Goal: Task Accomplishment & Management: Use online tool/utility

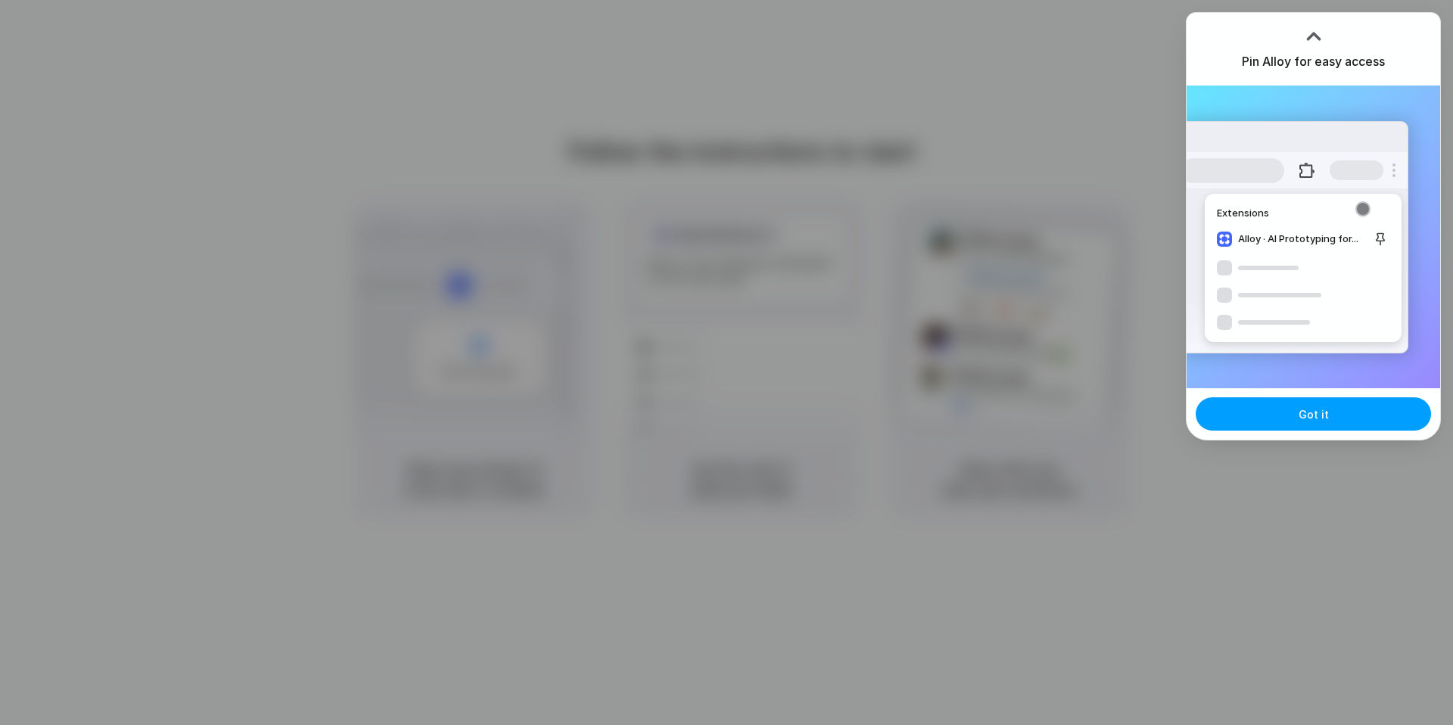
click at [1317, 414] on span "Got it" at bounding box center [1314, 415] width 30 height 16
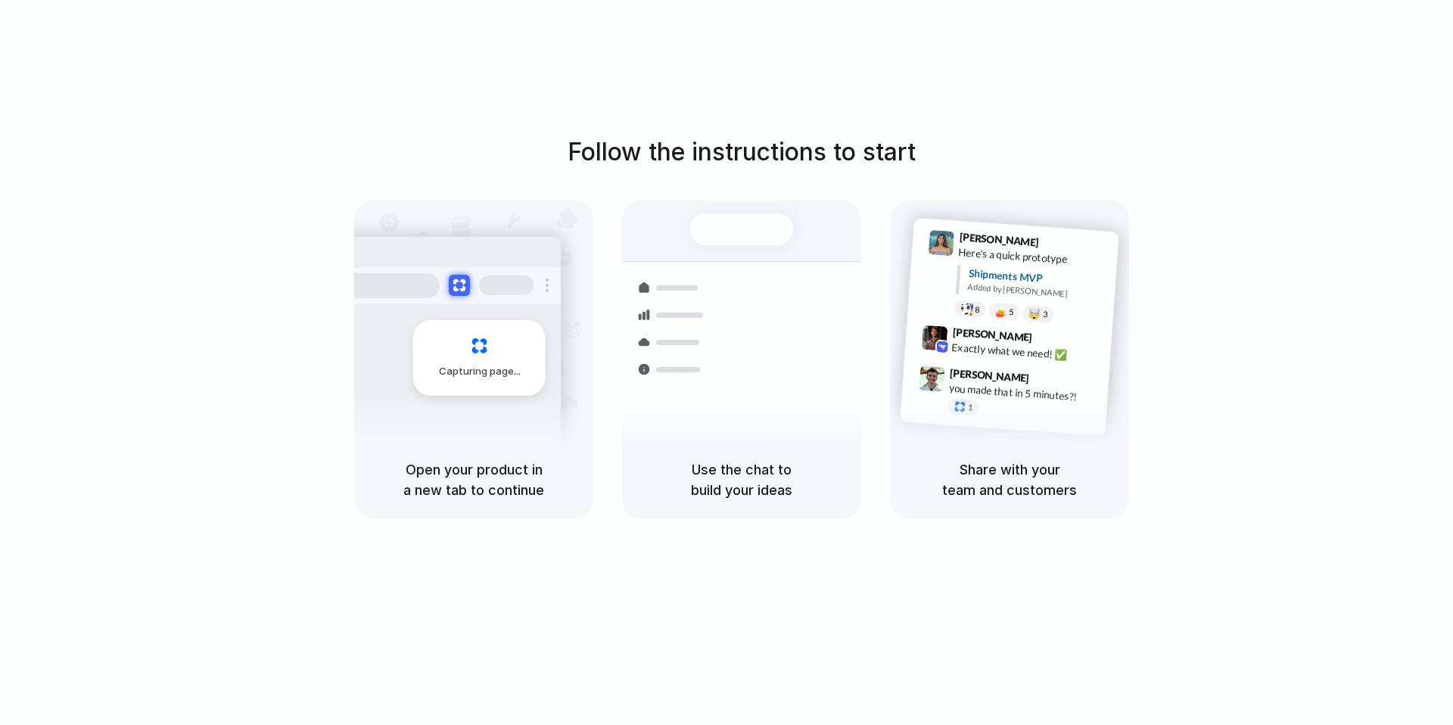
click at [498, 386] on div "Capturing page" at bounding box center [479, 358] width 132 height 76
click at [721, 307] on div "Container from Shanghai 40ft • ETA Dec 28 • In transit Express delivery to NYC …" at bounding box center [797, 368] width 160 height 212
click at [543, 464] on h5 "Open your product in a new tab to continue" at bounding box center [473, 480] width 203 height 41
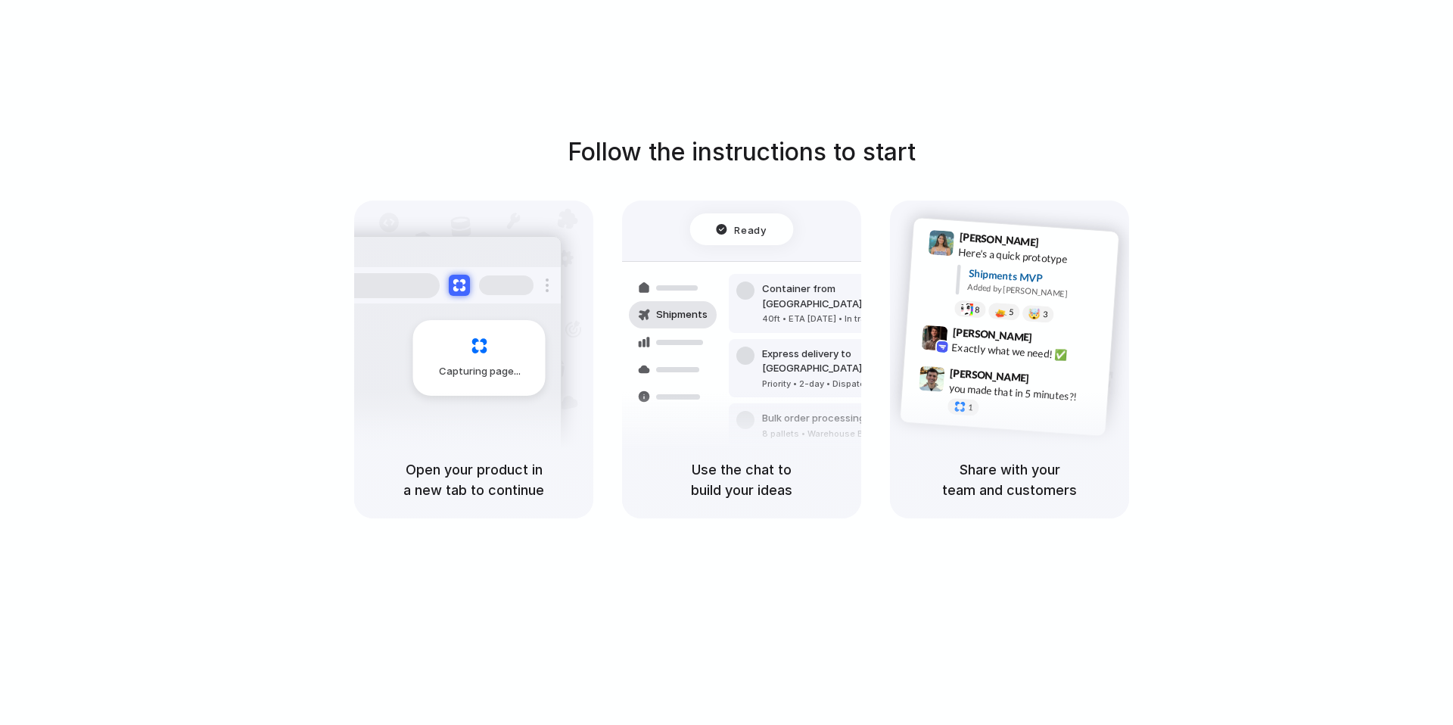
click at [811, 461] on div "Air freight to [GEOGRAPHIC_DATA]" at bounding box center [844, 468] width 164 height 15
click at [797, 223] on div "Ready Shipments Container from Shanghai 40ft • ETA Dec 28 • In transit Express …" at bounding box center [741, 344] width 257 height 262
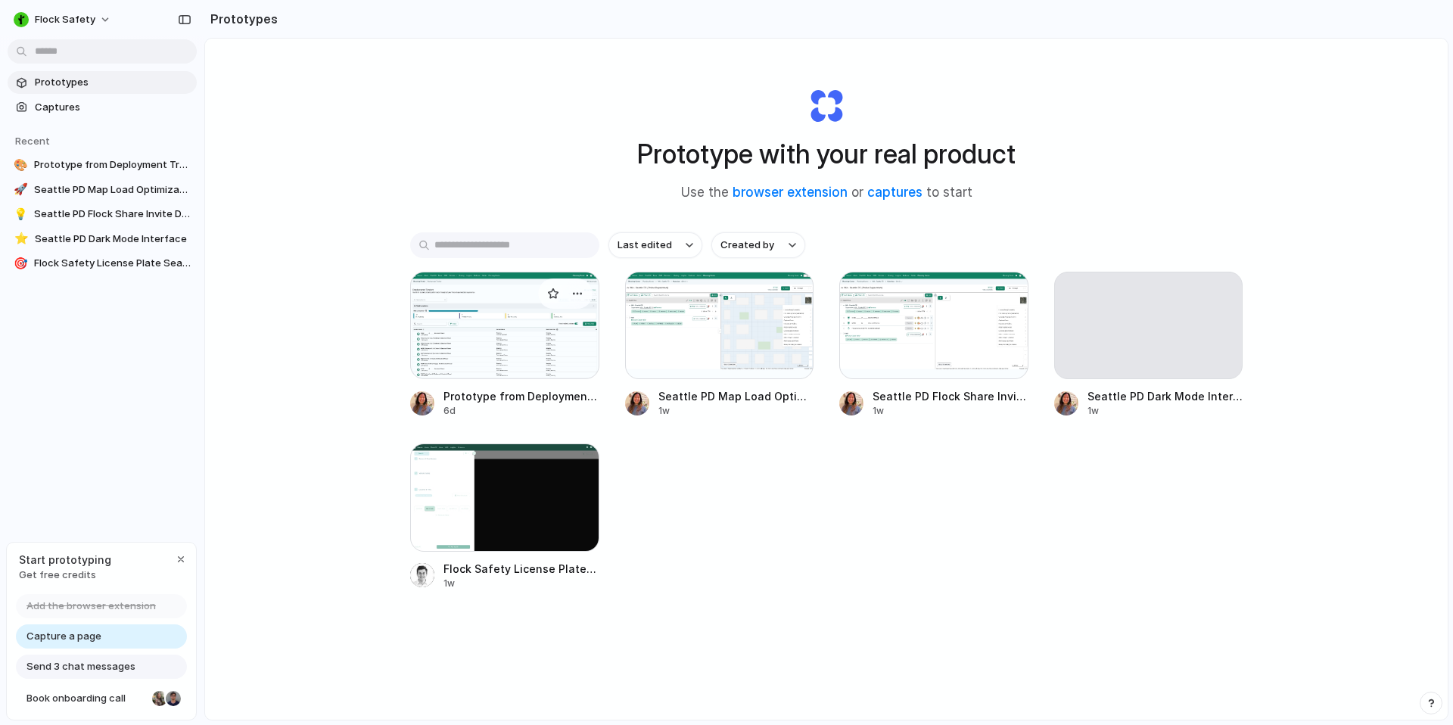
click at [449, 335] on div at bounding box center [504, 325] width 189 height 107
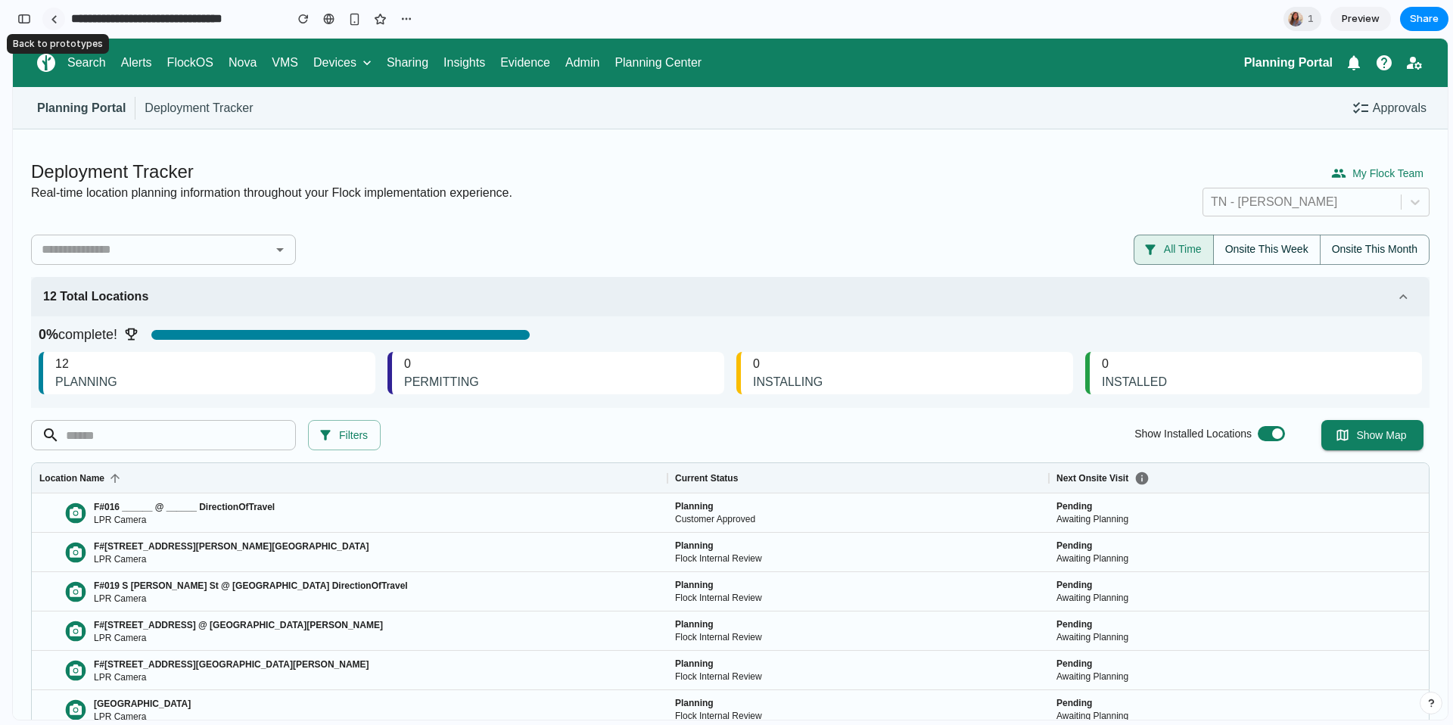
click at [51, 21] on div at bounding box center [54, 19] width 7 height 8
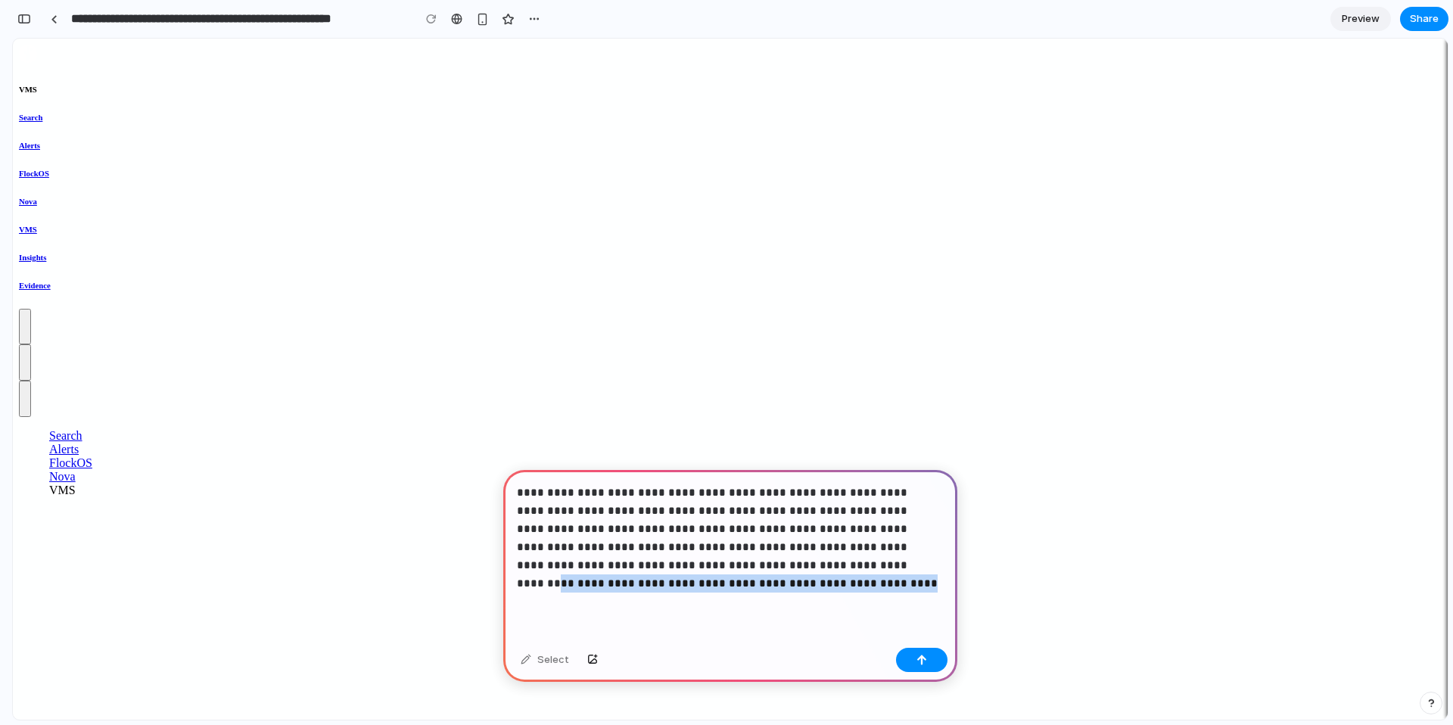
drag, startPoint x: 729, startPoint y: 594, endPoint x: 757, endPoint y: 562, distance: 42.9
click at [757, 562] on div "**********" at bounding box center [730, 556] width 454 height 172
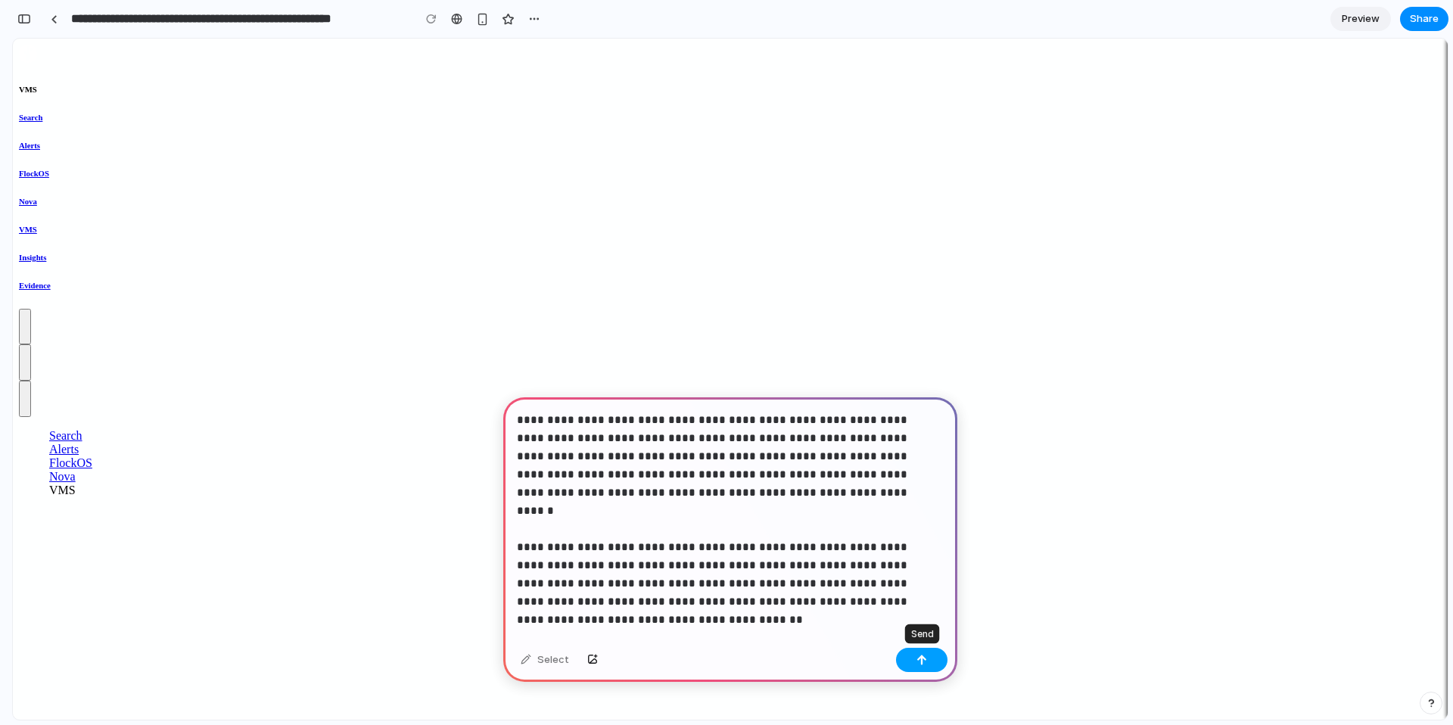
click at [924, 667] on button "button" at bounding box center [921, 660] width 51 height 24
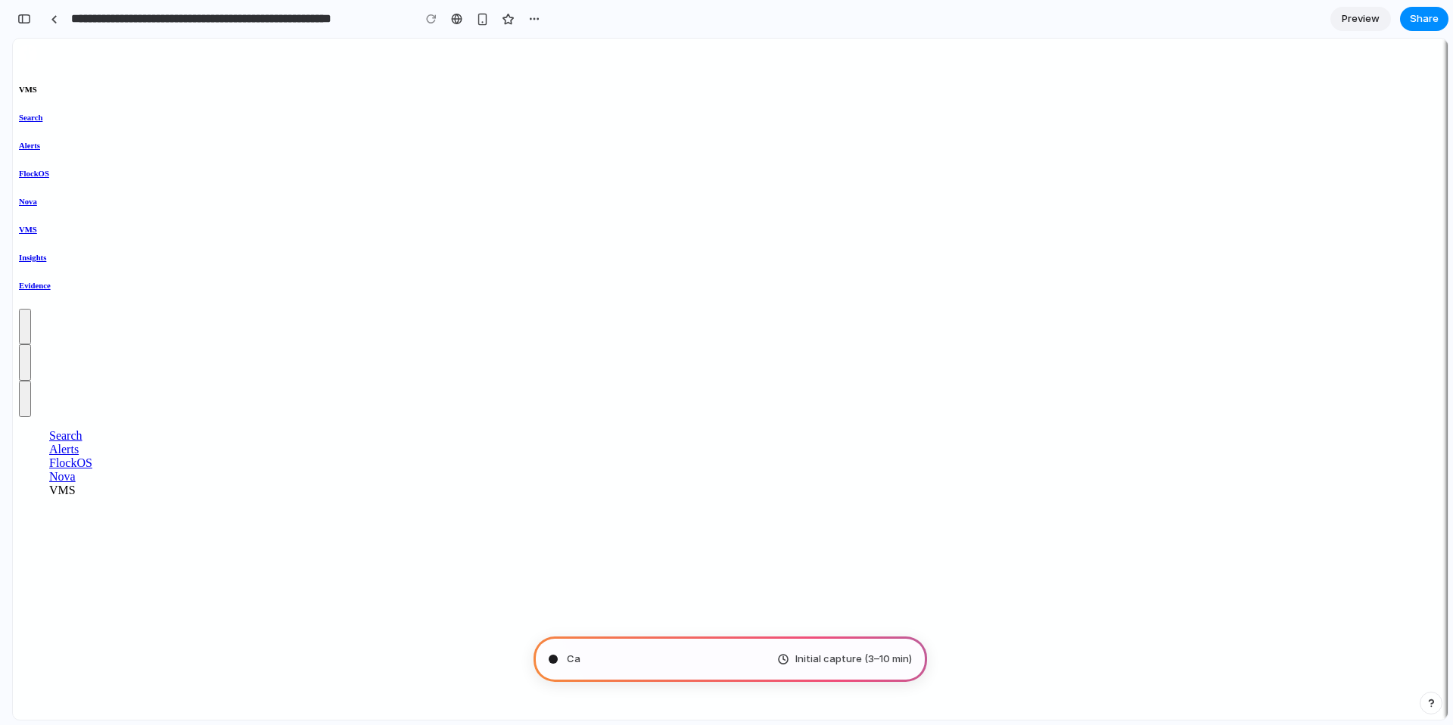
type input "**********"
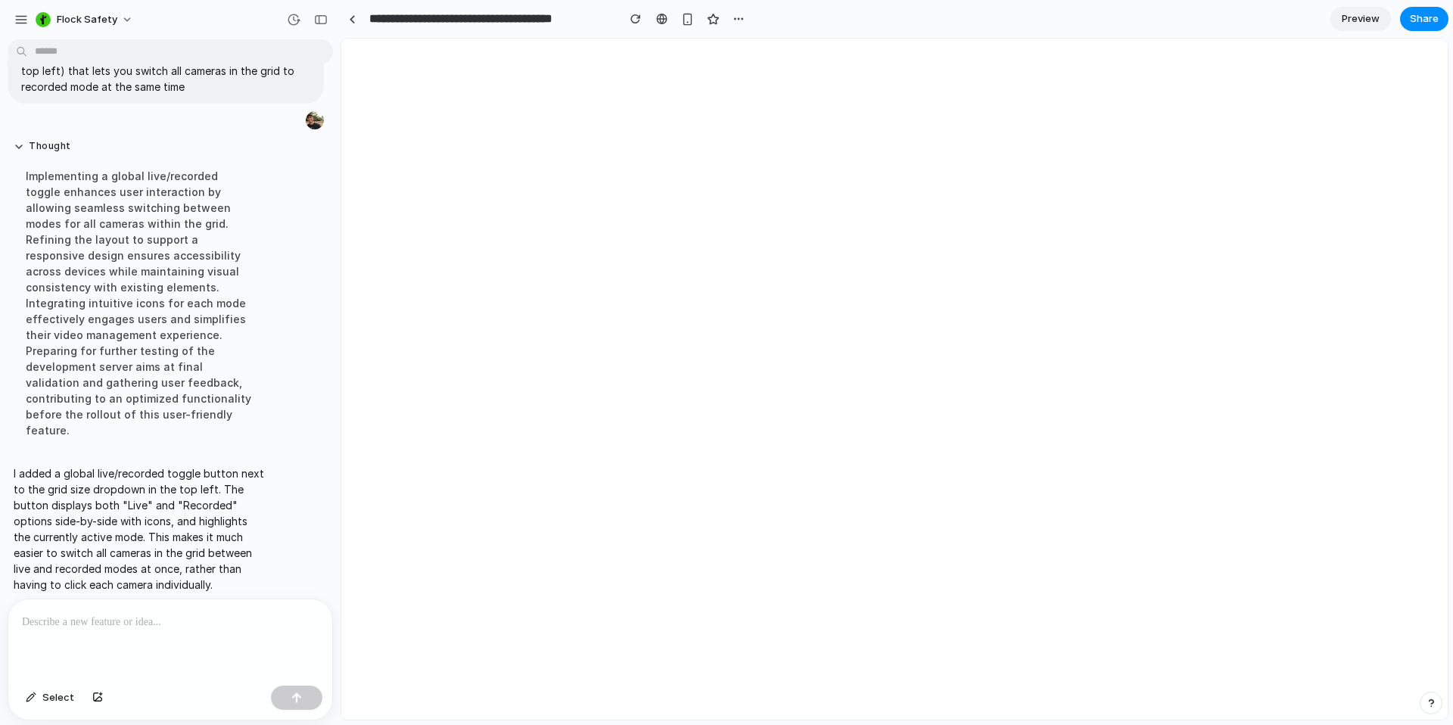
scroll to position [0, 0]
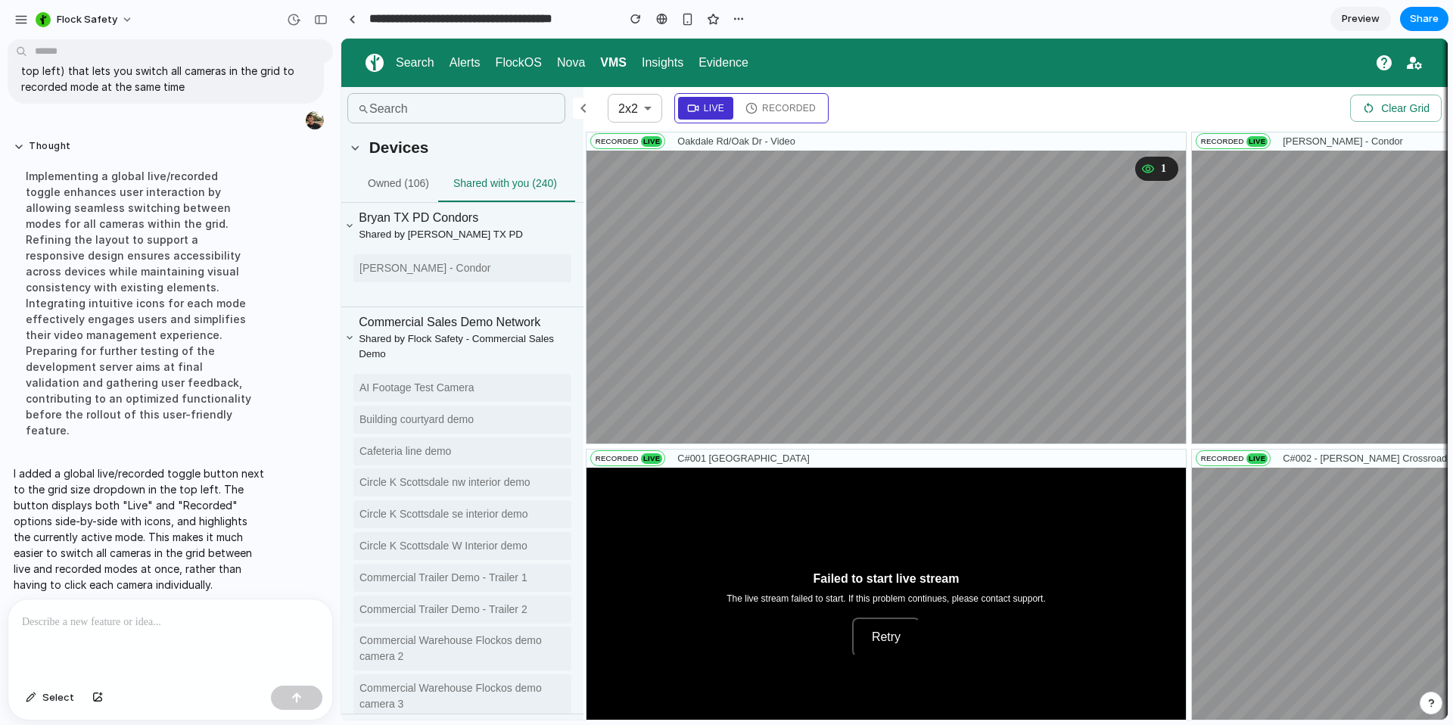
click at [755, 108] on icon at bounding box center [752, 108] width 12 height 12
click at [714, 108] on span "Live" at bounding box center [714, 108] width 20 height 14
click at [763, 111] on span "Recorded" at bounding box center [789, 108] width 54 height 14
click at [720, 111] on span "Live" at bounding box center [714, 108] width 20 height 14
click at [763, 109] on span "Recorded" at bounding box center [789, 108] width 54 height 14
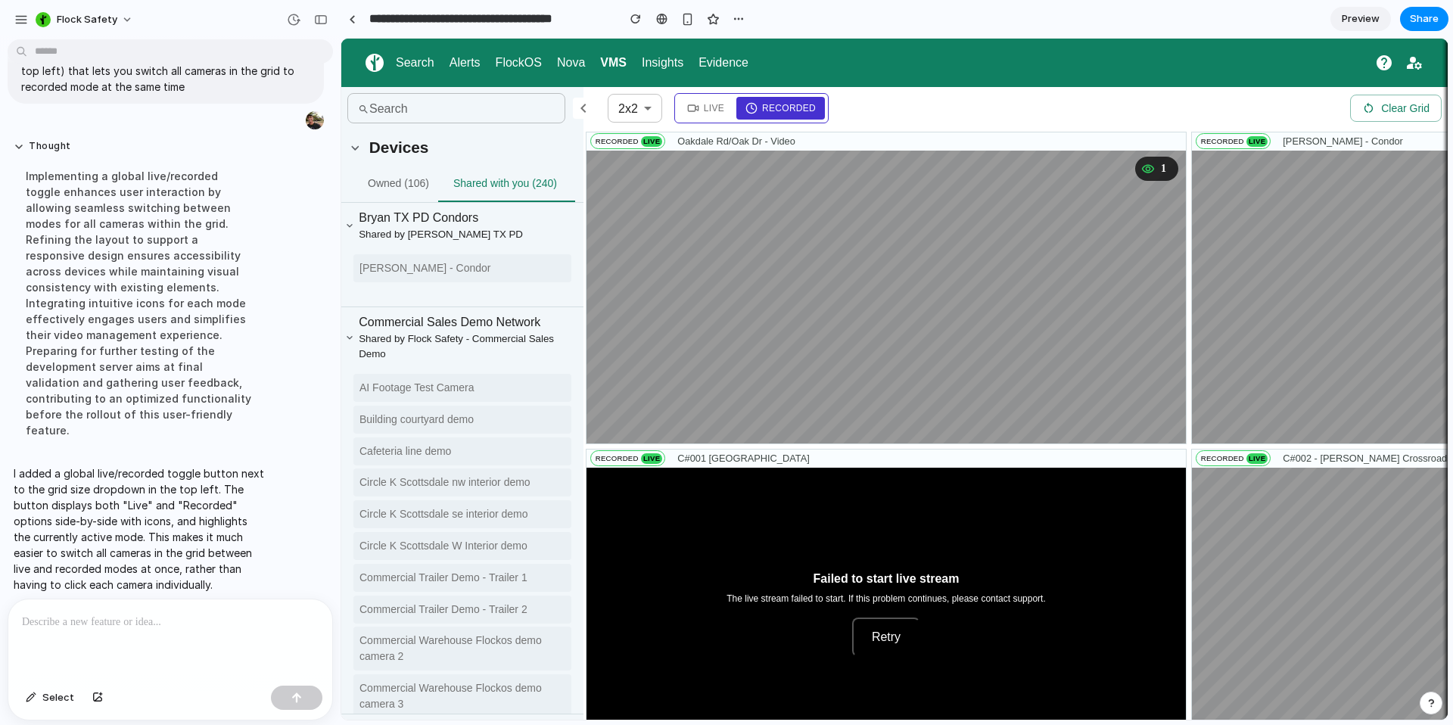
click at [691, 109] on icon at bounding box center [693, 108] width 12 height 12
click at [750, 111] on icon at bounding box center [752, 108] width 12 height 12
click at [703, 114] on span "Live" at bounding box center [705, 108] width 55 height 23
click at [784, 116] on span "Recorded" at bounding box center [781, 108] width 89 height 23
click at [718, 112] on span "Live" at bounding box center [714, 108] width 20 height 14
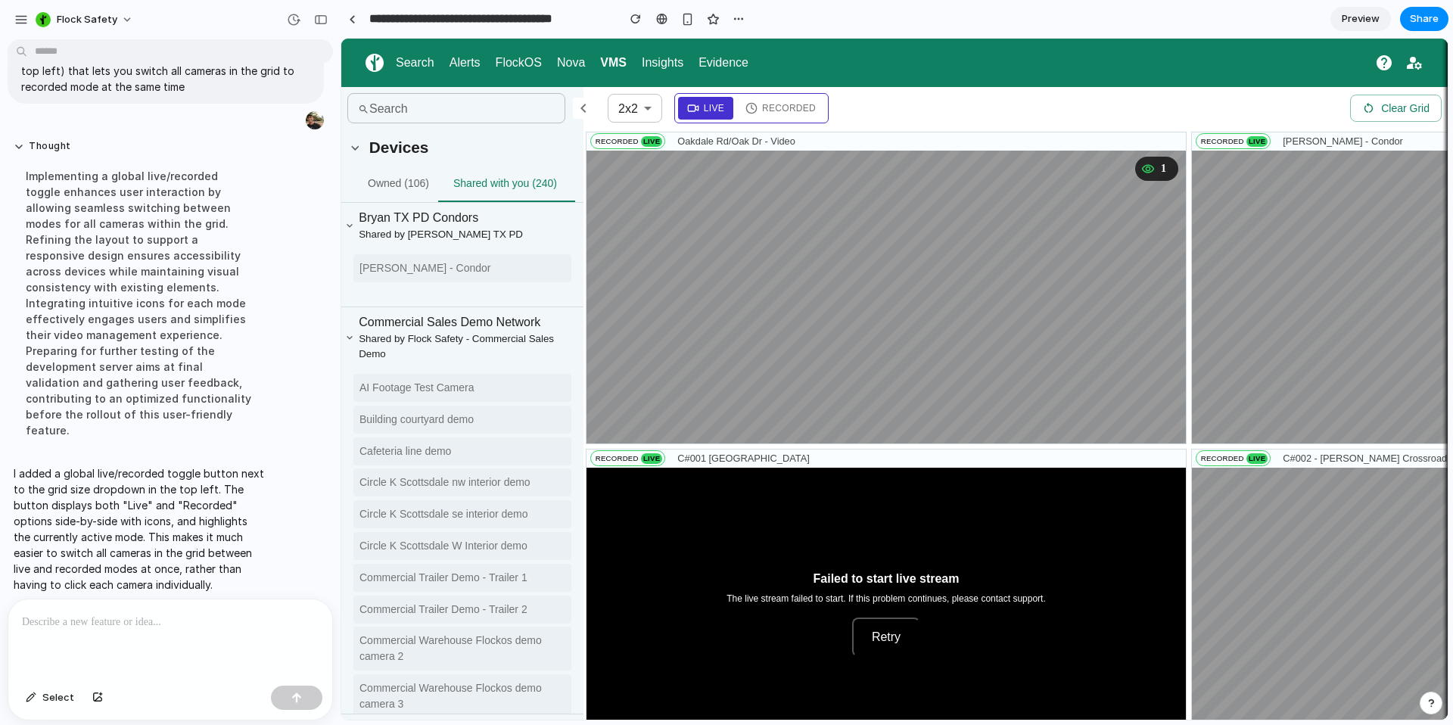
click at [752, 111] on icon at bounding box center [752, 108] width 12 height 12
click at [724, 110] on span "Live" at bounding box center [705, 108] width 55 height 23
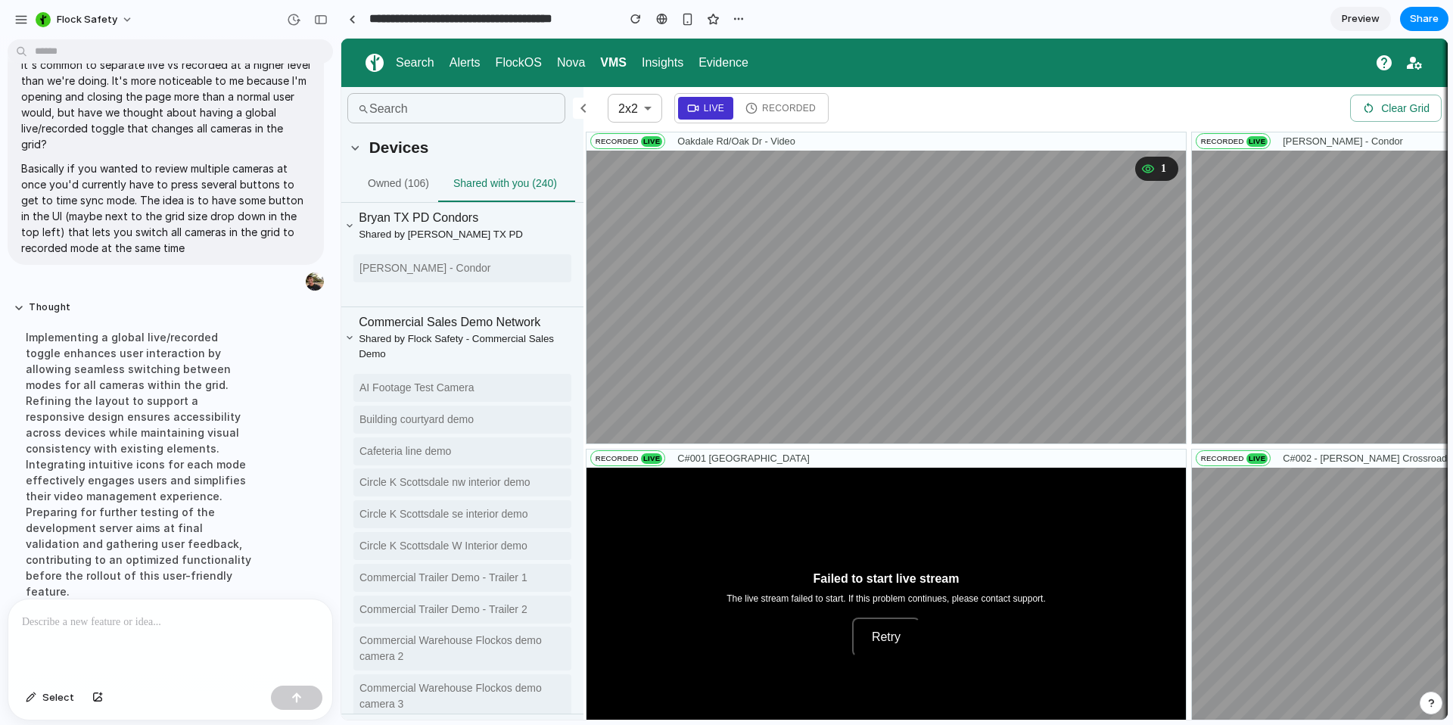
scroll to position [220, 0]
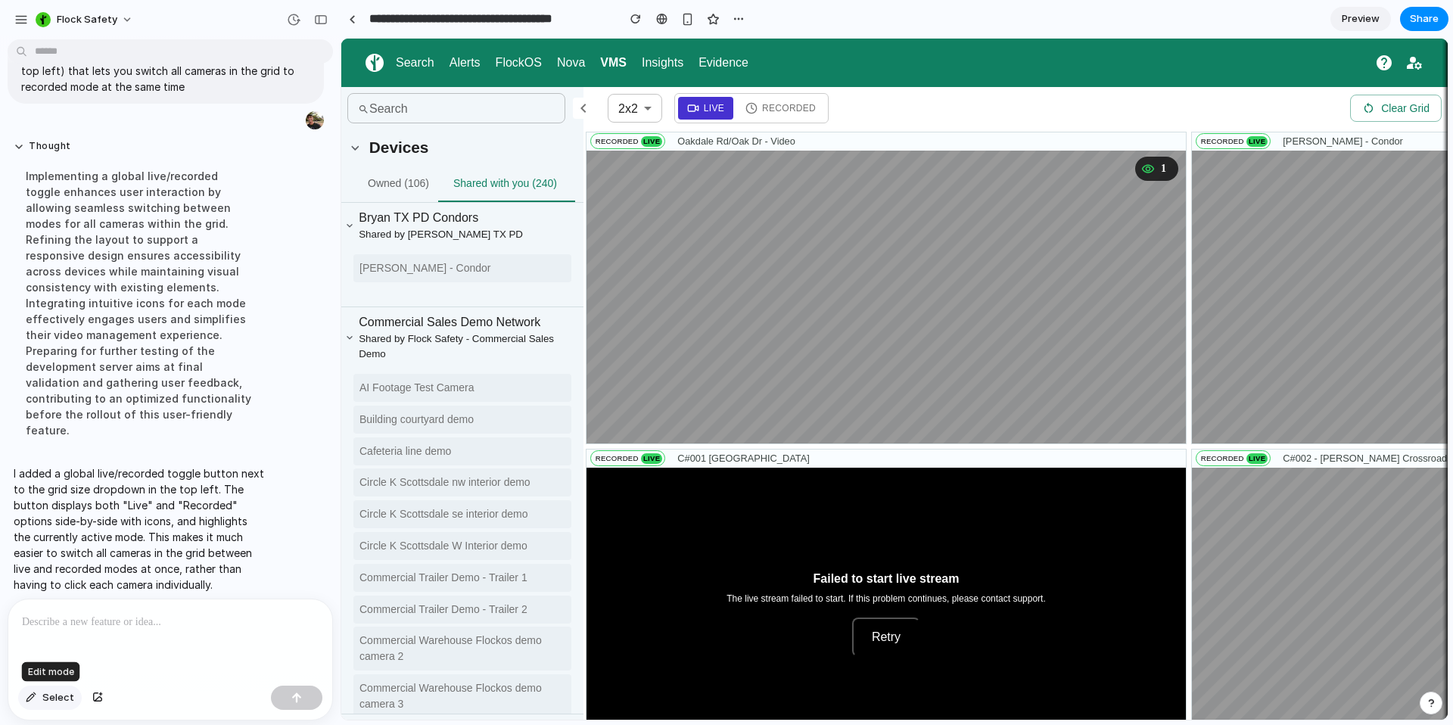
click at [43, 700] on span "Select" at bounding box center [58, 697] width 32 height 15
click at [618, 136] on div at bounding box center [895, 379] width 1106 height 681
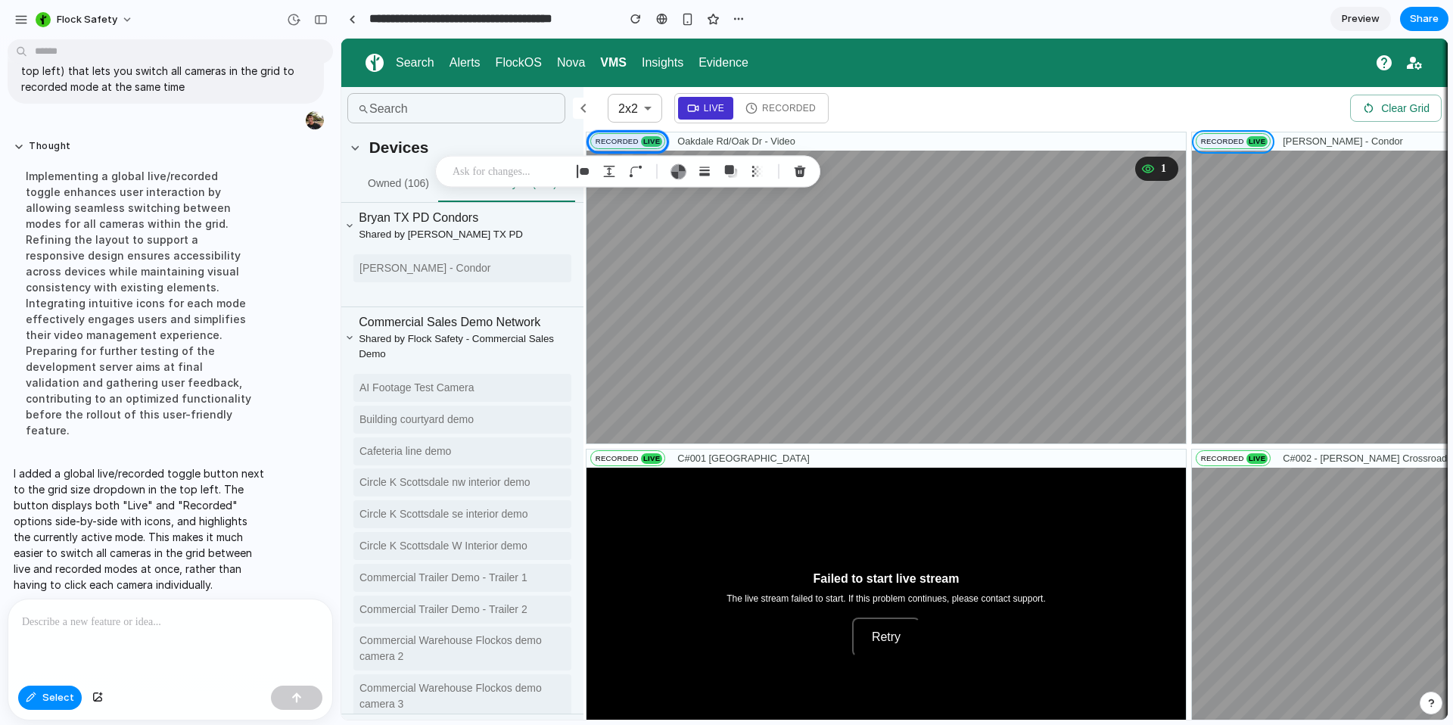
click at [1204, 148] on div at bounding box center [895, 379] width 1106 height 681
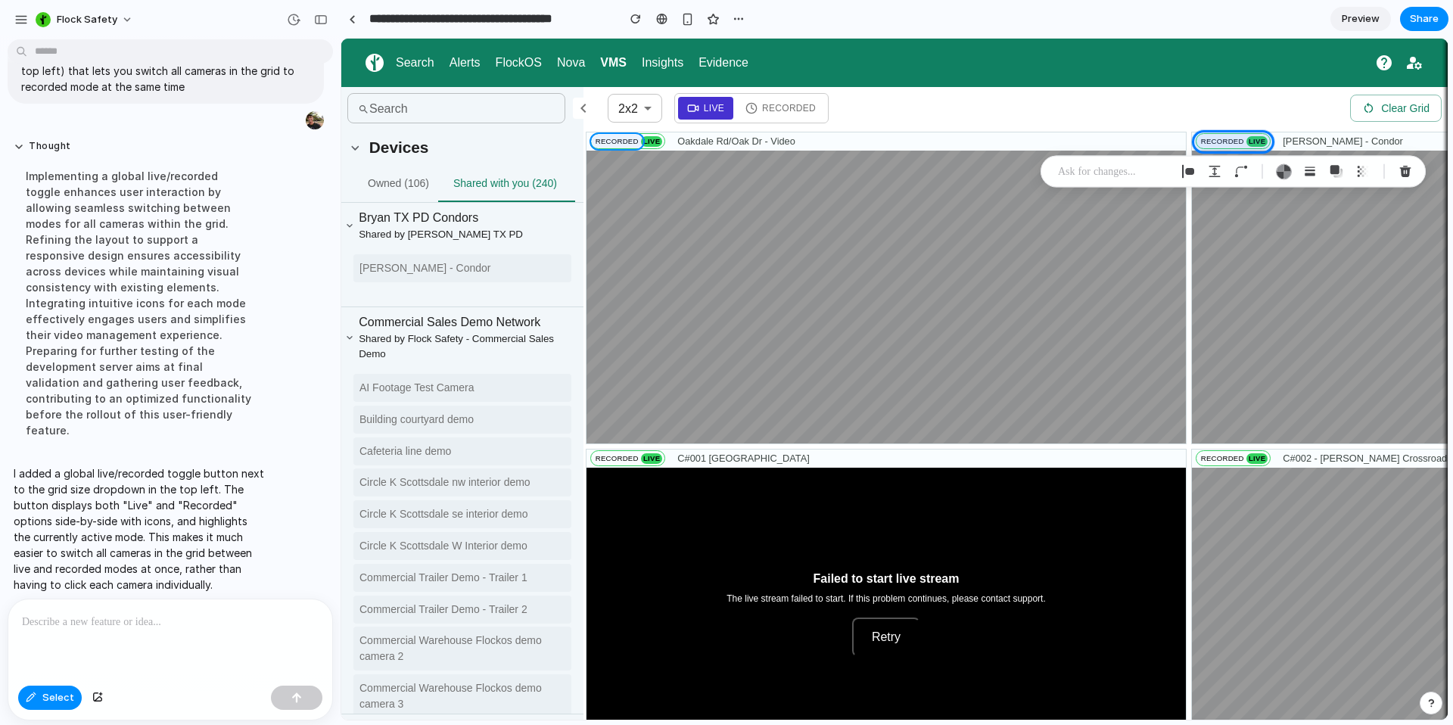
click at [615, 145] on div at bounding box center [895, 379] width 1106 height 681
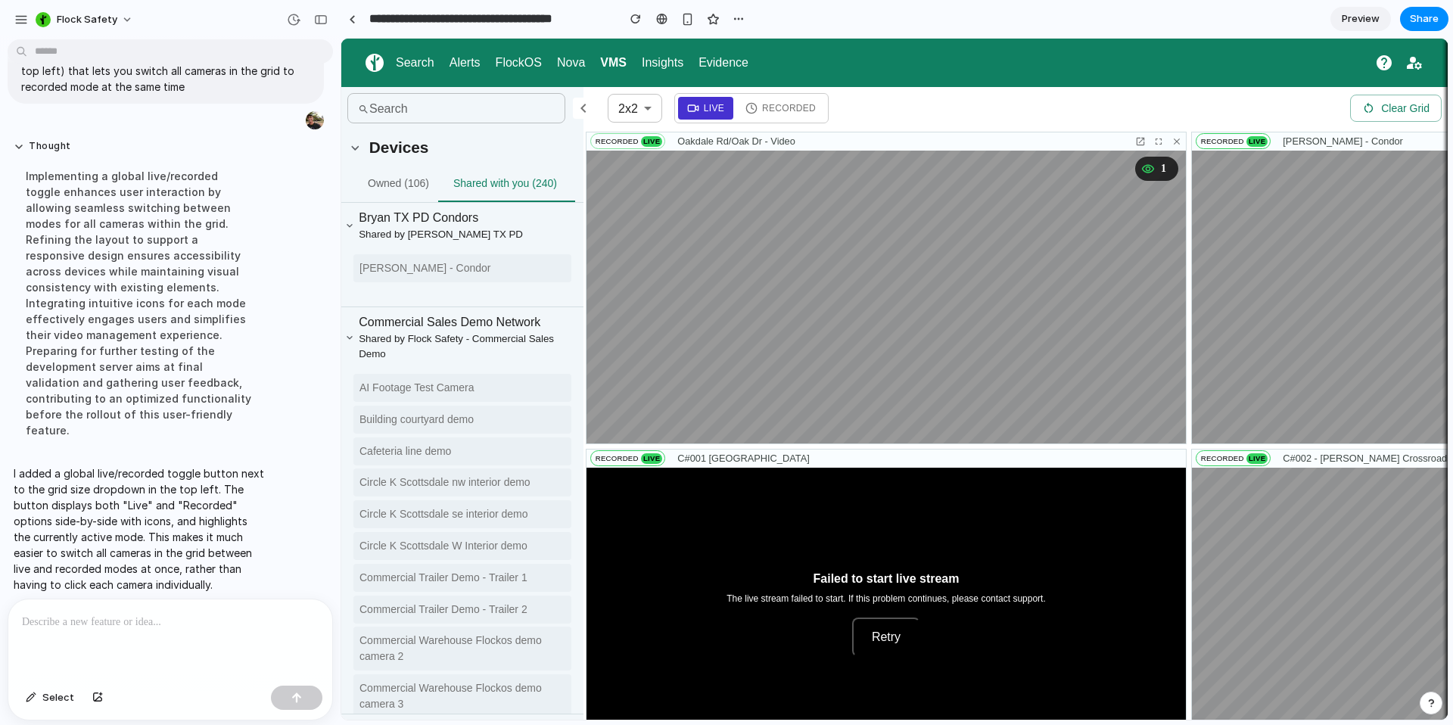
click at [593, 140] on span "Recorded" at bounding box center [617, 141] width 48 height 11
click at [30, 699] on div "button" at bounding box center [31, 697] width 11 height 9
click at [592, 141] on div at bounding box center [895, 379] width 1106 height 681
click at [778, 98] on span "Recorded" at bounding box center [781, 108] width 89 height 23
click at [34, 705] on button "Select" at bounding box center [50, 698] width 64 height 24
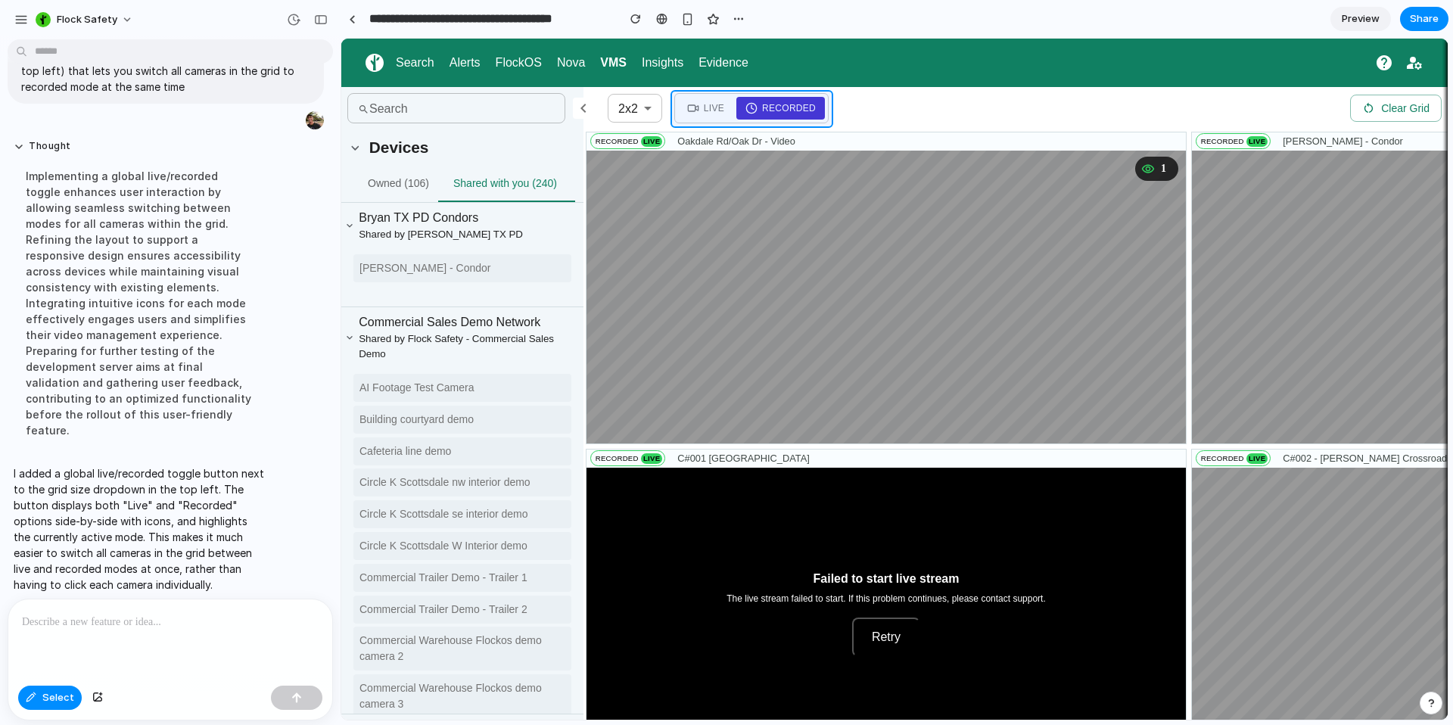
click at [828, 110] on div at bounding box center [895, 379] width 1106 height 681
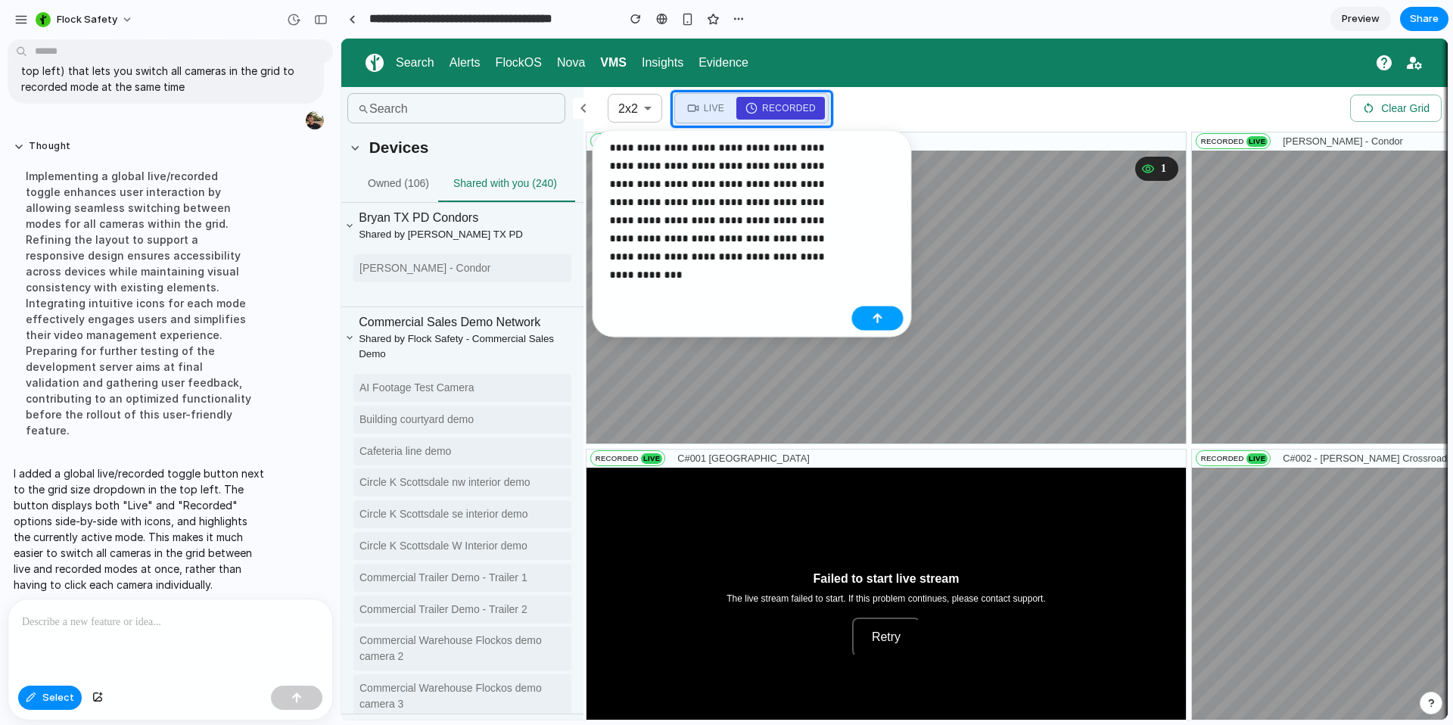
click at [882, 311] on button "button" at bounding box center [877, 319] width 51 height 24
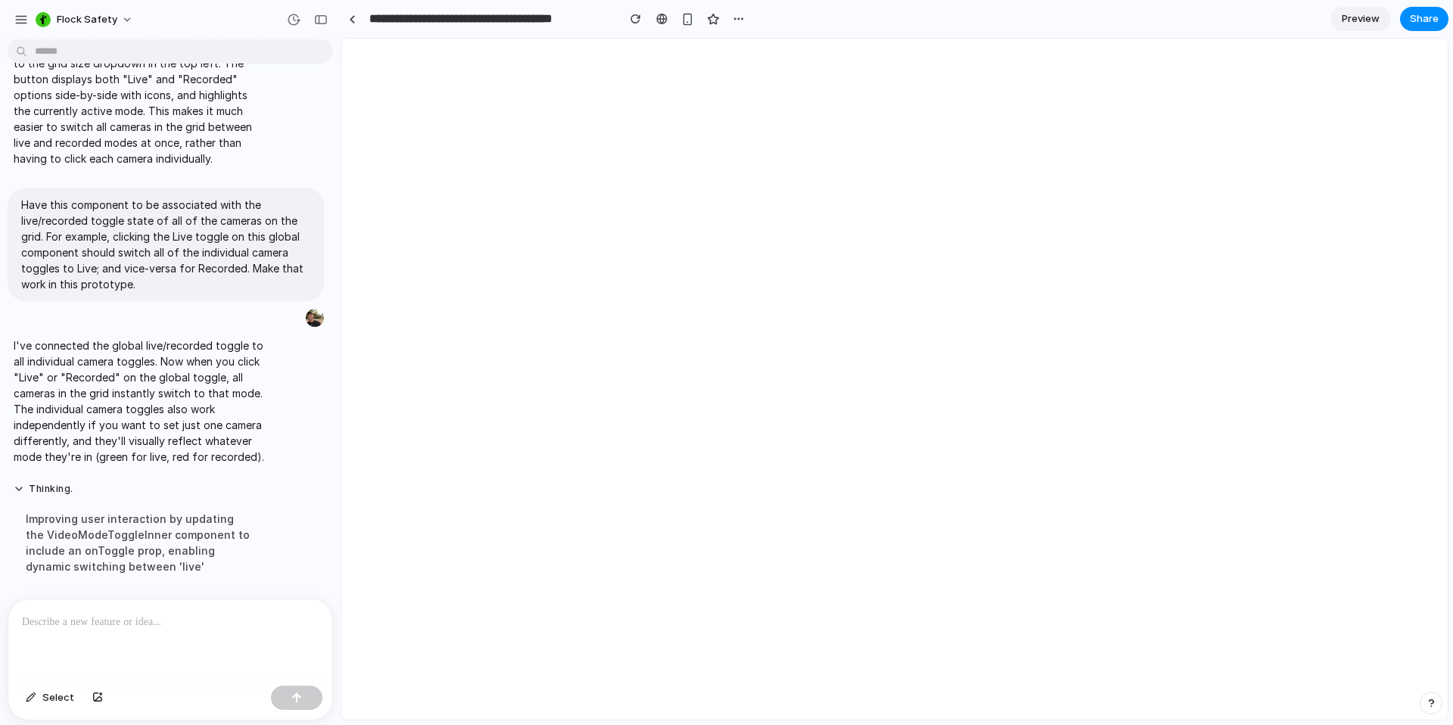
scroll to position [0, 0]
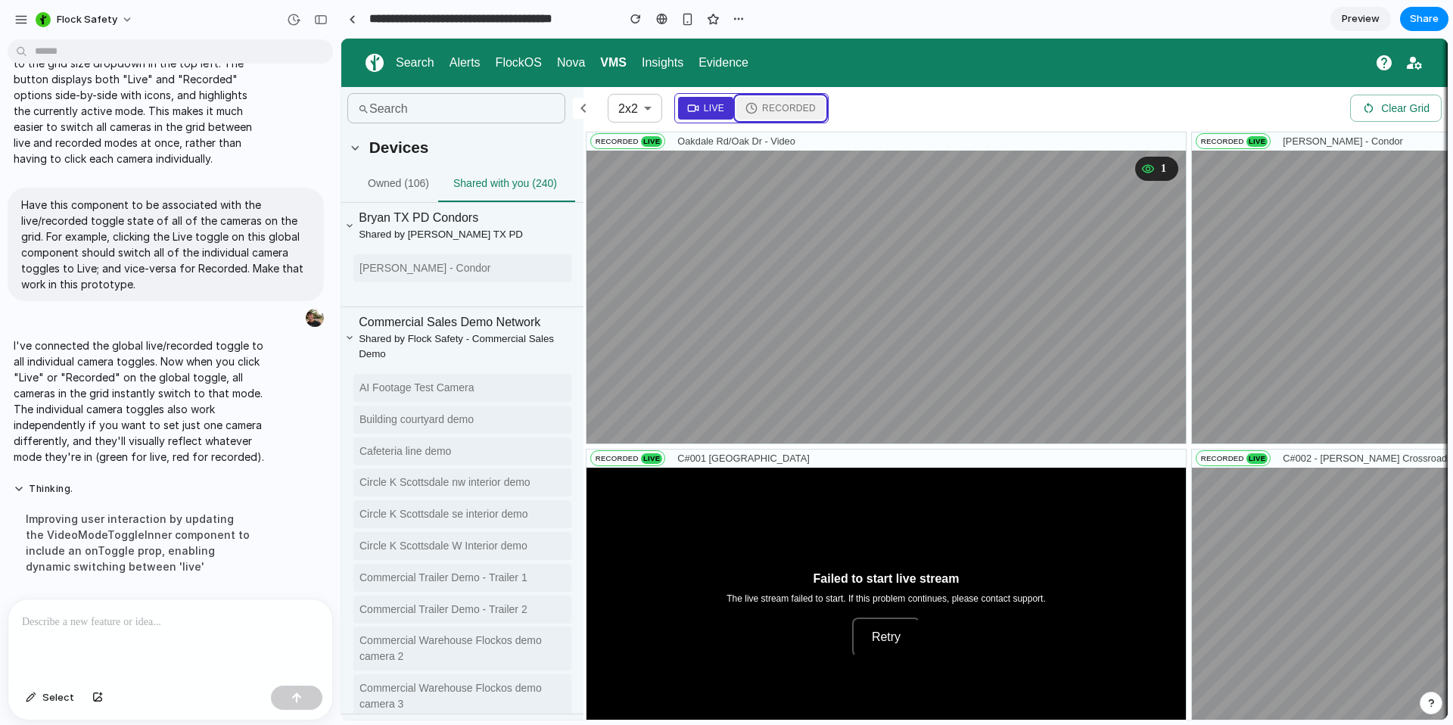
click at [780, 104] on span "Recorded" at bounding box center [789, 108] width 54 height 14
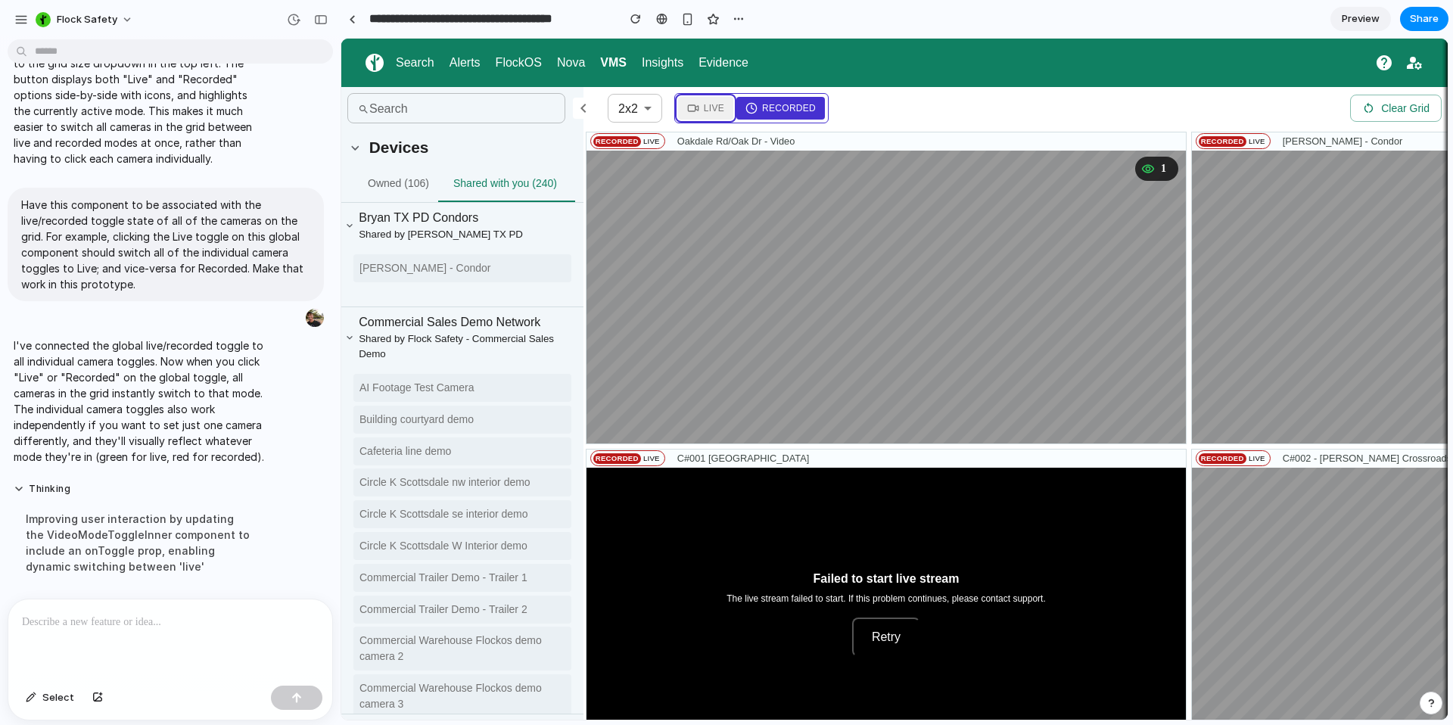
click at [692, 116] on button "Live" at bounding box center [705, 108] width 55 height 23
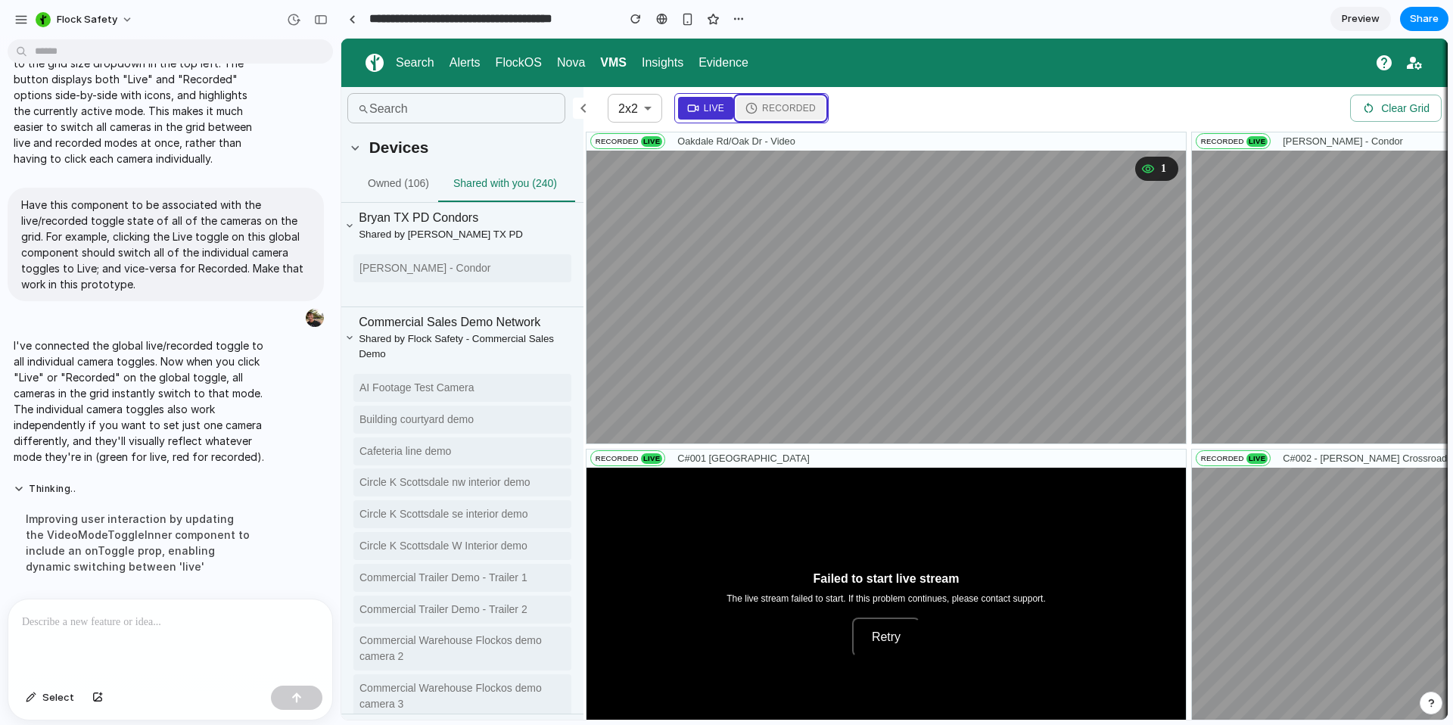
click at [758, 119] on button "Recorded" at bounding box center [781, 108] width 89 height 23
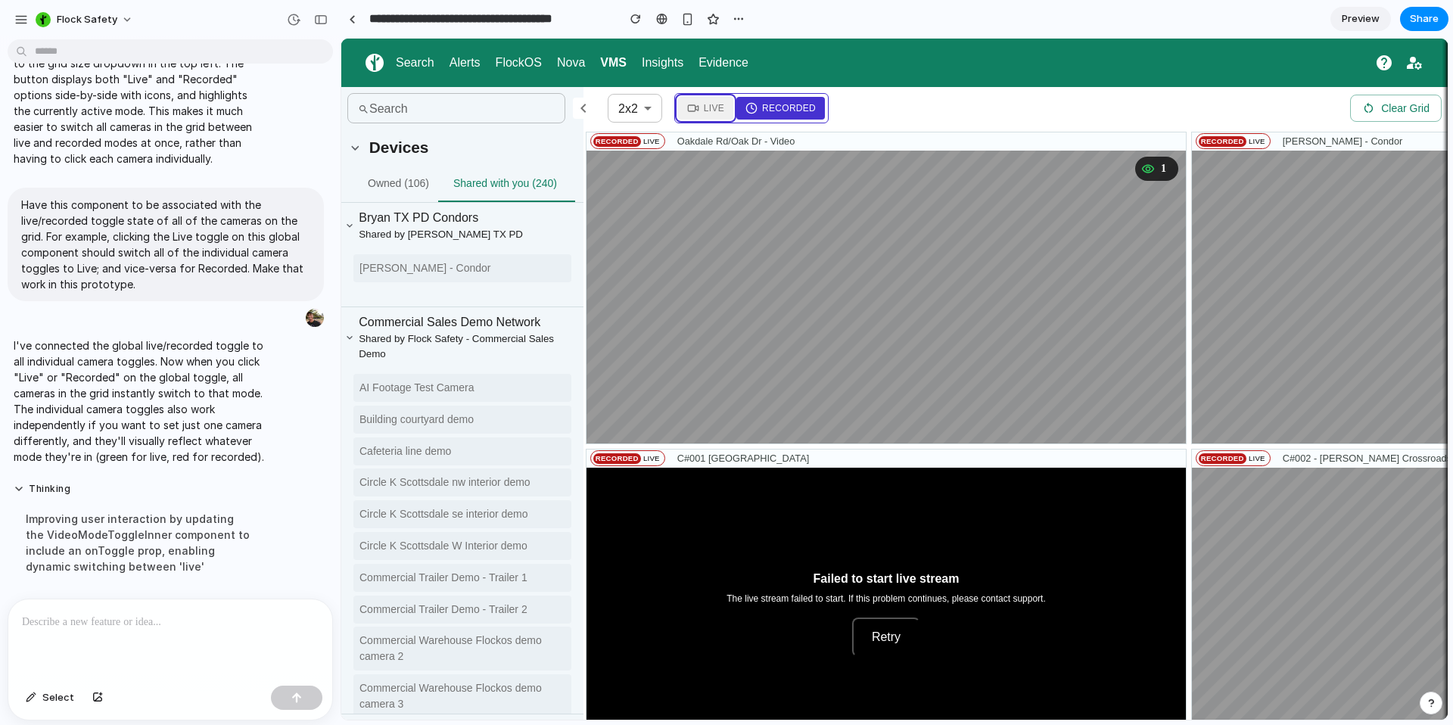
click at [696, 115] on button "Live" at bounding box center [705, 108] width 55 height 23
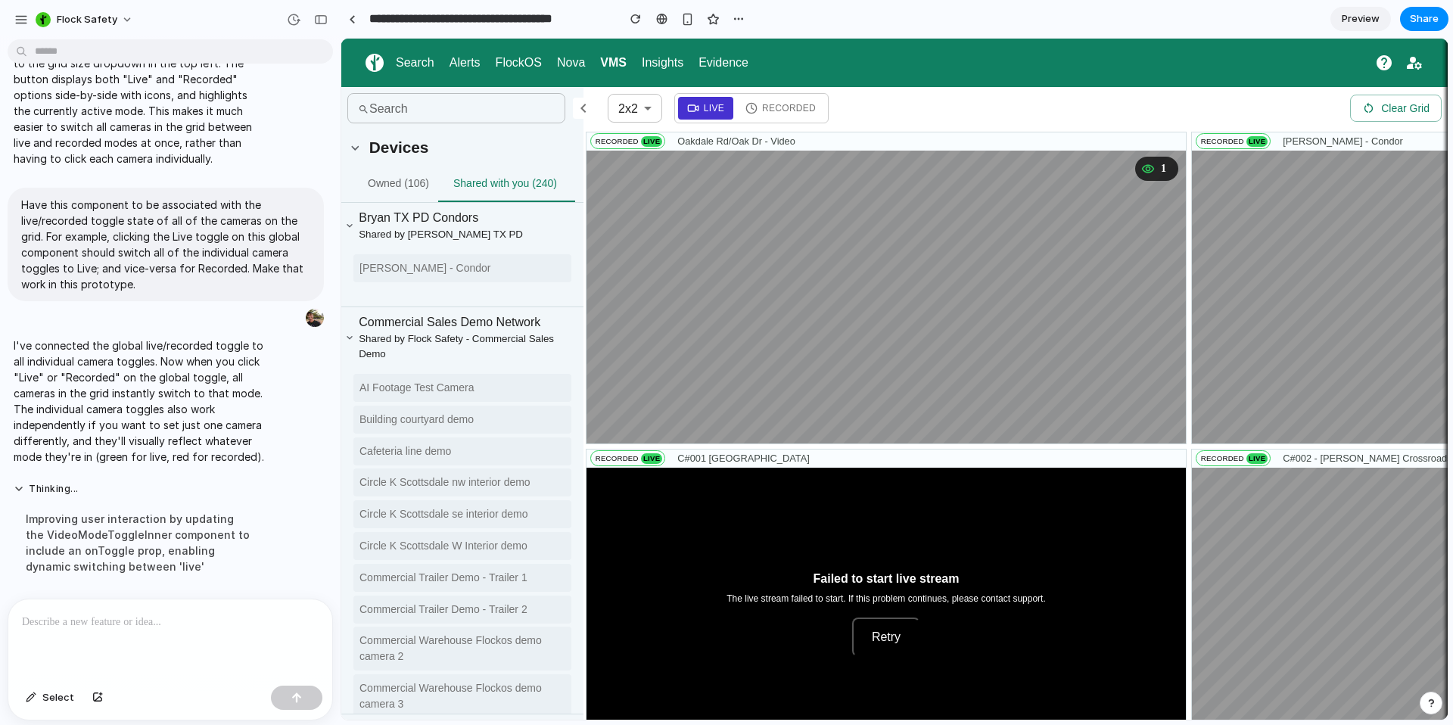
click at [1347, 23] on span "Preview" at bounding box center [1361, 18] width 38 height 15
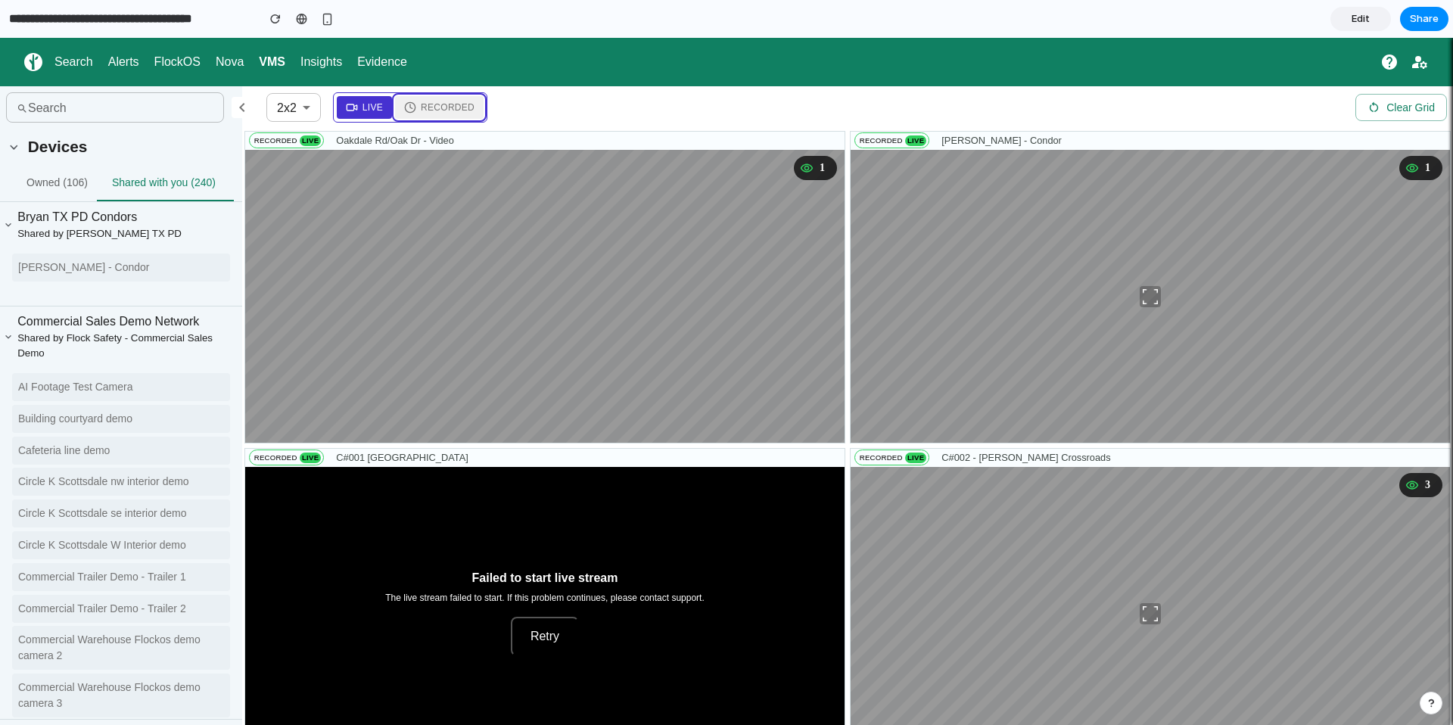
click at [444, 104] on span "Recorded" at bounding box center [448, 108] width 54 height 14
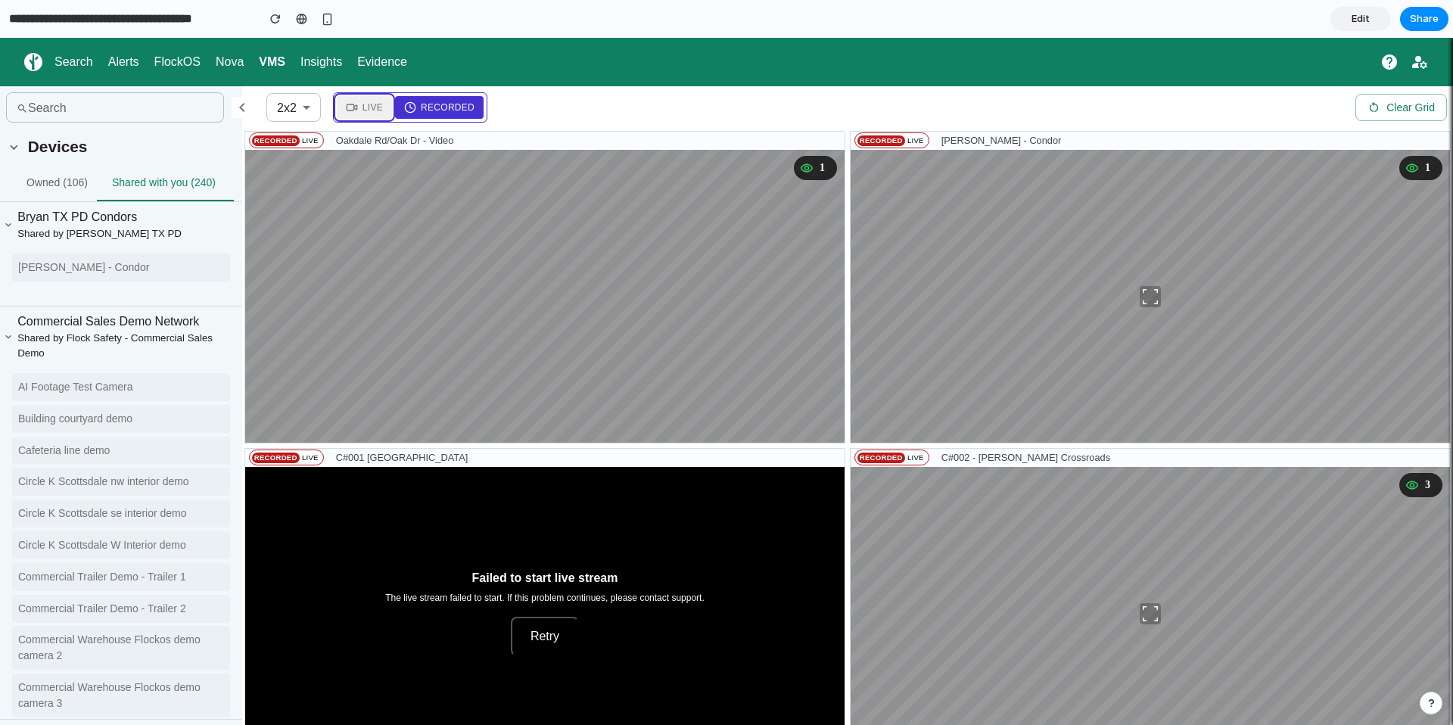
click at [376, 106] on span "Live" at bounding box center [373, 108] width 20 height 14
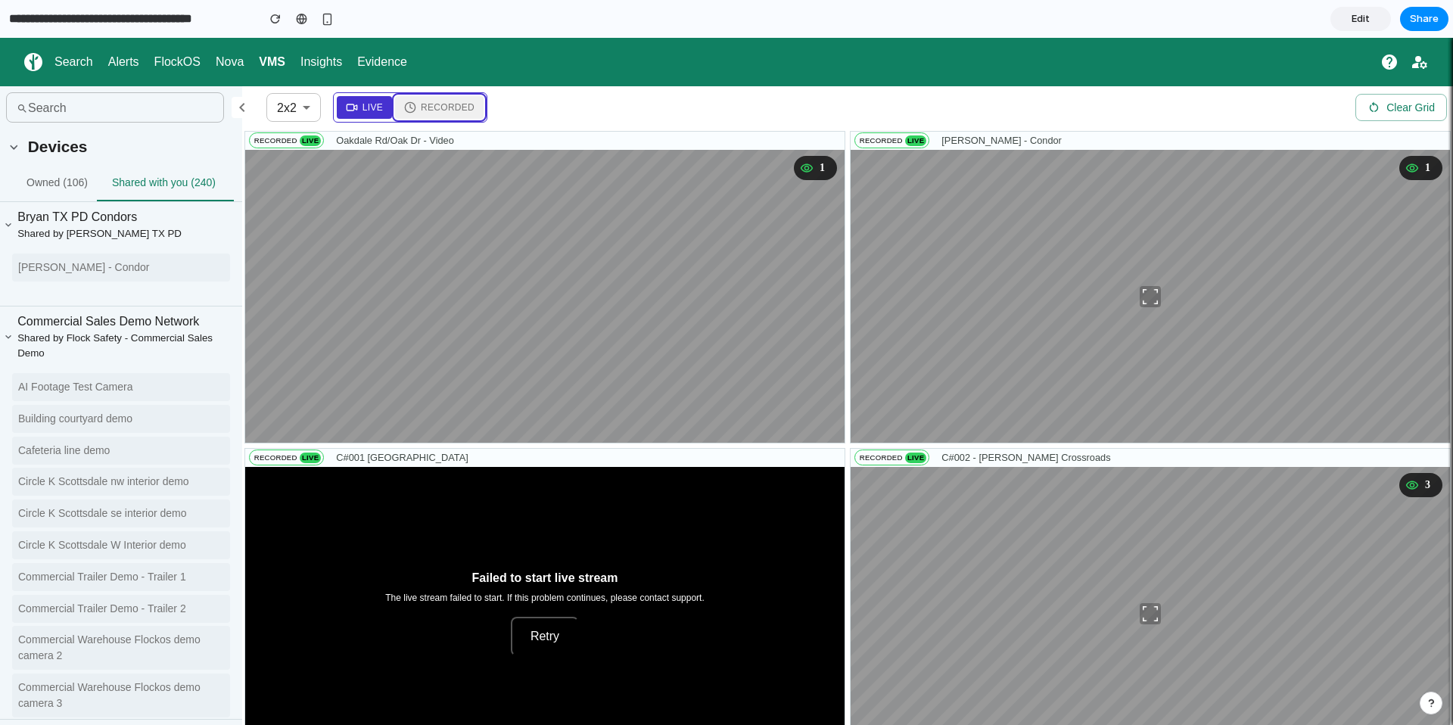
click at [436, 104] on span "Recorded" at bounding box center [448, 108] width 54 height 14
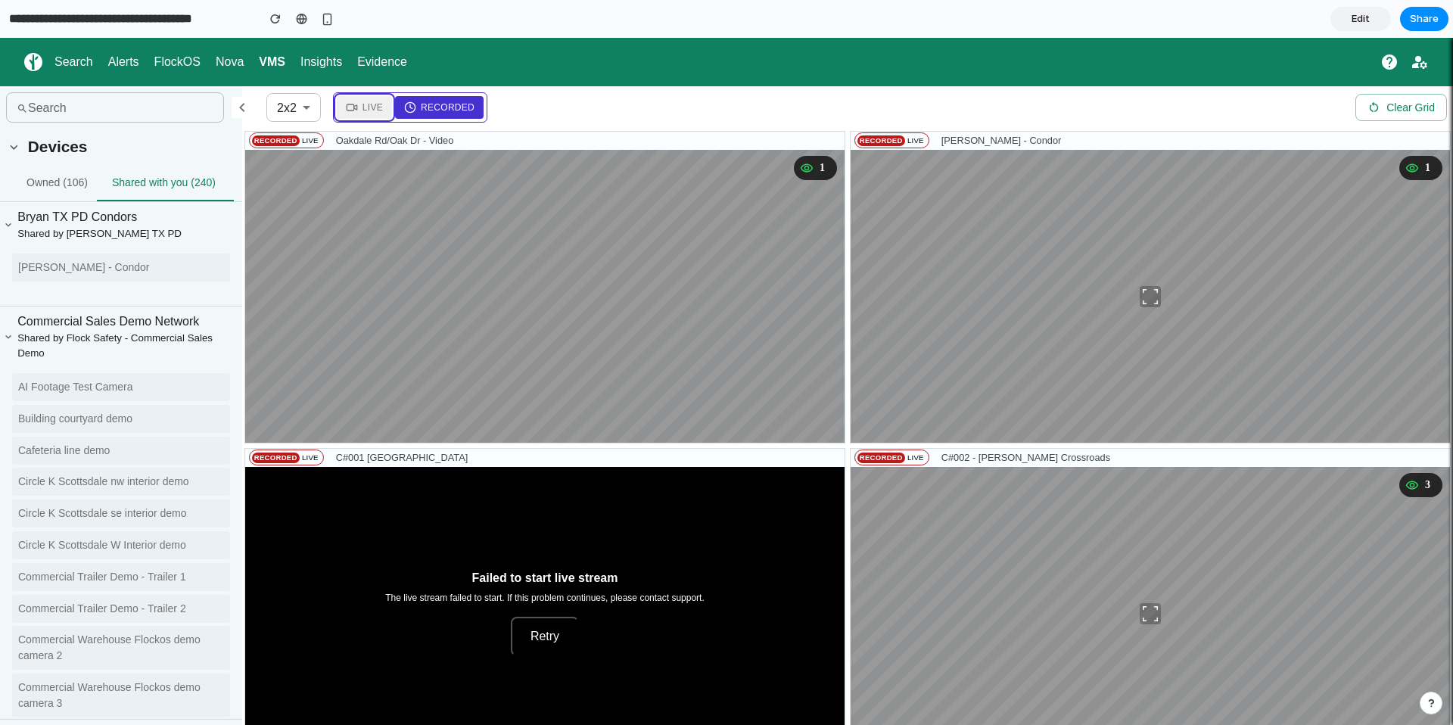
click at [372, 111] on span "Live" at bounding box center [373, 108] width 20 height 14
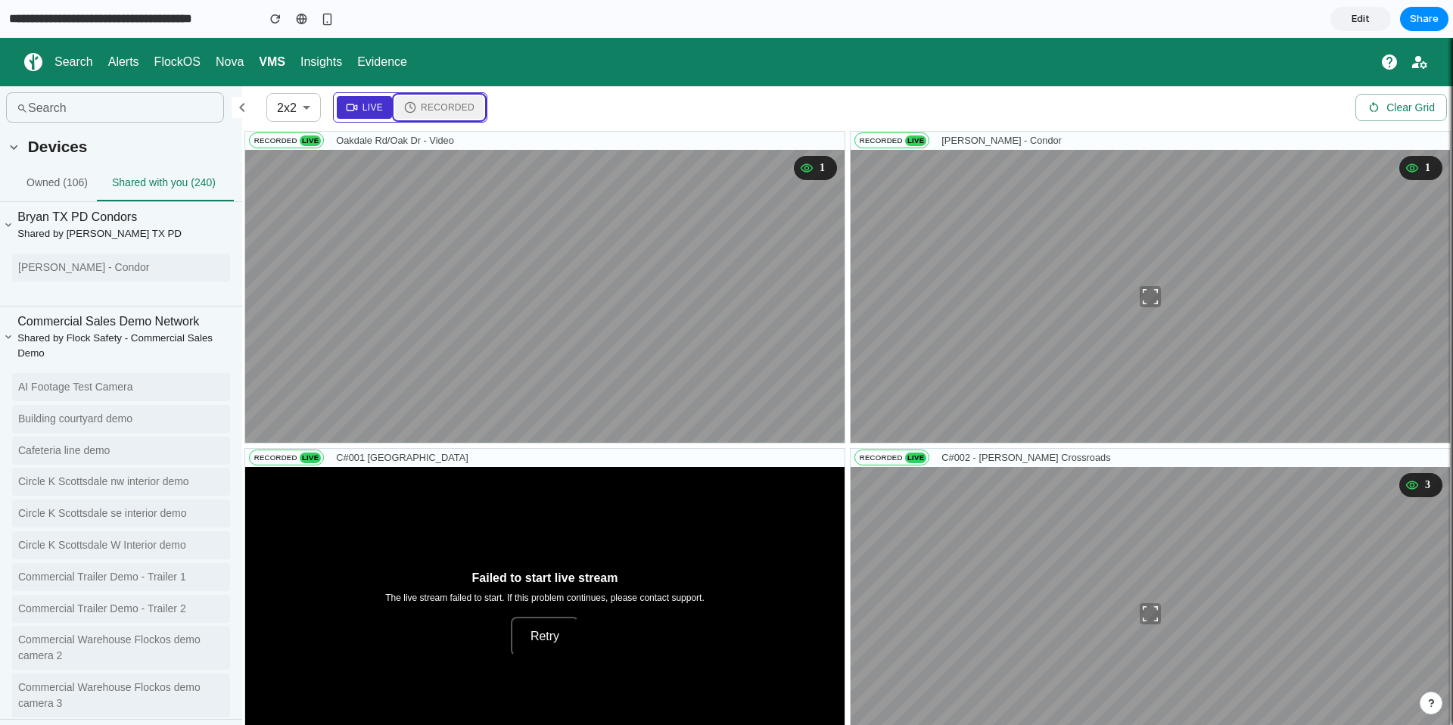
click at [438, 109] on span "Recorded" at bounding box center [448, 108] width 54 height 14
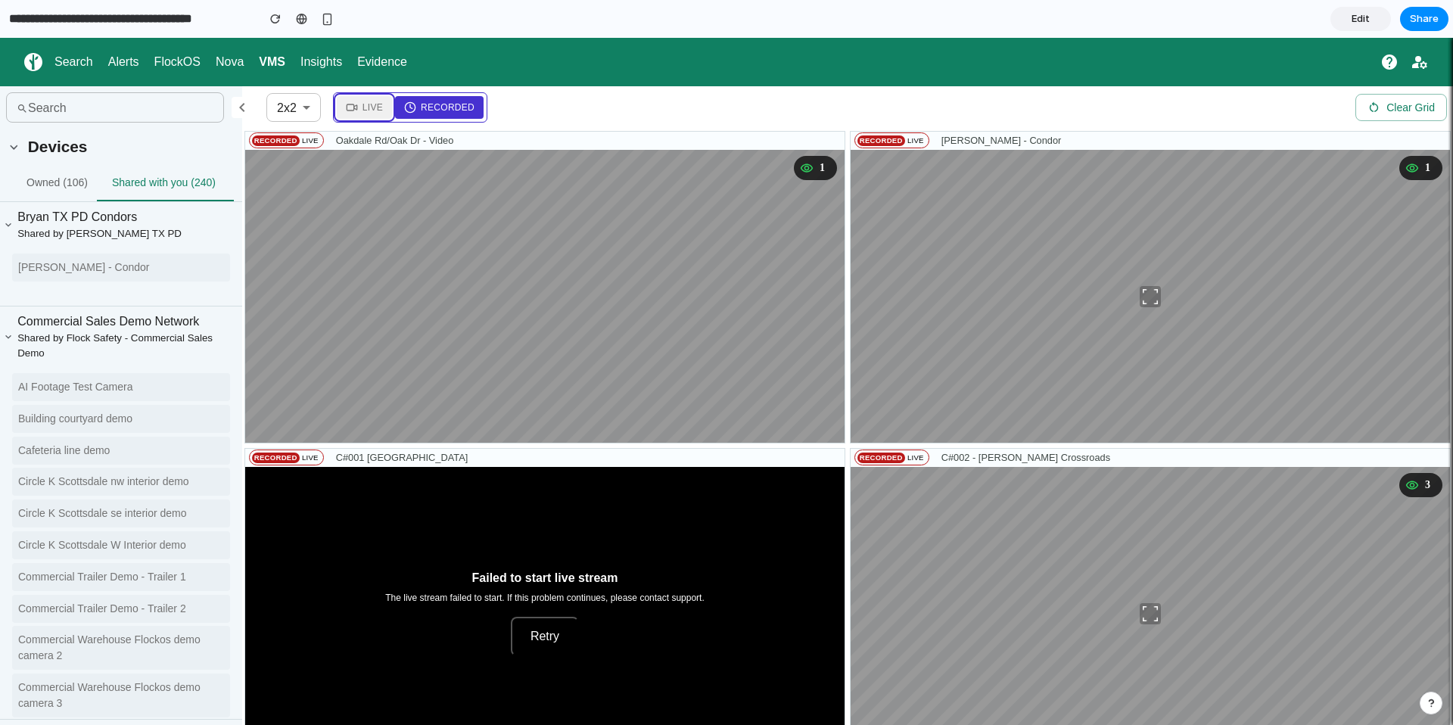
click at [360, 113] on button "Live" at bounding box center [364, 107] width 55 height 23
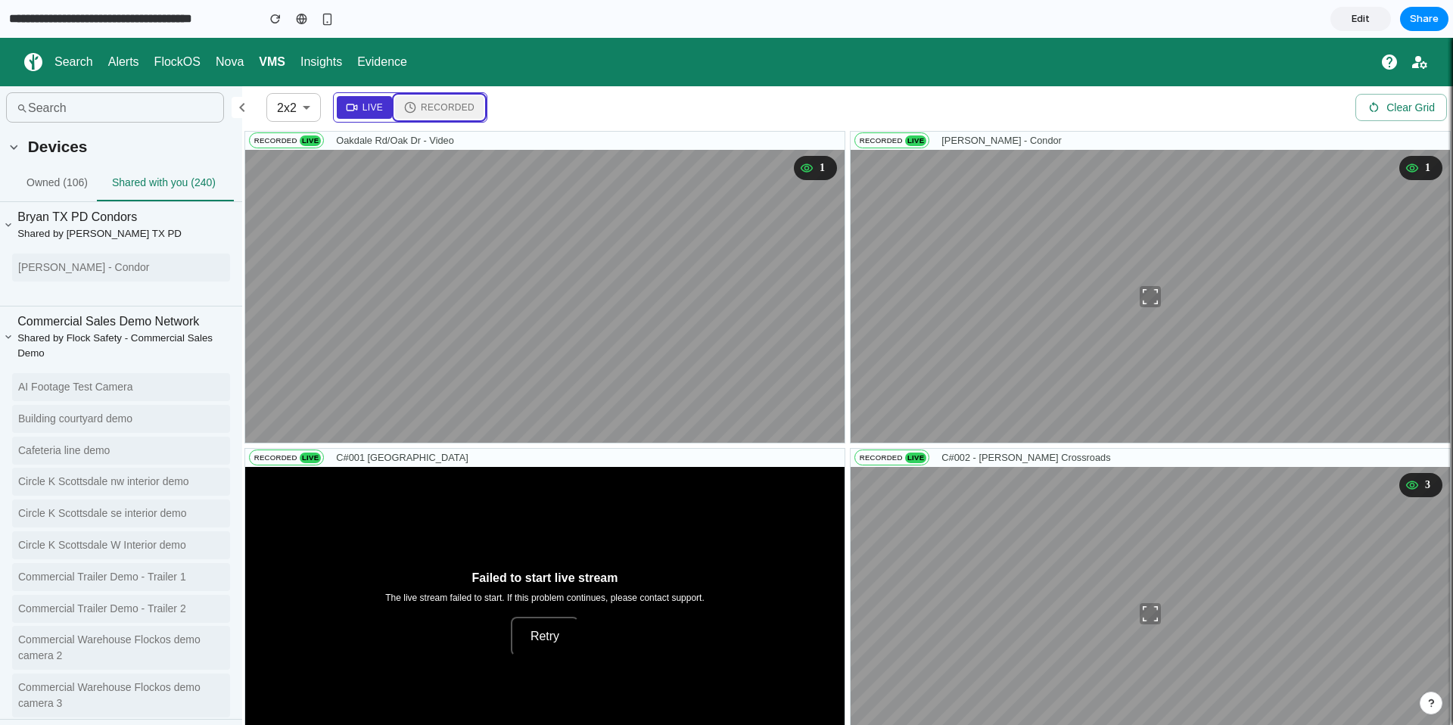
click at [416, 103] on icon at bounding box center [410, 107] width 12 height 12
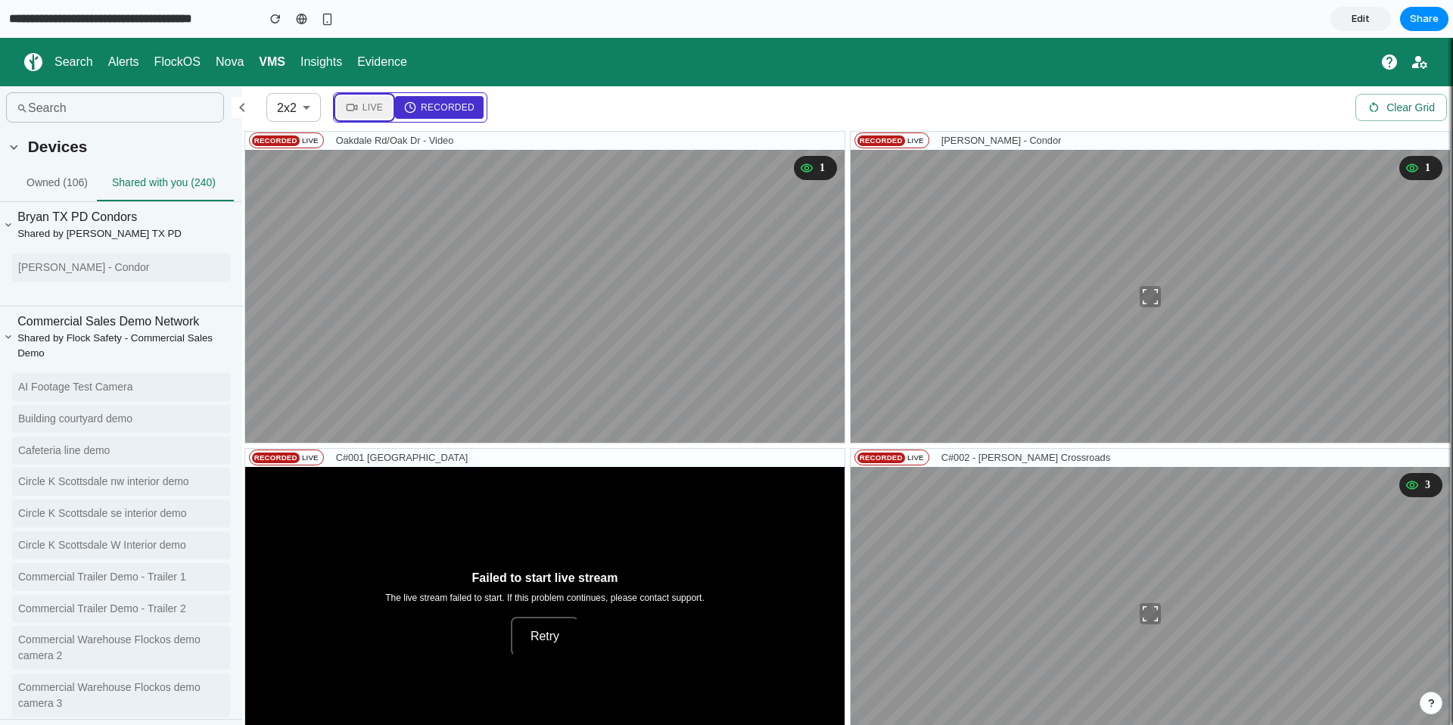
click at [363, 108] on span "Live" at bounding box center [373, 108] width 20 height 14
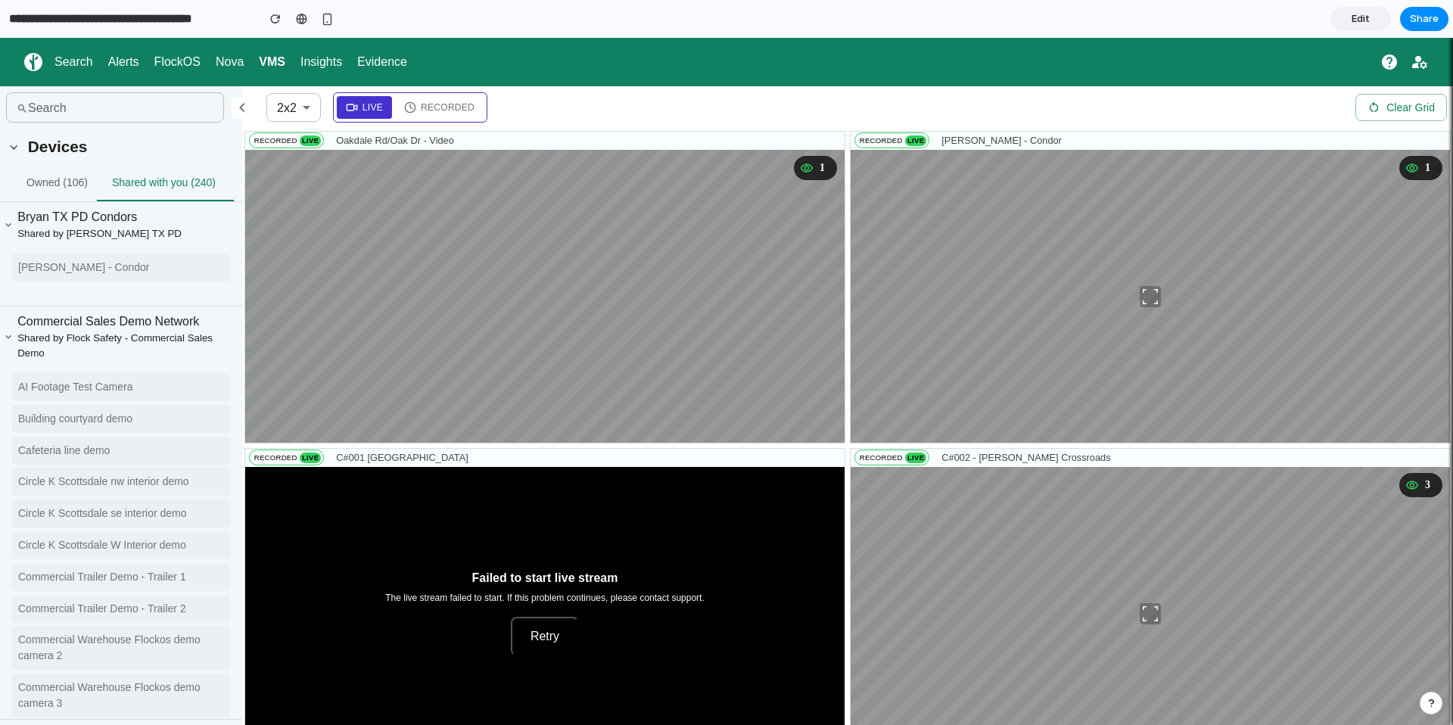
click at [435, 120] on div "Live Recorded" at bounding box center [410, 107] width 154 height 30
click at [405, 115] on button "Recorded" at bounding box center [439, 107] width 89 height 23
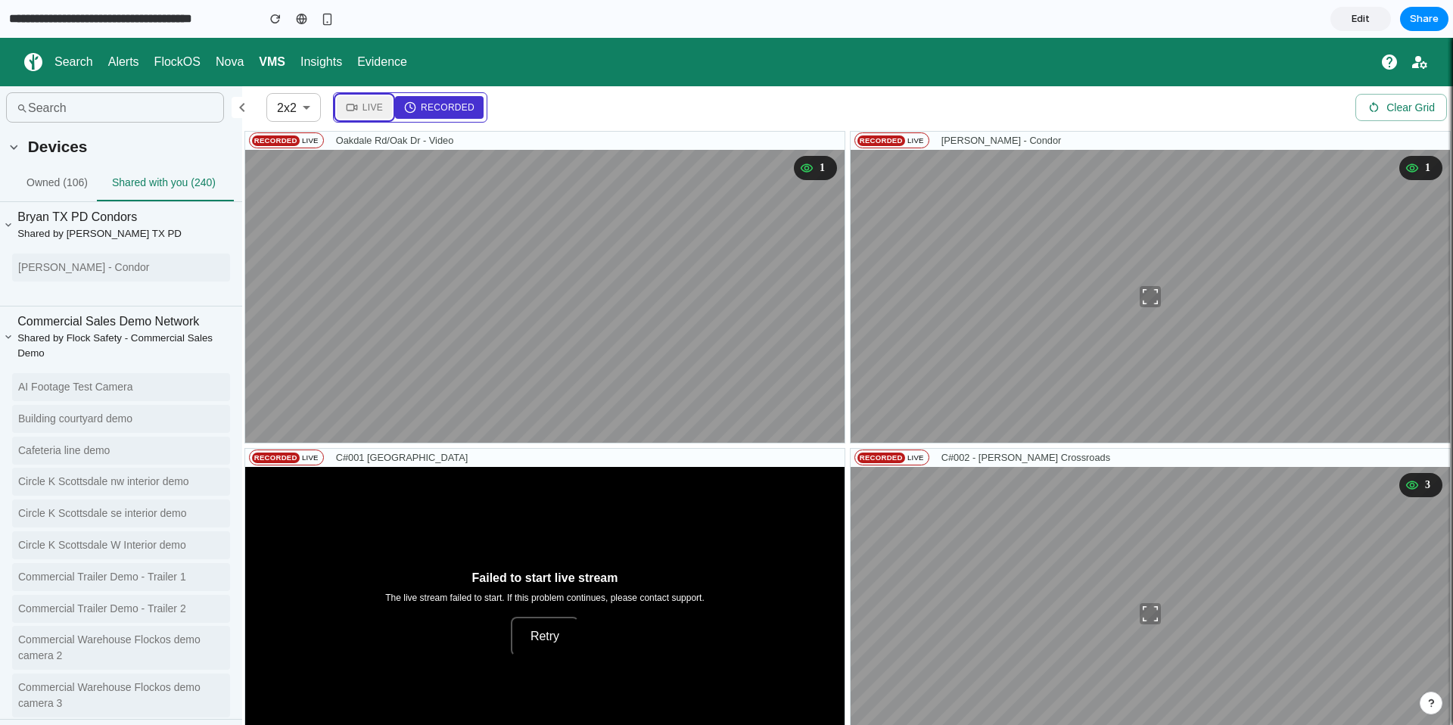
click at [391, 114] on button "Live" at bounding box center [364, 107] width 55 height 23
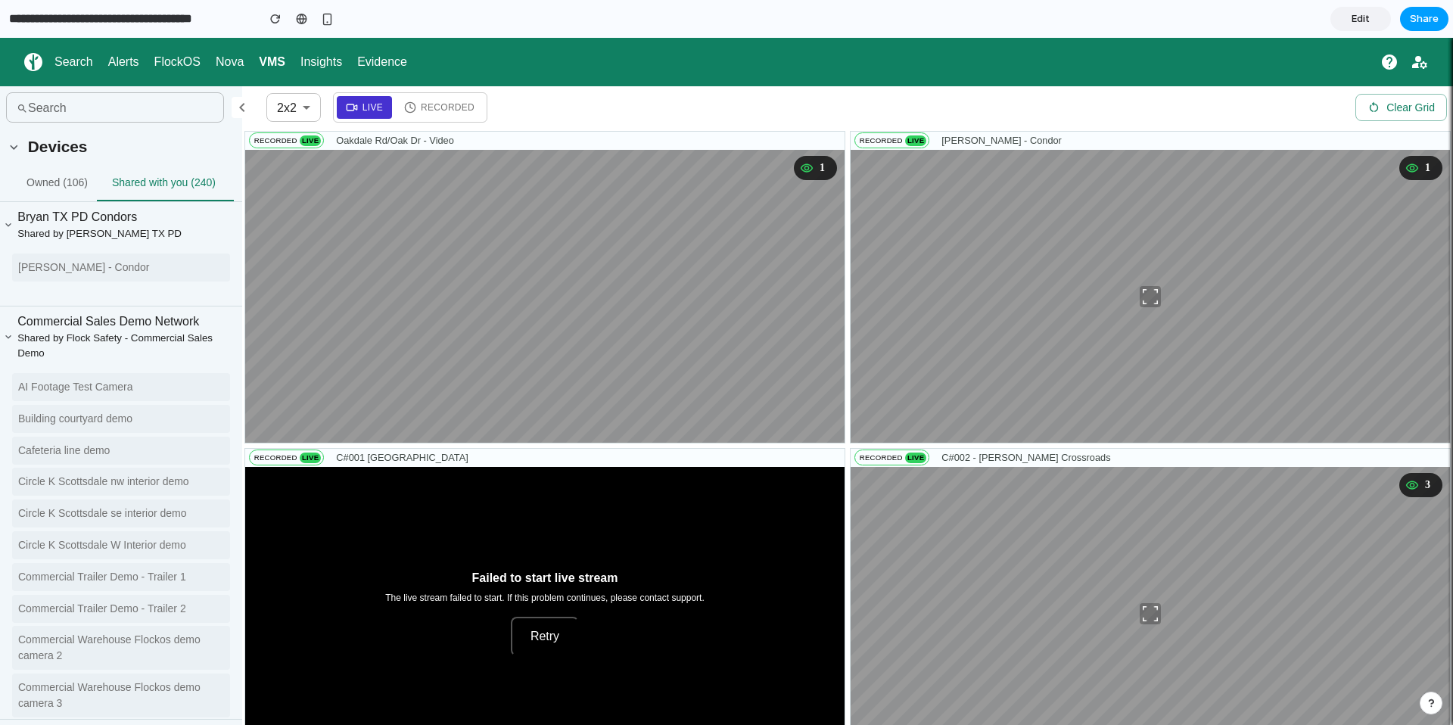
click at [1441, 16] on button "Share" at bounding box center [1424, 19] width 48 height 24
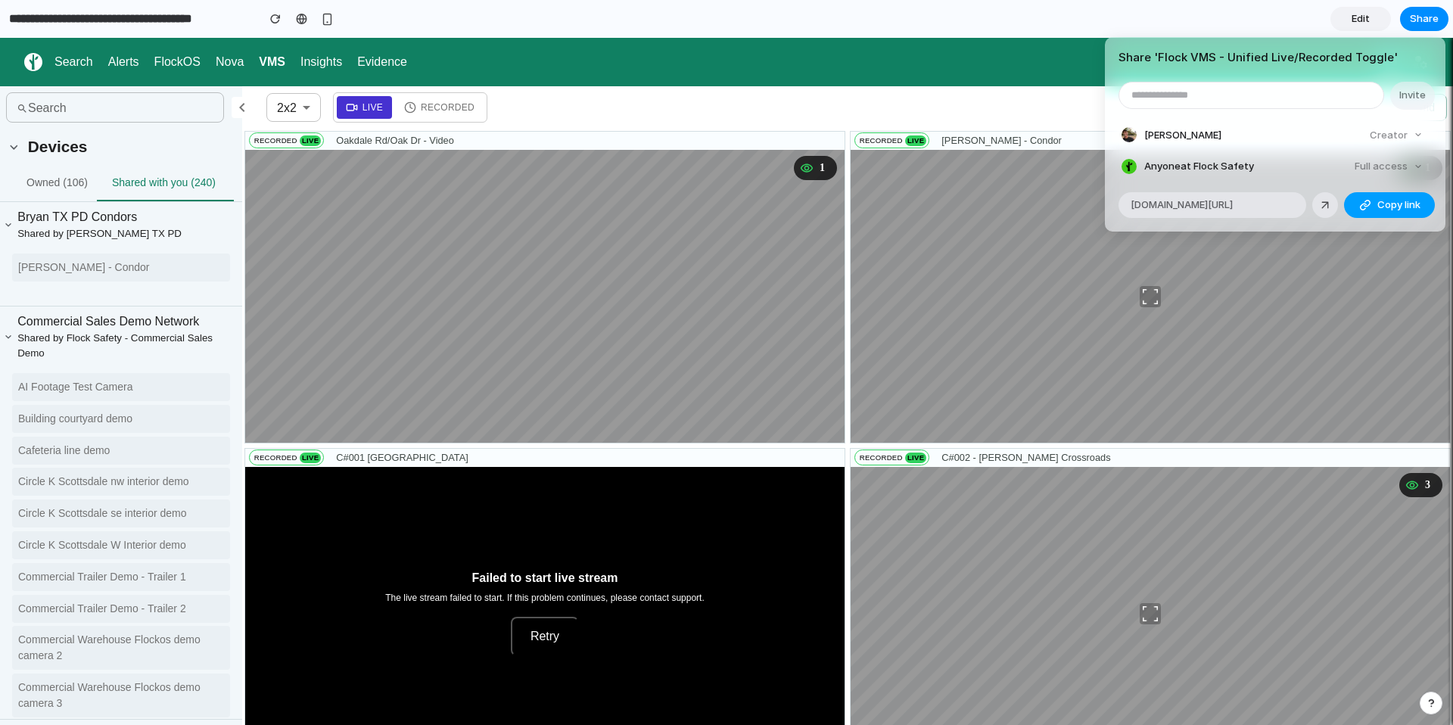
click at [1376, 211] on button "Copy link" at bounding box center [1389, 205] width 91 height 26
click at [1320, 206] on div at bounding box center [1326, 205] width 14 height 14
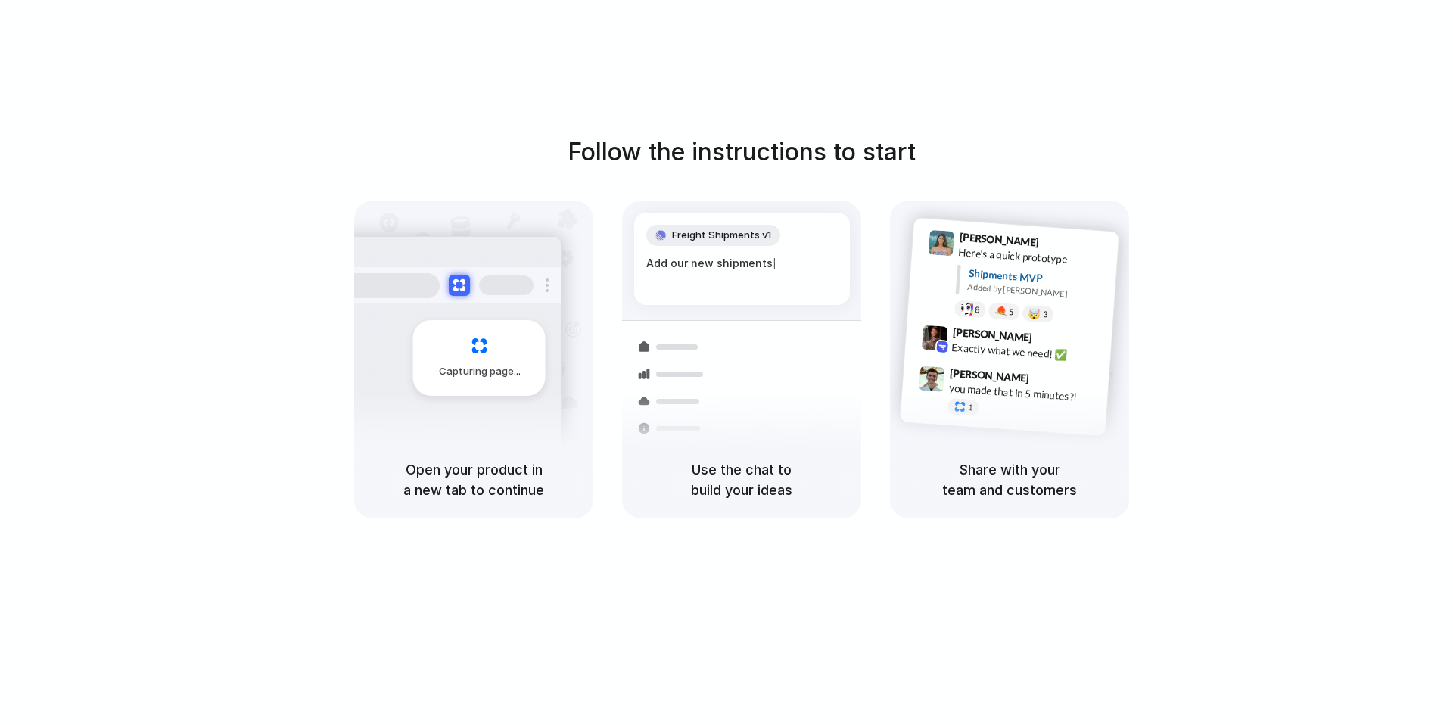
click at [823, 124] on div "Follow the instructions to start Capturing page Open your product in a new tab …" at bounding box center [742, 377] width 1484 height 755
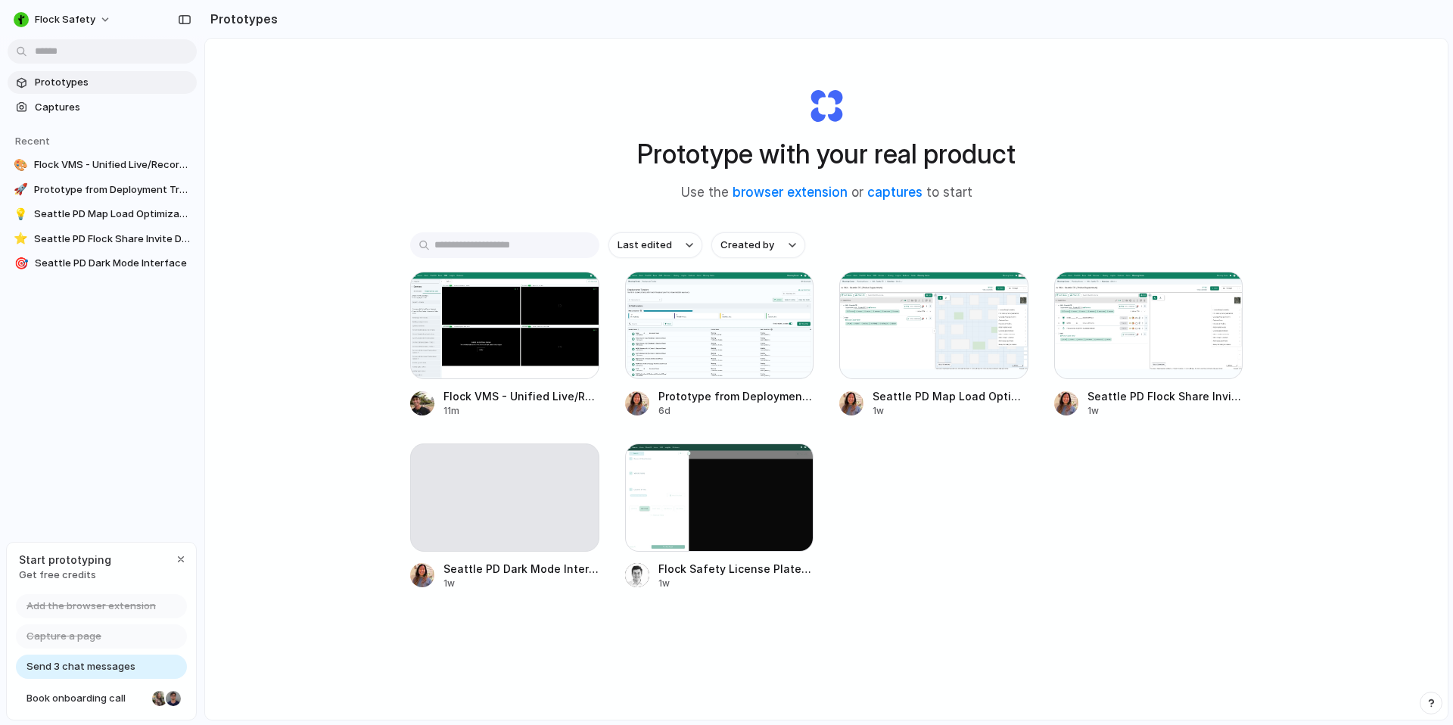
click at [574, 133] on div "Prototype with your real product Use the browser extension or captures to start" at bounding box center [827, 139] width 606 height 164
click at [665, 516] on div at bounding box center [719, 497] width 189 height 107
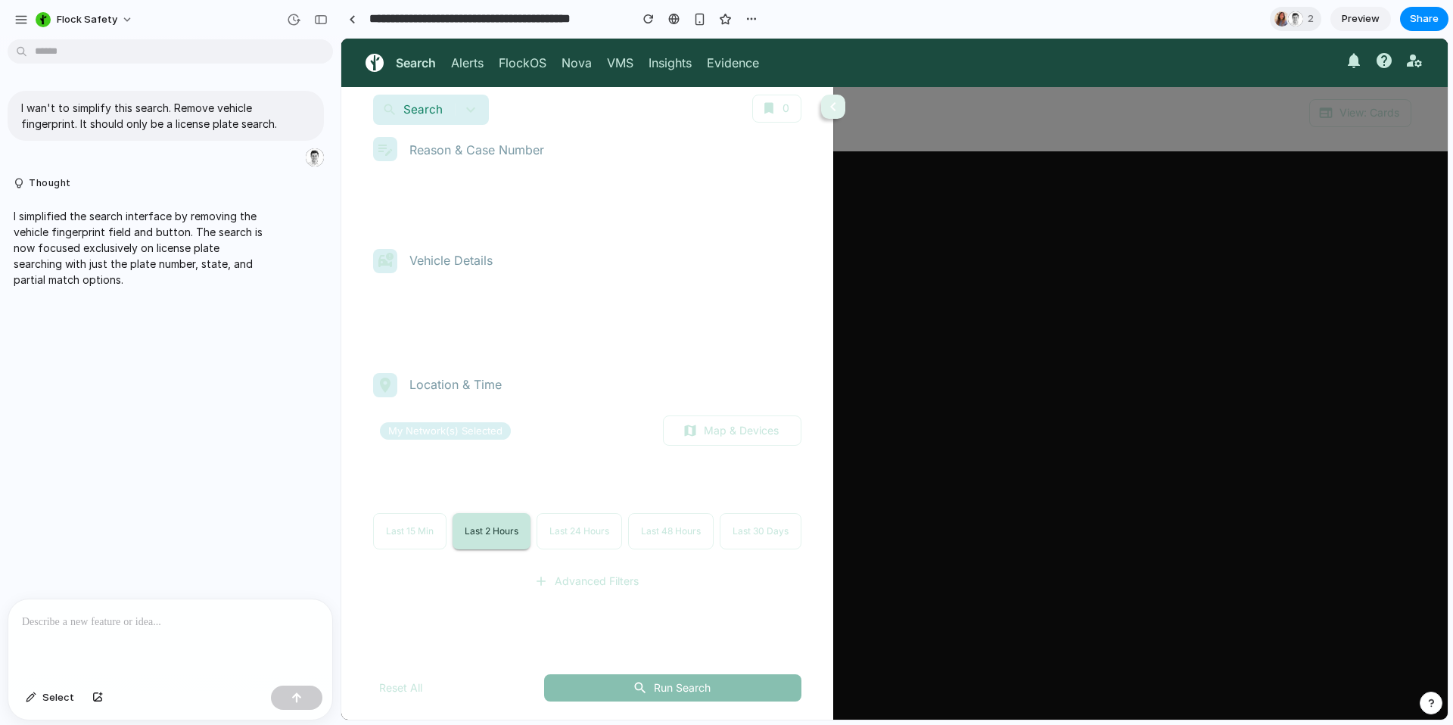
click at [475, 118] on icon "button" at bounding box center [471, 110] width 18 height 18
click at [472, 107] on icon "button" at bounding box center [471, 110] width 18 height 18
drag, startPoint x: 581, startPoint y: 217, endPoint x: 572, endPoint y: 271, distance: 54.5
click at [581, 217] on div "Case Number" at bounding box center [691, 200] width 220 height 61
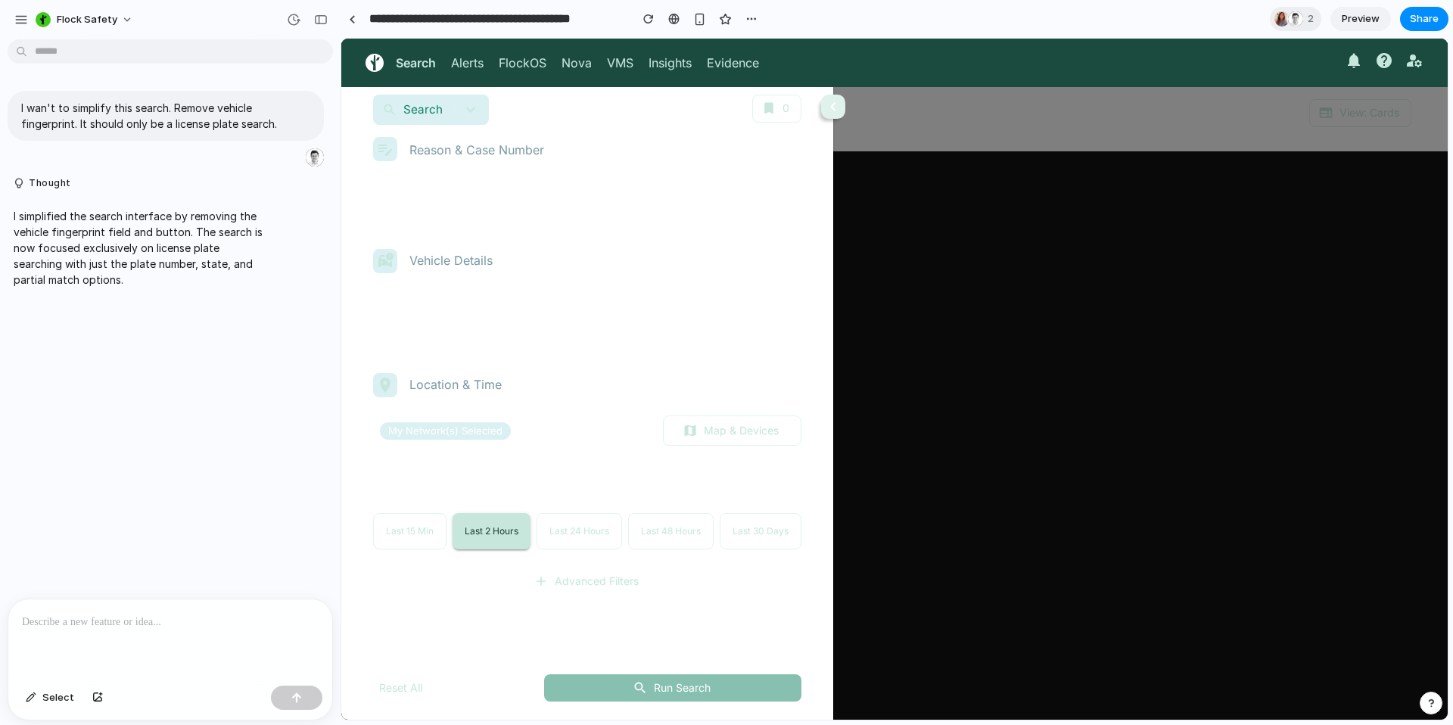
click at [579, 554] on div "**********" at bounding box center [587, 366] width 477 height 458
click at [570, 524] on button "Last 24 Hours" at bounding box center [580, 531] width 86 height 36
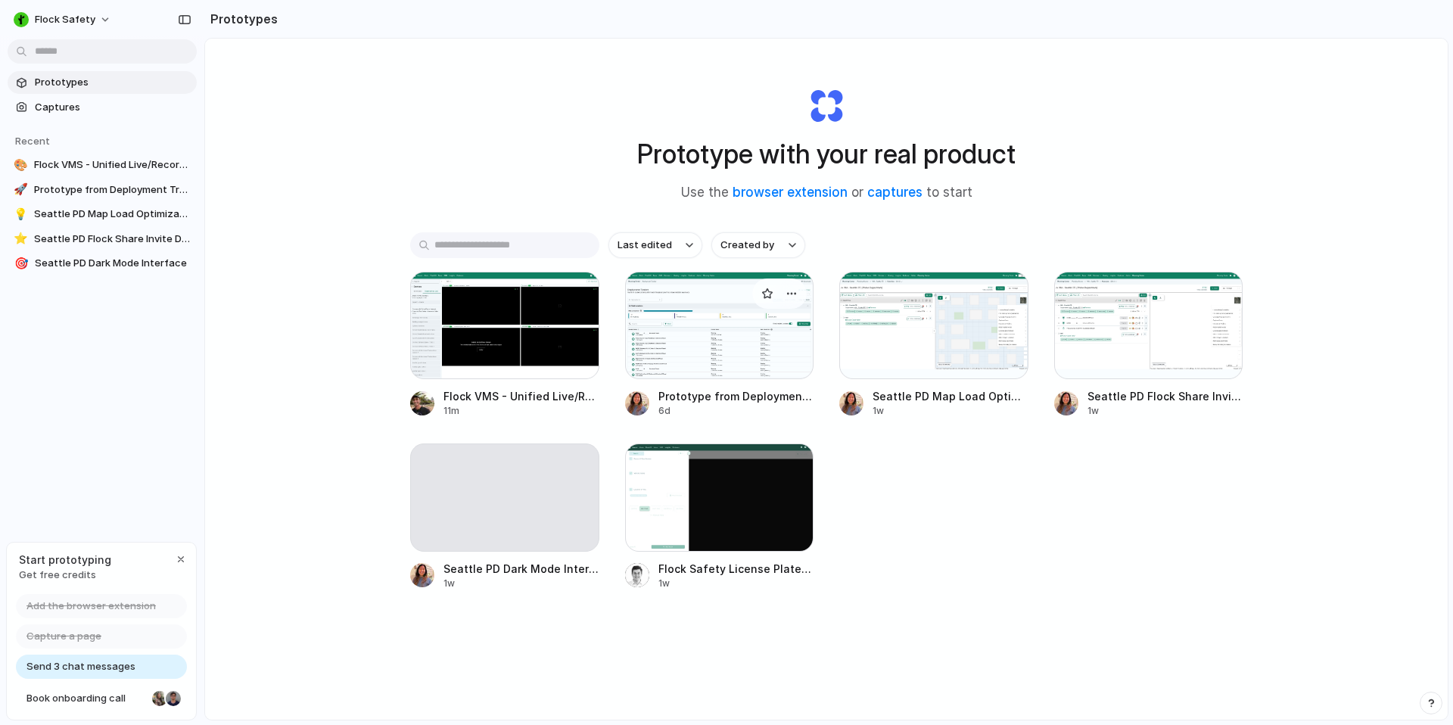
click at [658, 344] on div at bounding box center [719, 325] width 189 height 107
click at [516, 331] on div at bounding box center [504, 325] width 189 height 107
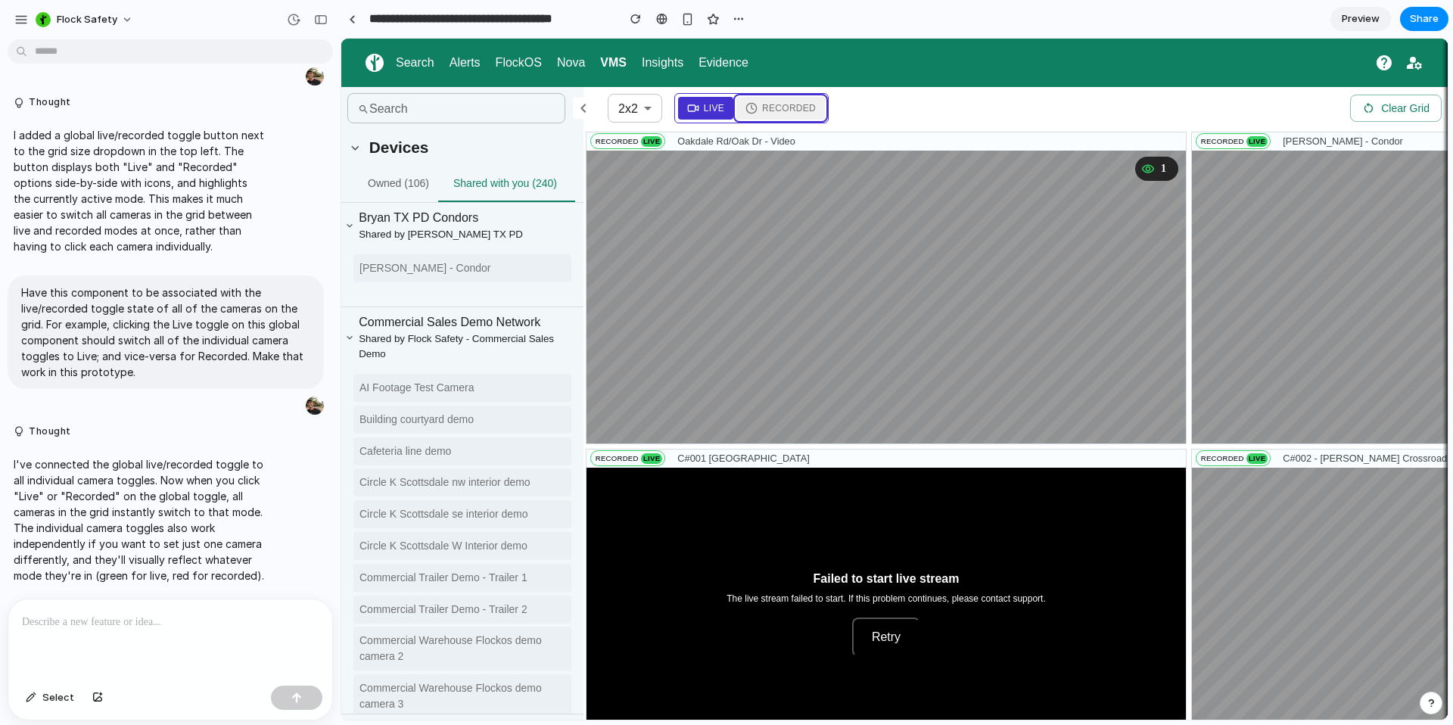
click at [766, 104] on span "Recorded" at bounding box center [789, 108] width 54 height 14
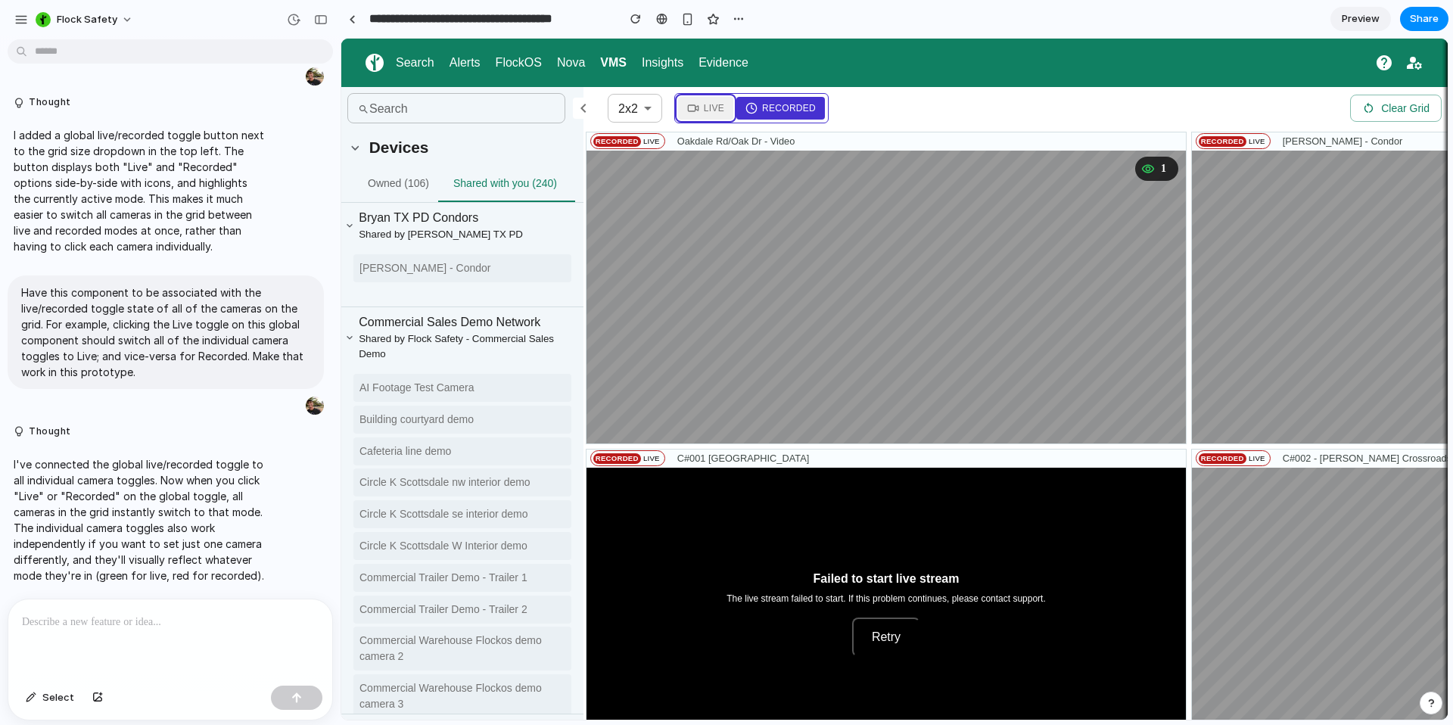
click at [713, 104] on span "Live" at bounding box center [714, 108] width 20 height 14
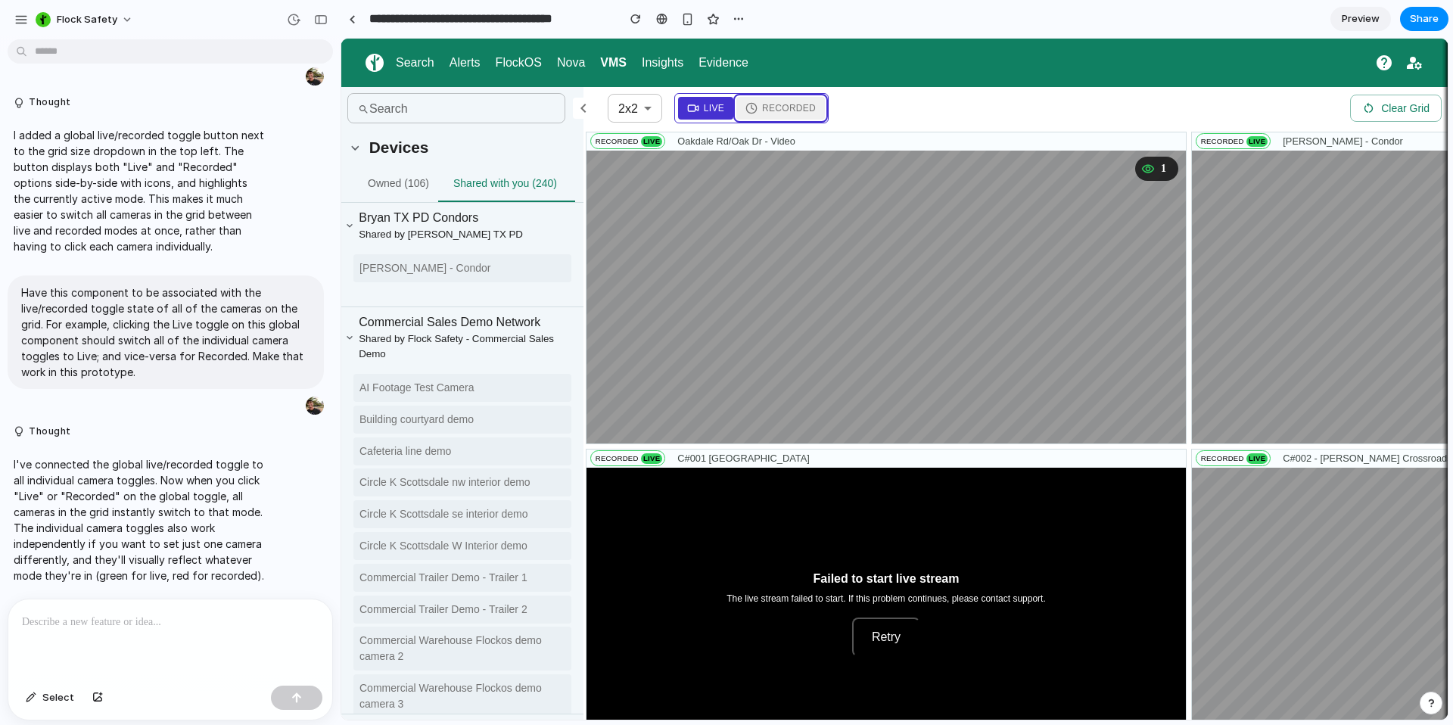
click at [771, 105] on span "Recorded" at bounding box center [789, 108] width 54 height 14
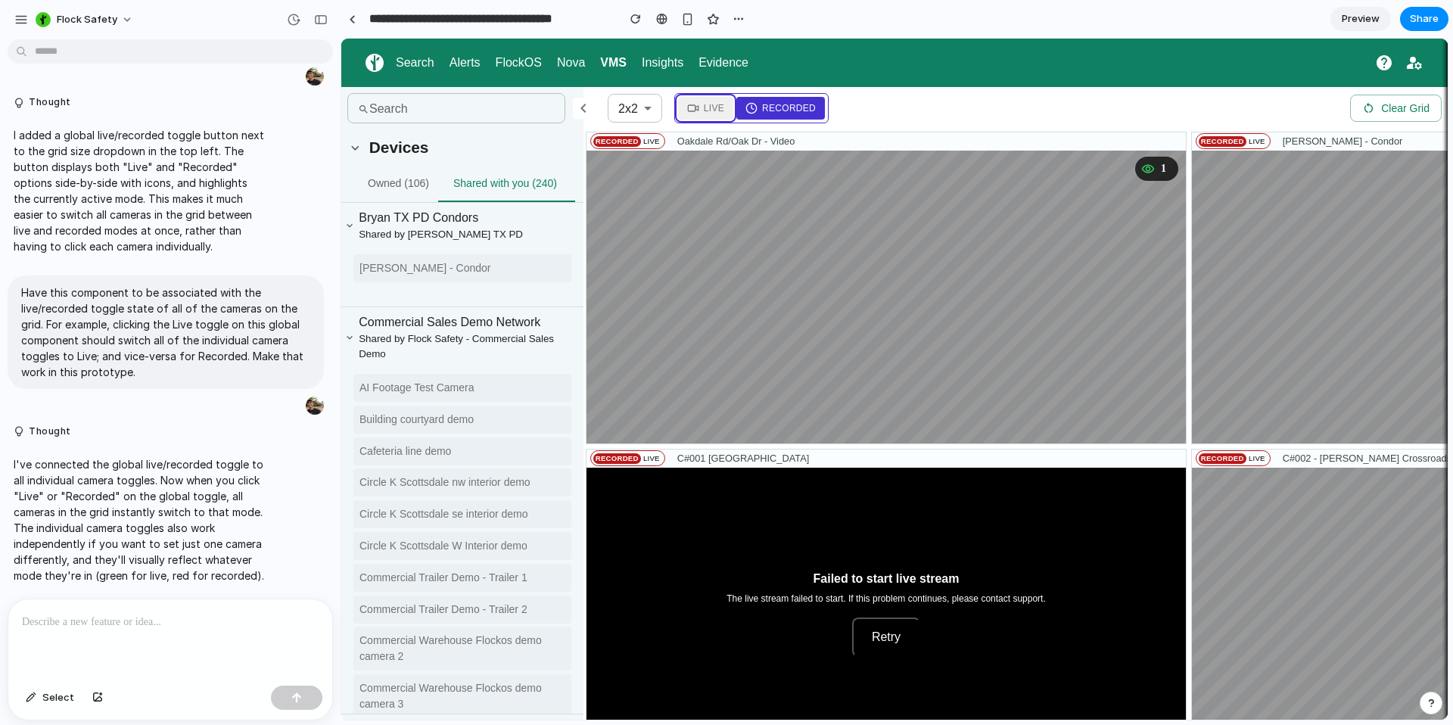
click at [712, 106] on span "Live" at bounding box center [714, 108] width 20 height 14
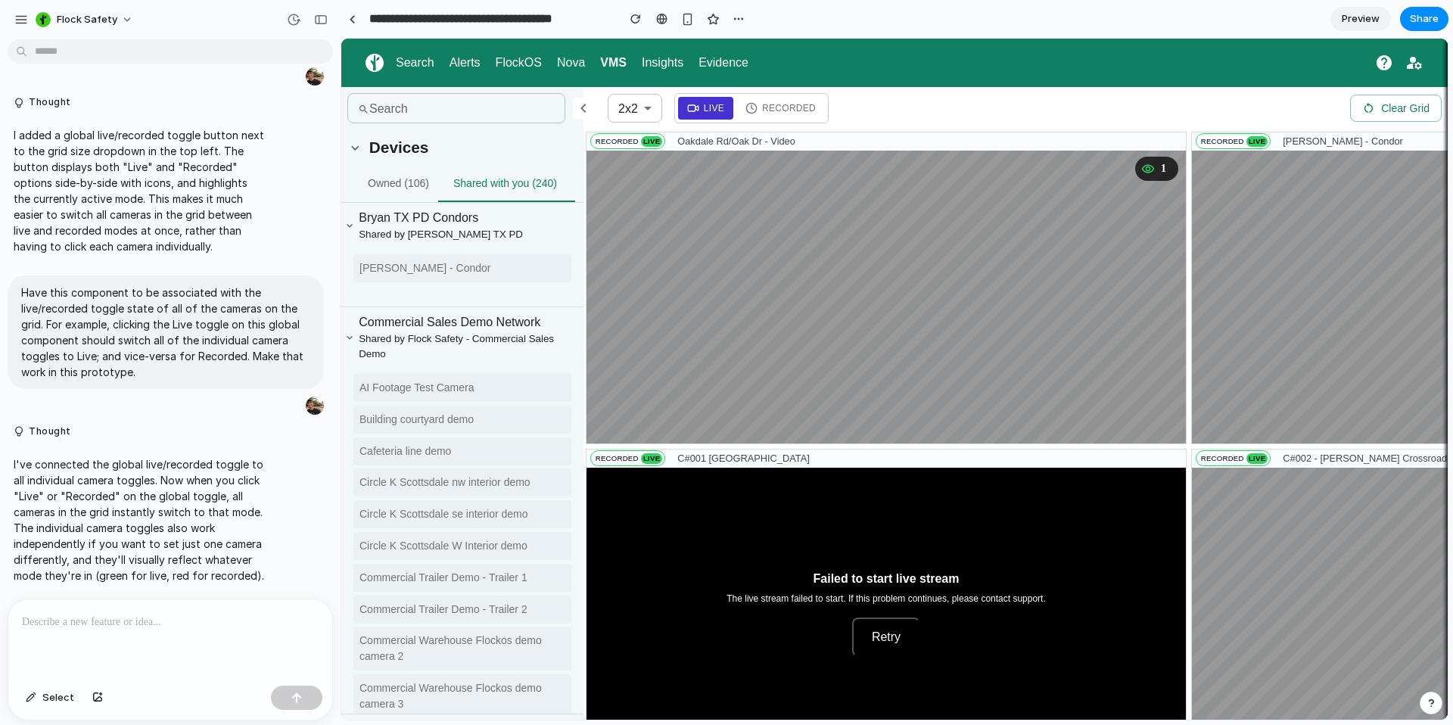
click at [911, 106] on div "2x2 ​ Live Recorded Clear Grid" at bounding box center [1025, 108] width 834 height 30
click at [699, 116] on button "Live" at bounding box center [705, 108] width 55 height 23
click at [780, 111] on span "Recorded" at bounding box center [789, 108] width 54 height 14
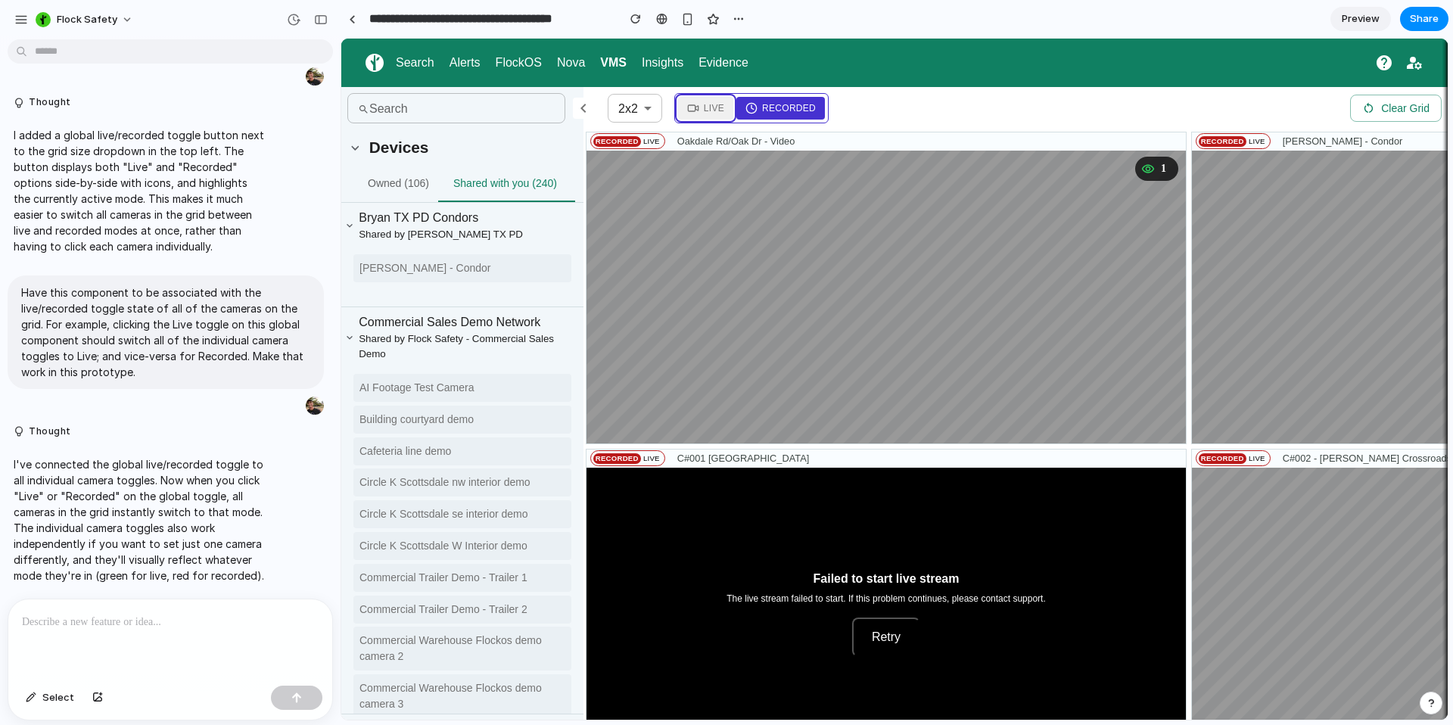
click at [680, 113] on button "Live" at bounding box center [705, 108] width 55 height 23
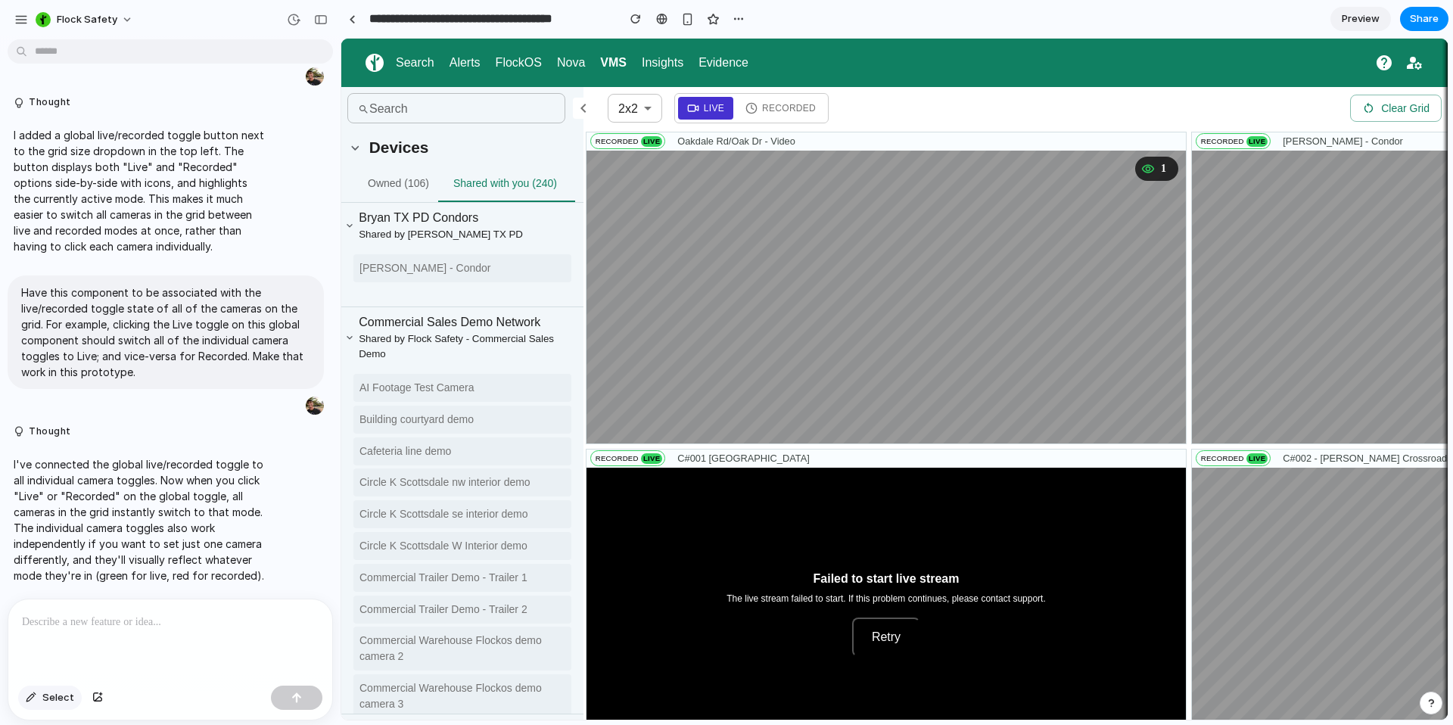
click at [46, 709] on div "Select" at bounding box center [50, 698] width 64 height 24
click at [54, 698] on span "Select" at bounding box center [58, 697] width 32 height 15
click at [828, 114] on div at bounding box center [895, 379] width 1106 height 681
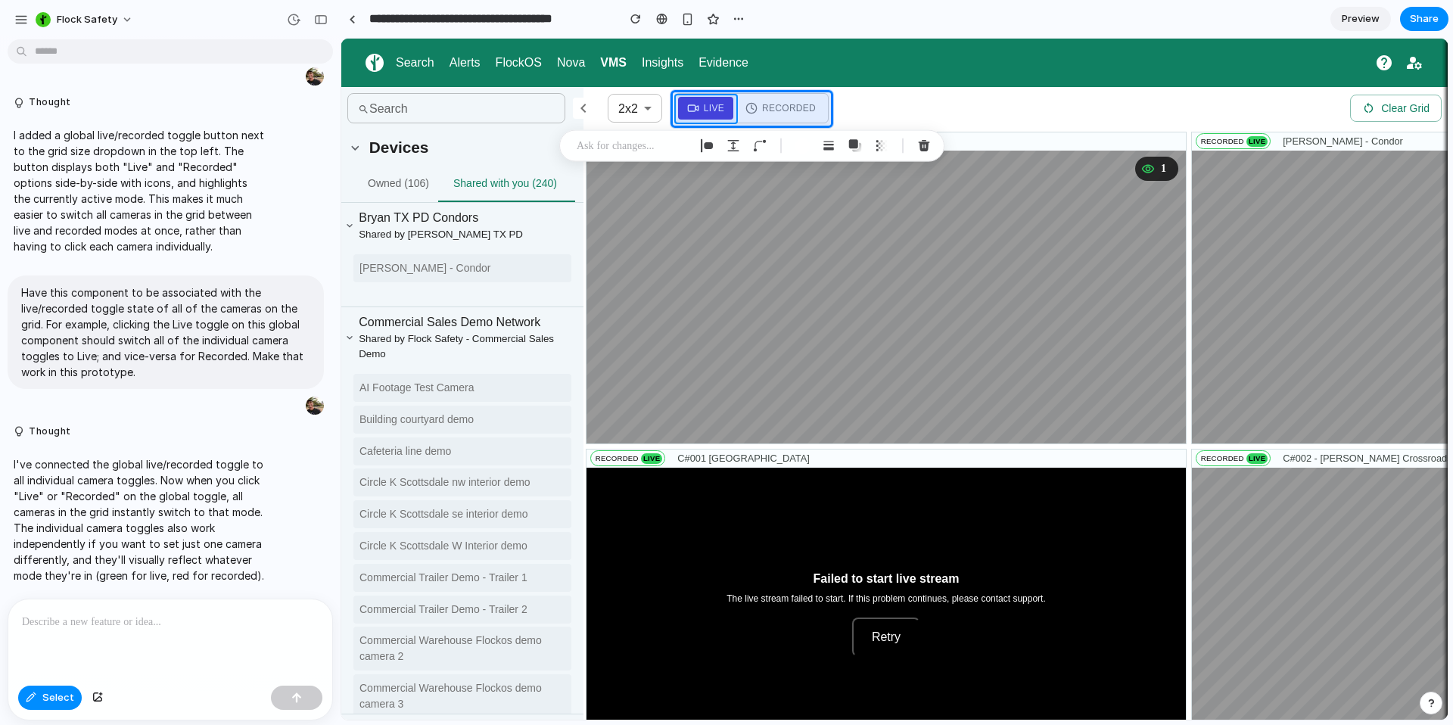
click at [687, 106] on div at bounding box center [895, 379] width 1106 height 681
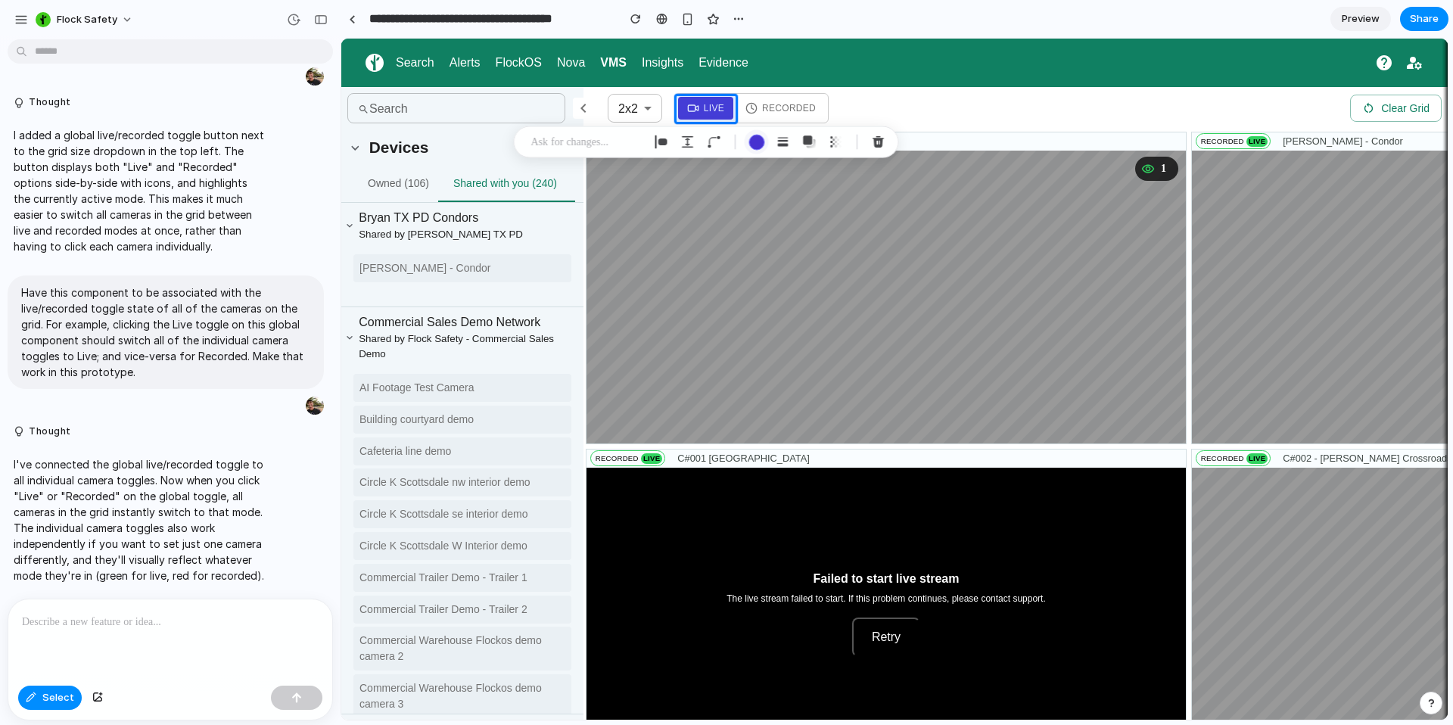
click at [748, 143] on button "button" at bounding box center [757, 142] width 24 height 24
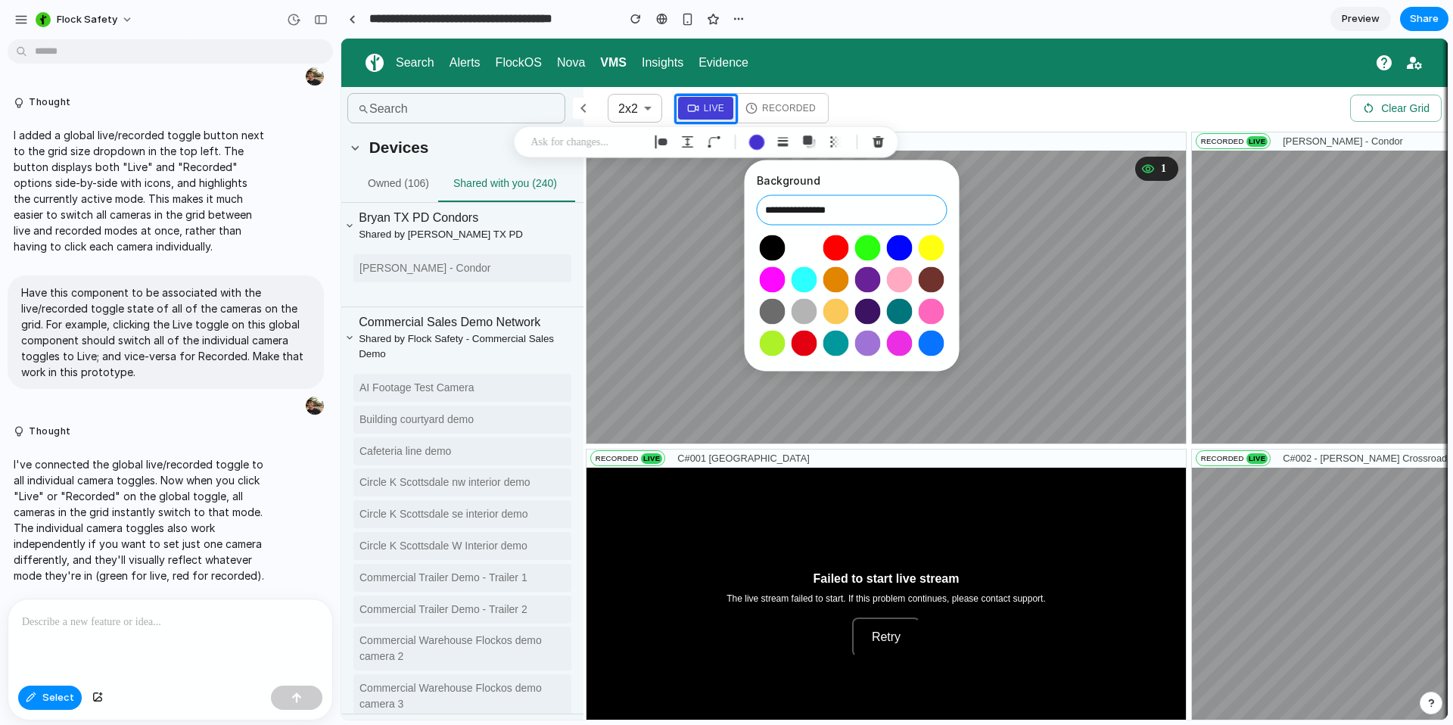
click at [797, 213] on input "**********" at bounding box center [852, 210] width 191 height 30
click at [782, 213] on input "**********" at bounding box center [852, 210] width 191 height 30
click at [781, 213] on input "**********" at bounding box center [852, 210] width 191 height 30
click at [773, 346] on button "Select color oklch(0.88 0.22 128)" at bounding box center [773, 343] width 28 height 28
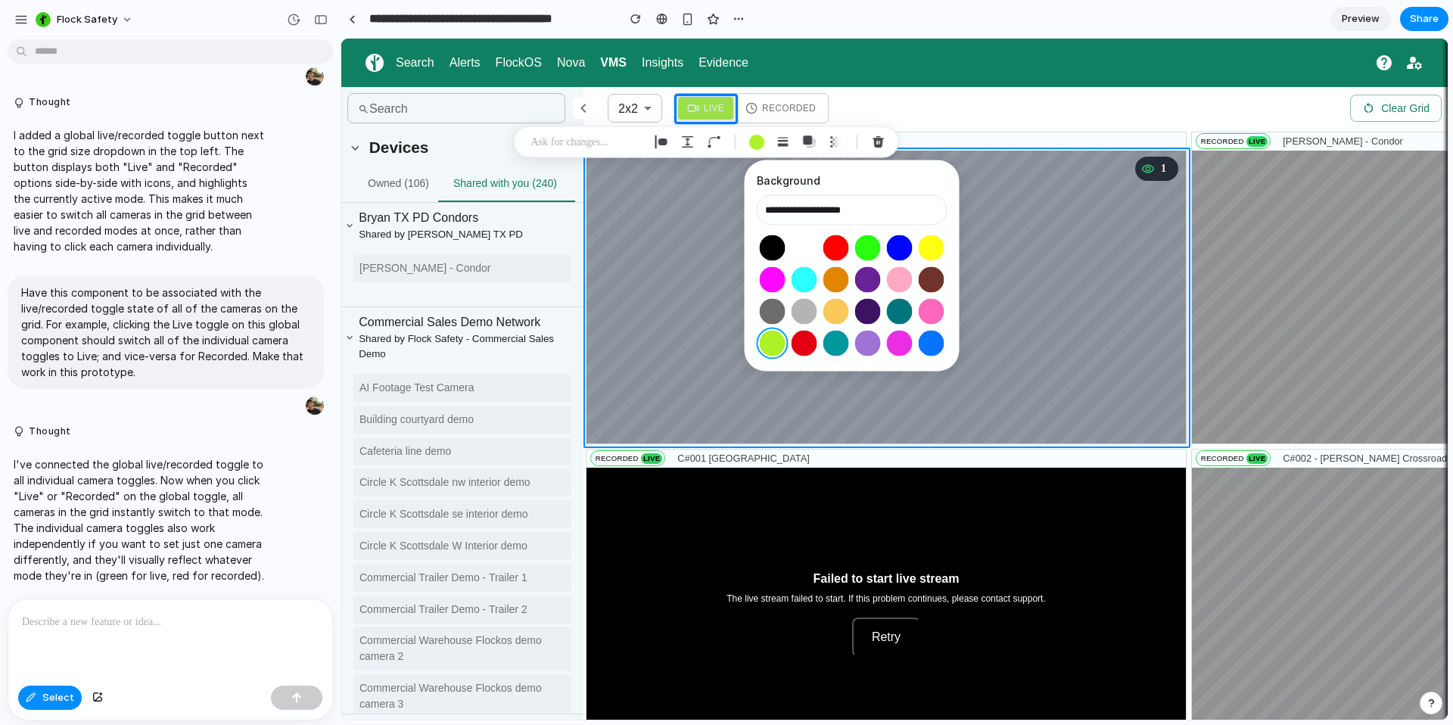
click at [646, 272] on div at bounding box center [895, 379] width 1106 height 681
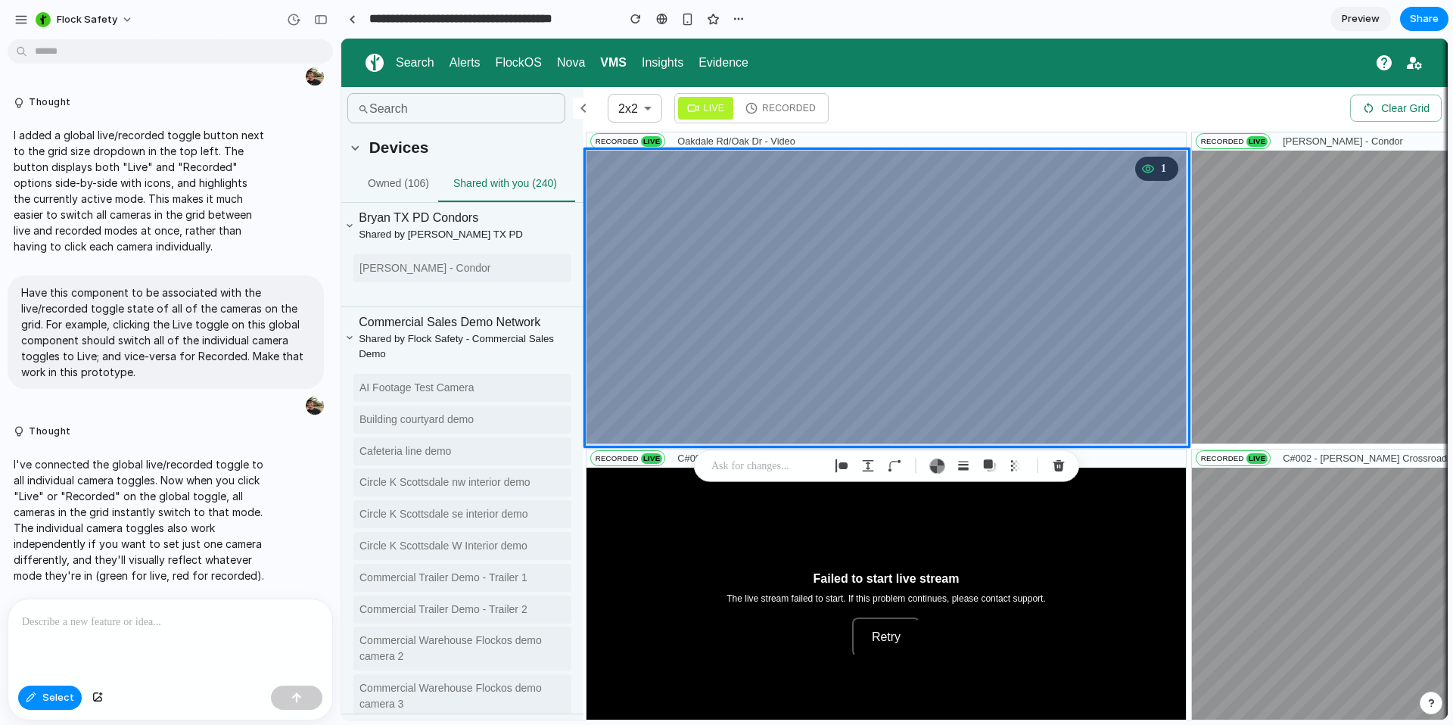
type input "**********"
click at [41, 709] on div "Select" at bounding box center [50, 698] width 64 height 24
click at [63, 645] on div at bounding box center [170, 640] width 324 height 80
click at [39, 705] on button "Select" at bounding box center [50, 698] width 64 height 24
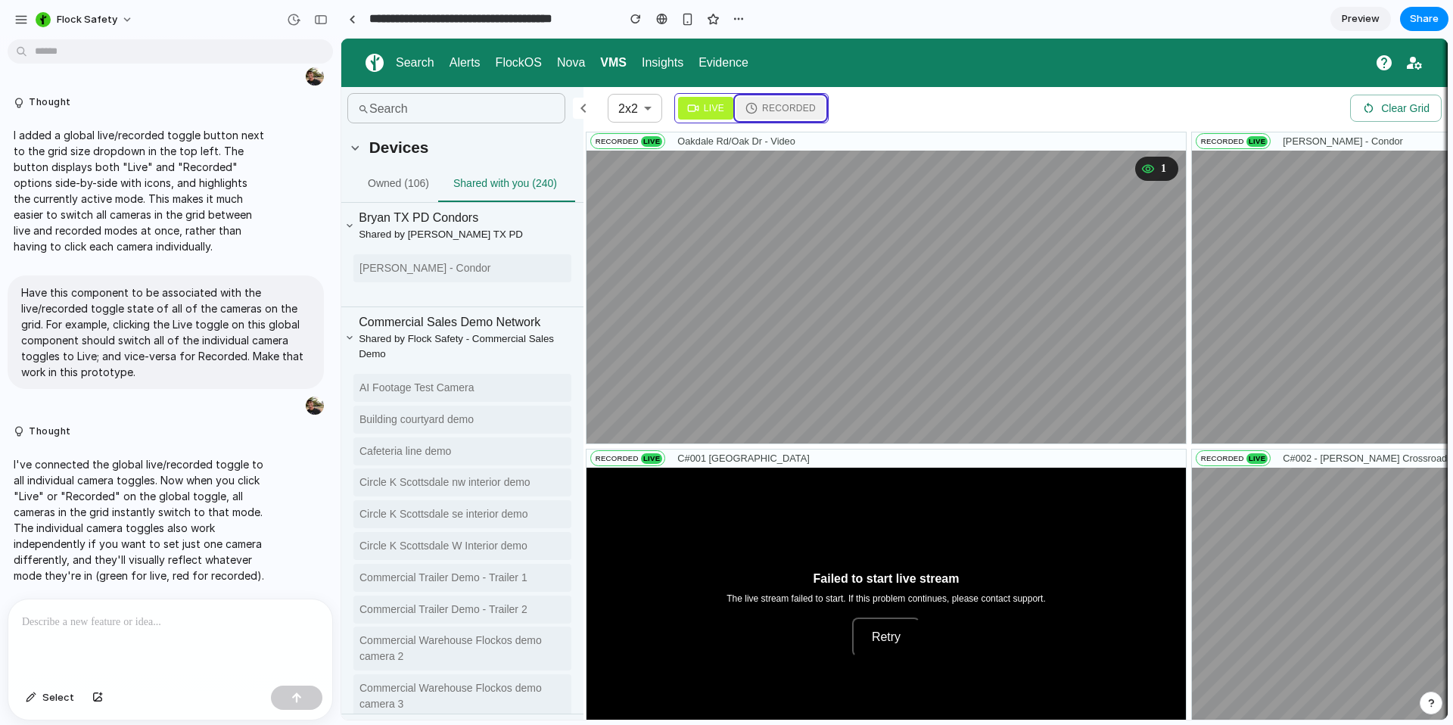
click at [797, 107] on span "Recorded" at bounding box center [789, 108] width 54 height 14
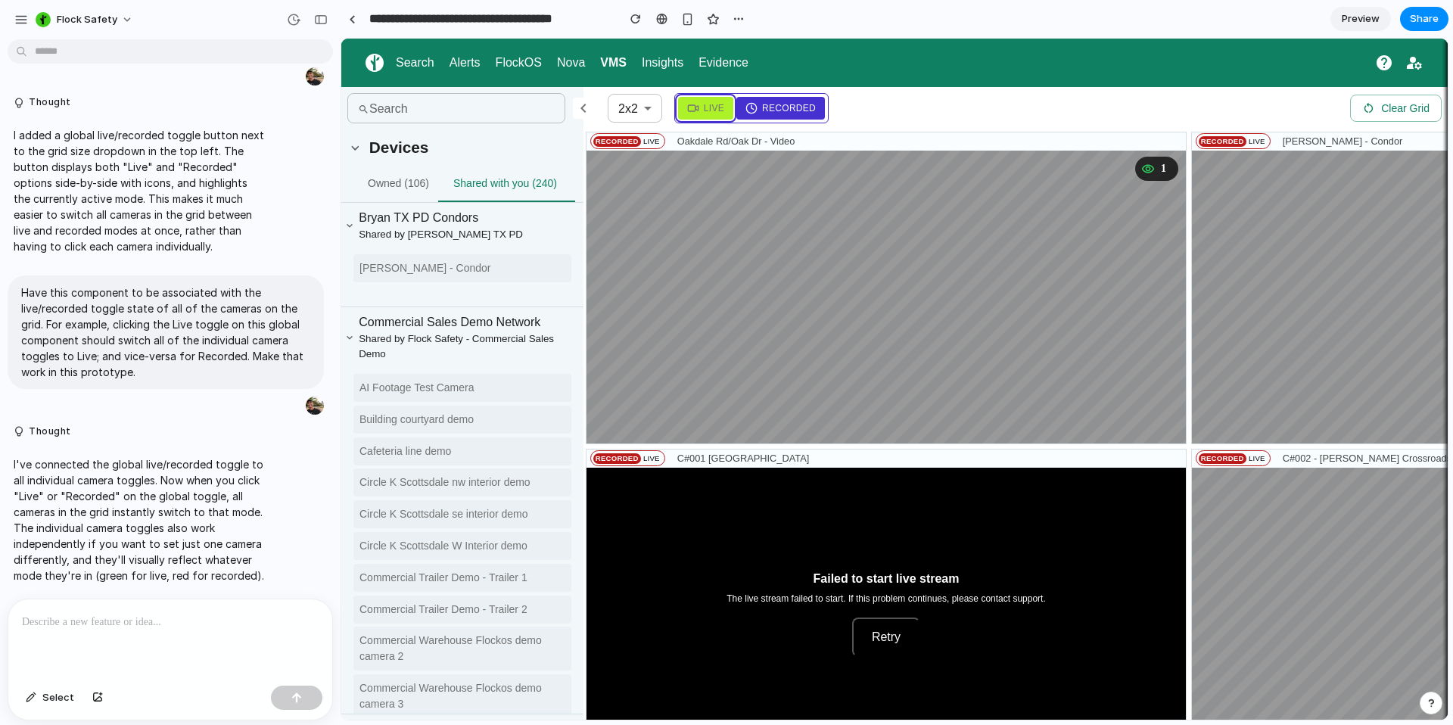
click at [721, 114] on span "Live" at bounding box center [714, 108] width 20 height 14
click at [724, 107] on button "Live" at bounding box center [705, 108] width 55 height 23
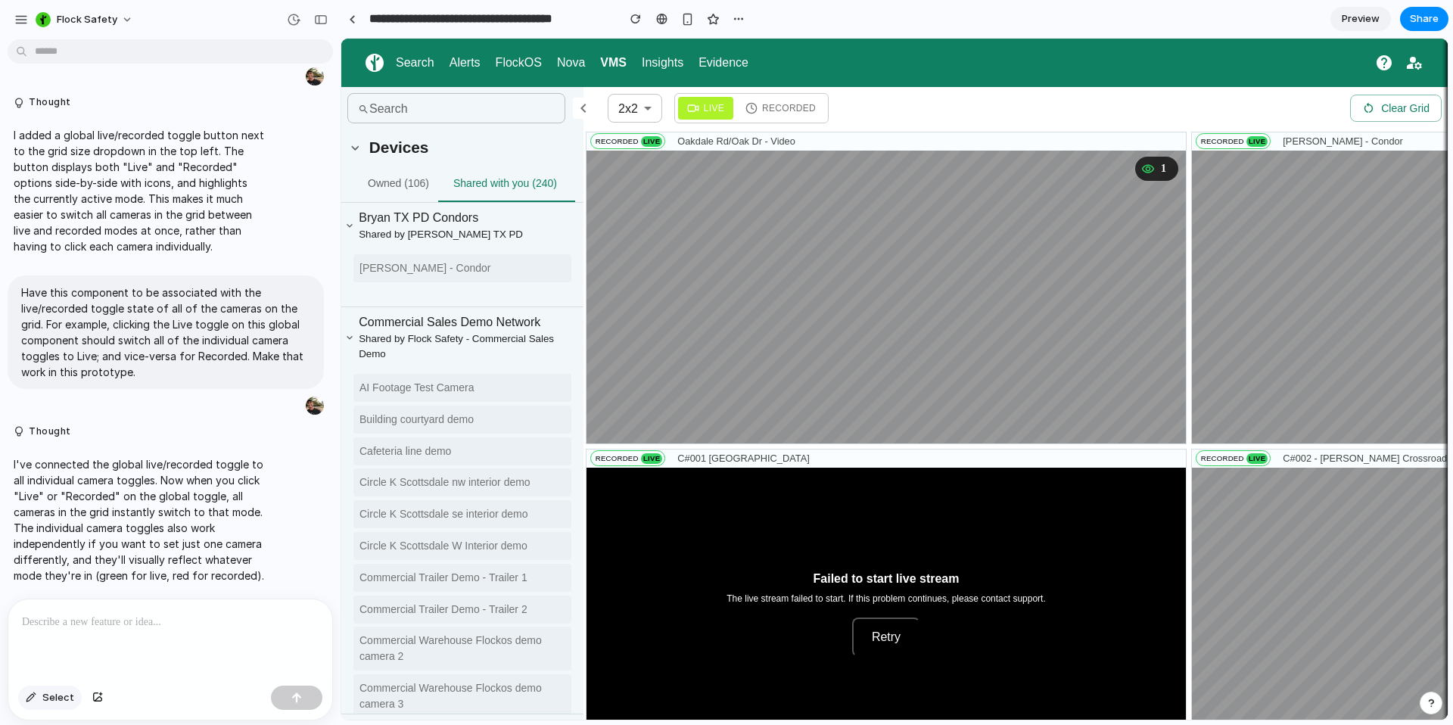
click at [31, 703] on button "Select" at bounding box center [50, 698] width 64 height 24
click at [727, 115] on div at bounding box center [895, 379] width 1106 height 681
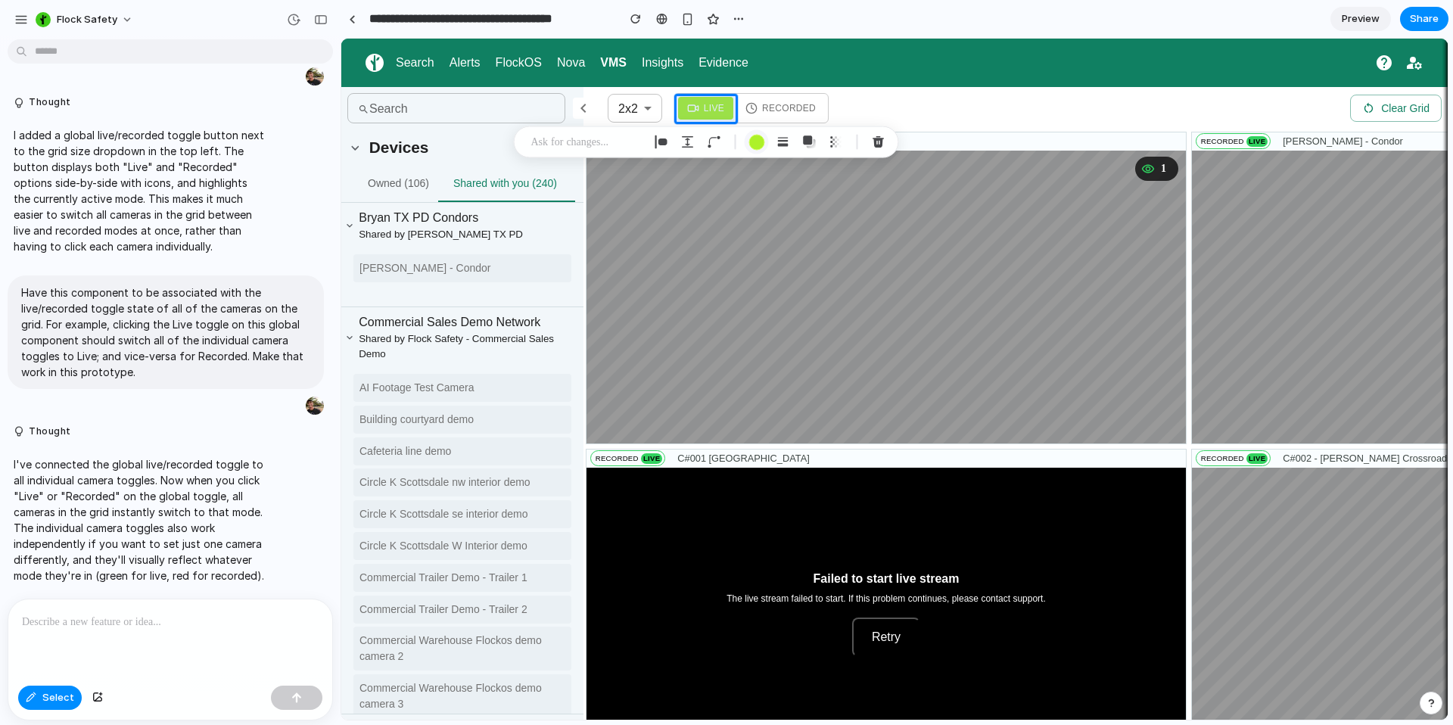
click at [751, 143] on div "button" at bounding box center [757, 142] width 16 height 16
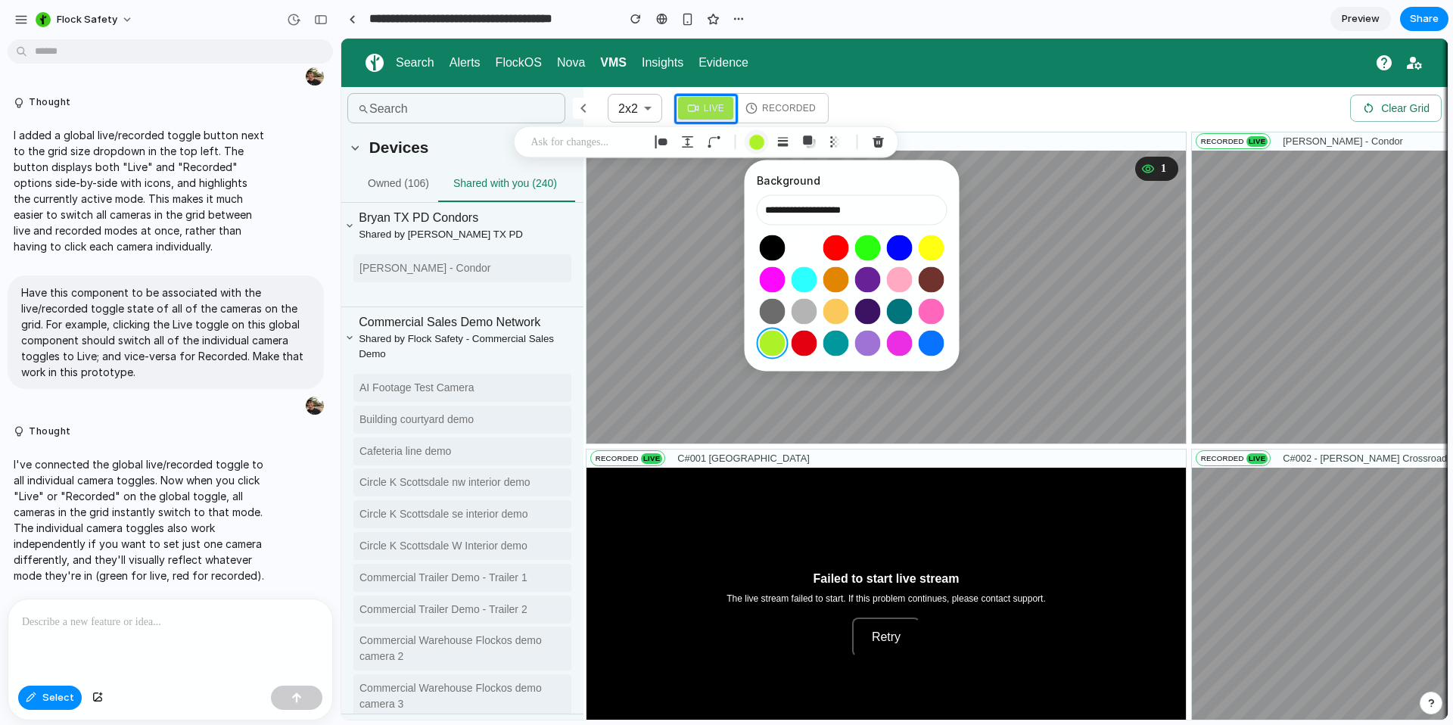
click at [759, 142] on div "button" at bounding box center [757, 142] width 16 height 16
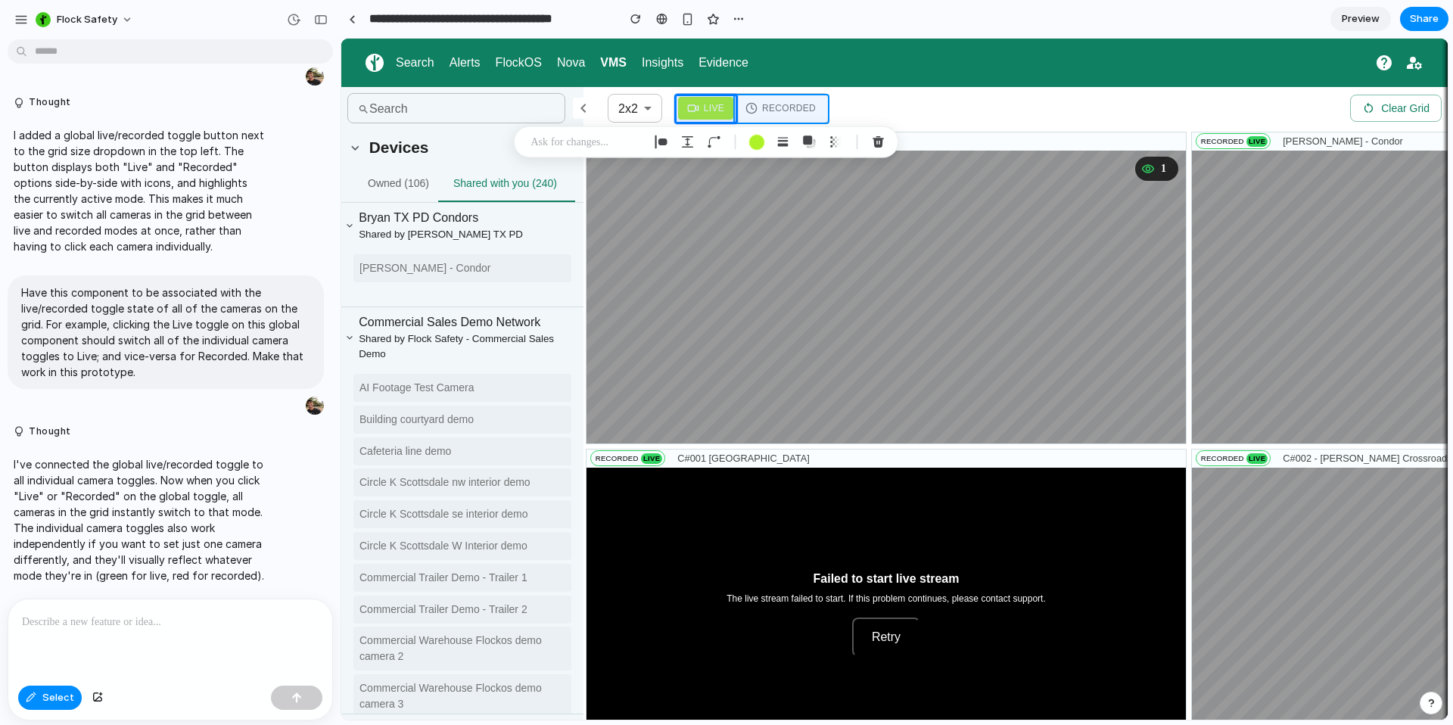
click at [774, 101] on div at bounding box center [895, 379] width 1106 height 681
click at [56, 701] on span "Select" at bounding box center [58, 697] width 32 height 15
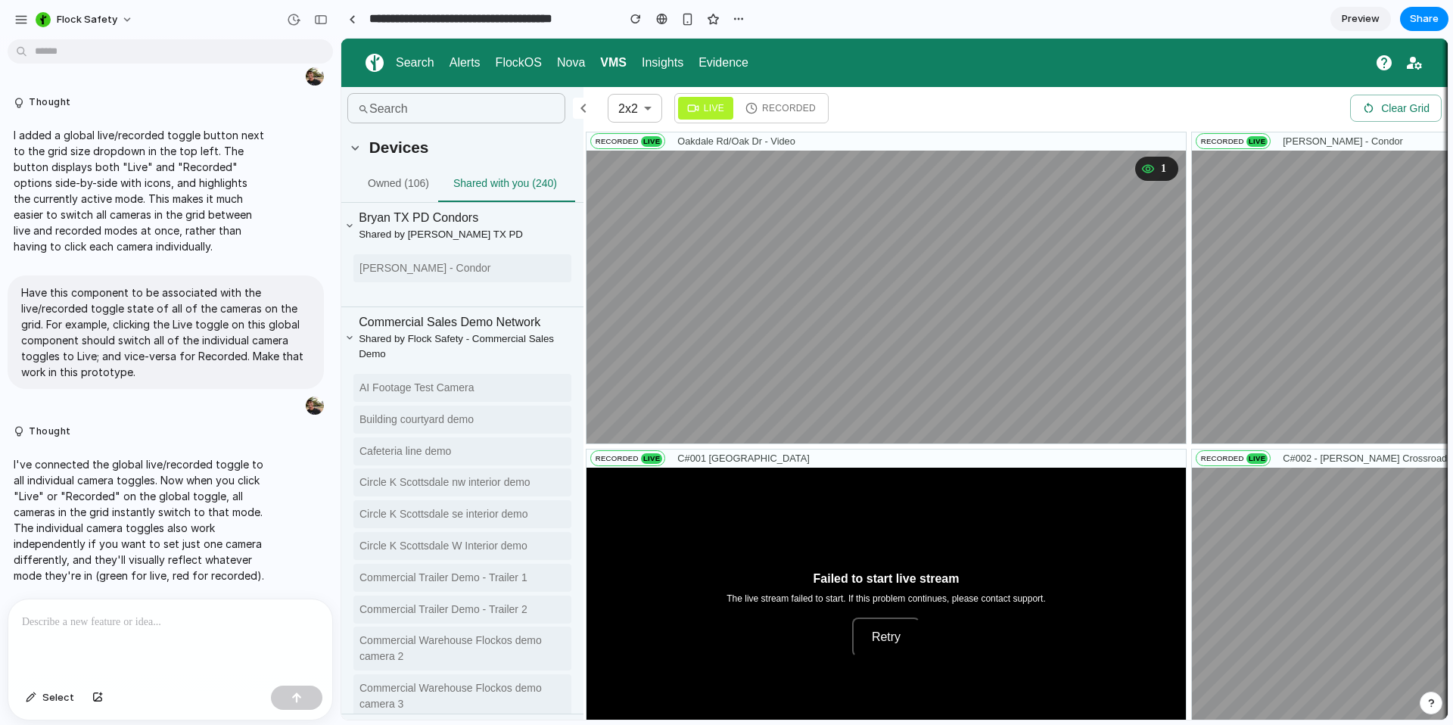
click at [183, 512] on p "I've connected the global live/recorded toggle to all individual camera toggles…" at bounding box center [140, 519] width 253 height 127
click at [733, 17] on div "button" at bounding box center [739, 19] width 12 height 12
click at [733, 17] on div "Duplicate Delete" at bounding box center [726, 362] width 1453 height 725
click at [797, 103] on span "Recorded" at bounding box center [789, 108] width 54 height 14
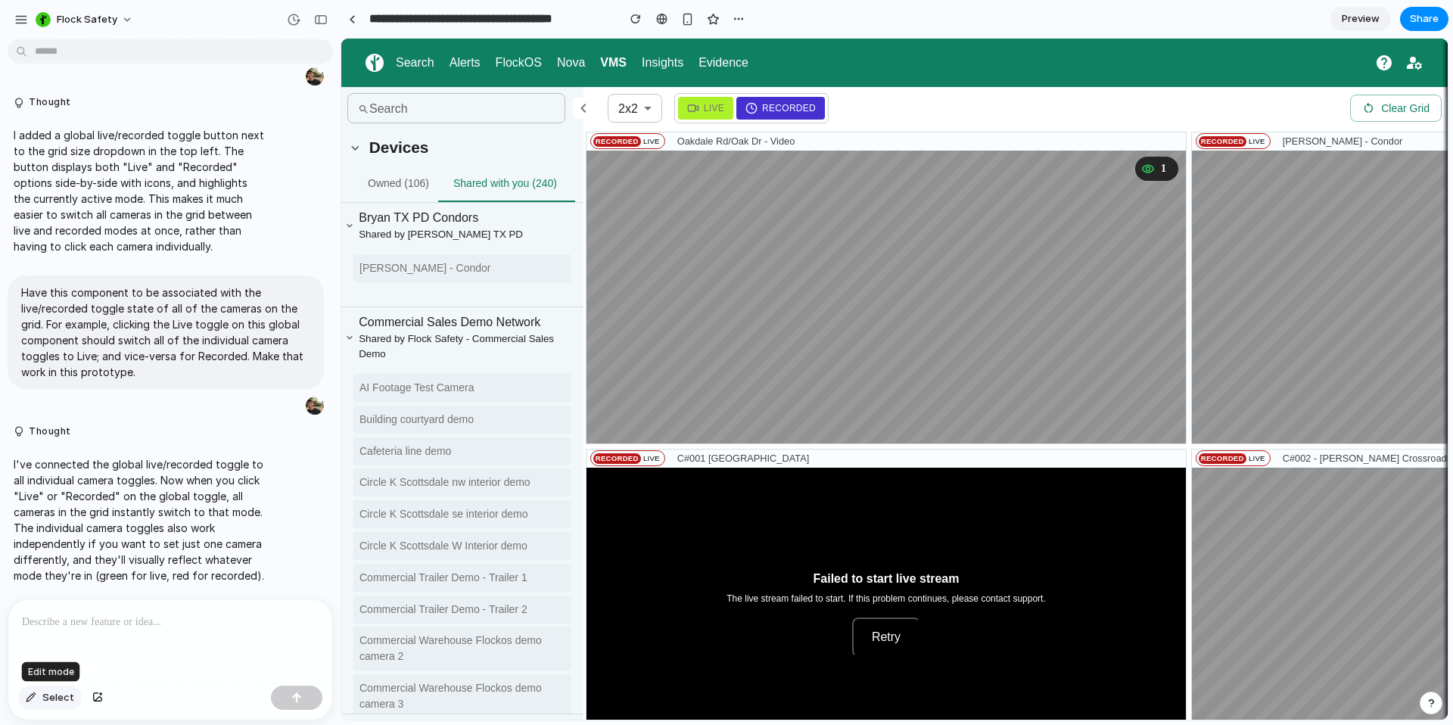
click at [66, 702] on span "Select" at bounding box center [58, 697] width 32 height 15
click at [819, 117] on div at bounding box center [895, 379] width 1106 height 681
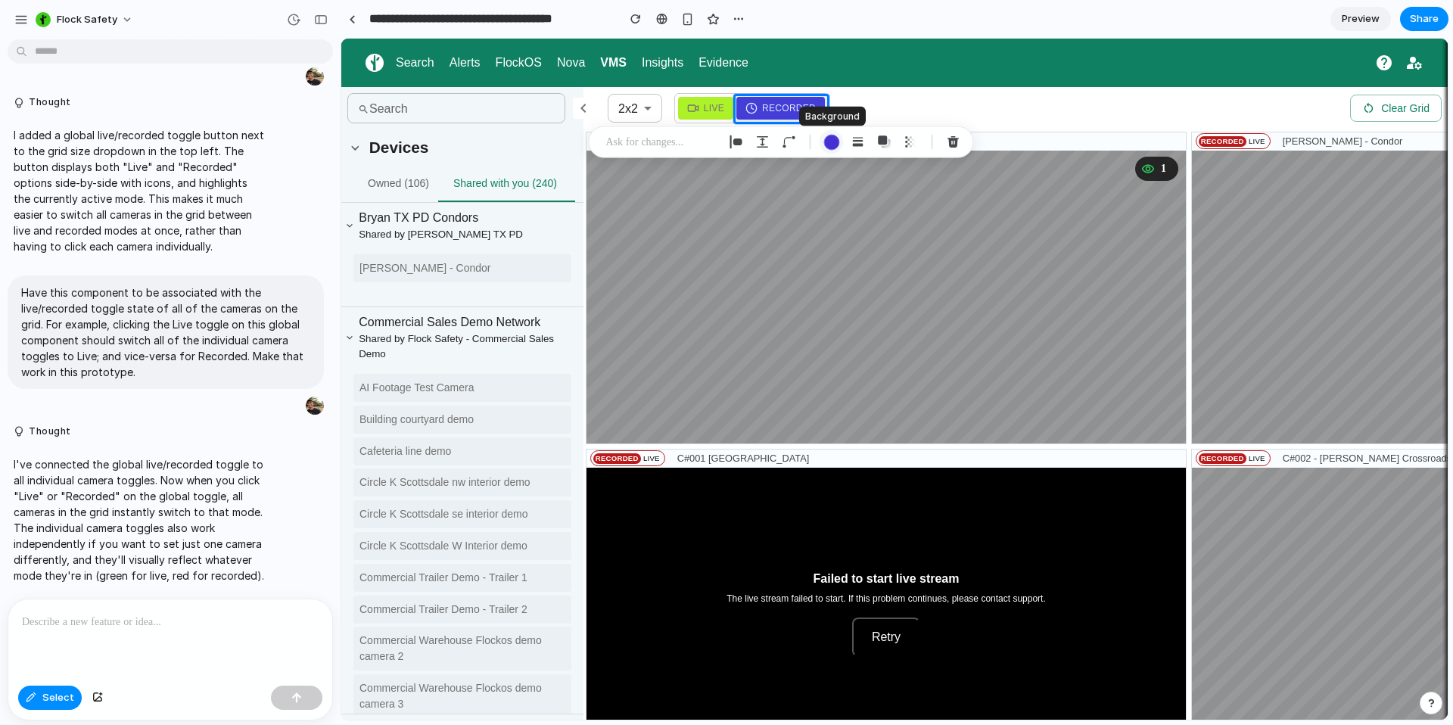
click at [832, 148] on div "button" at bounding box center [832, 142] width 16 height 16
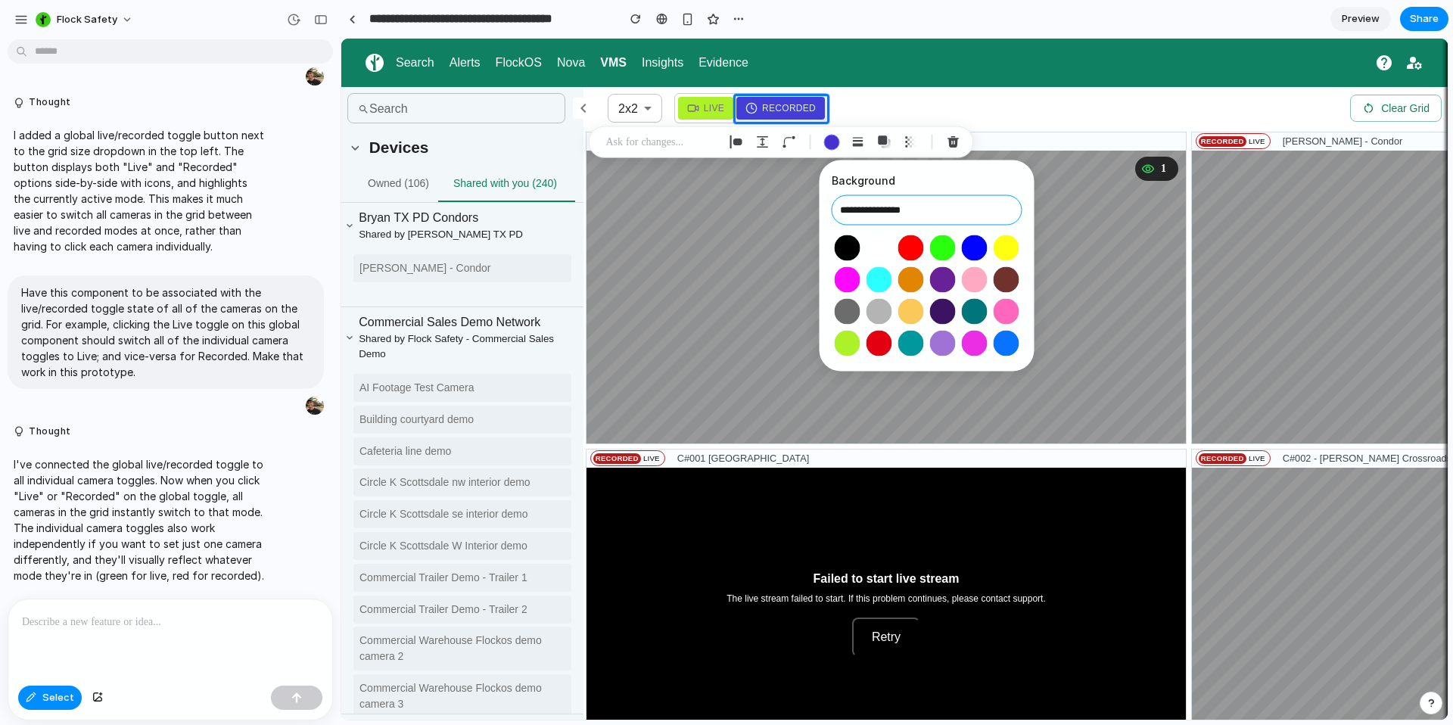
click at [870, 195] on input "**********" at bounding box center [927, 210] width 191 height 30
click at [870, 196] on input "**********" at bounding box center [927, 210] width 191 height 30
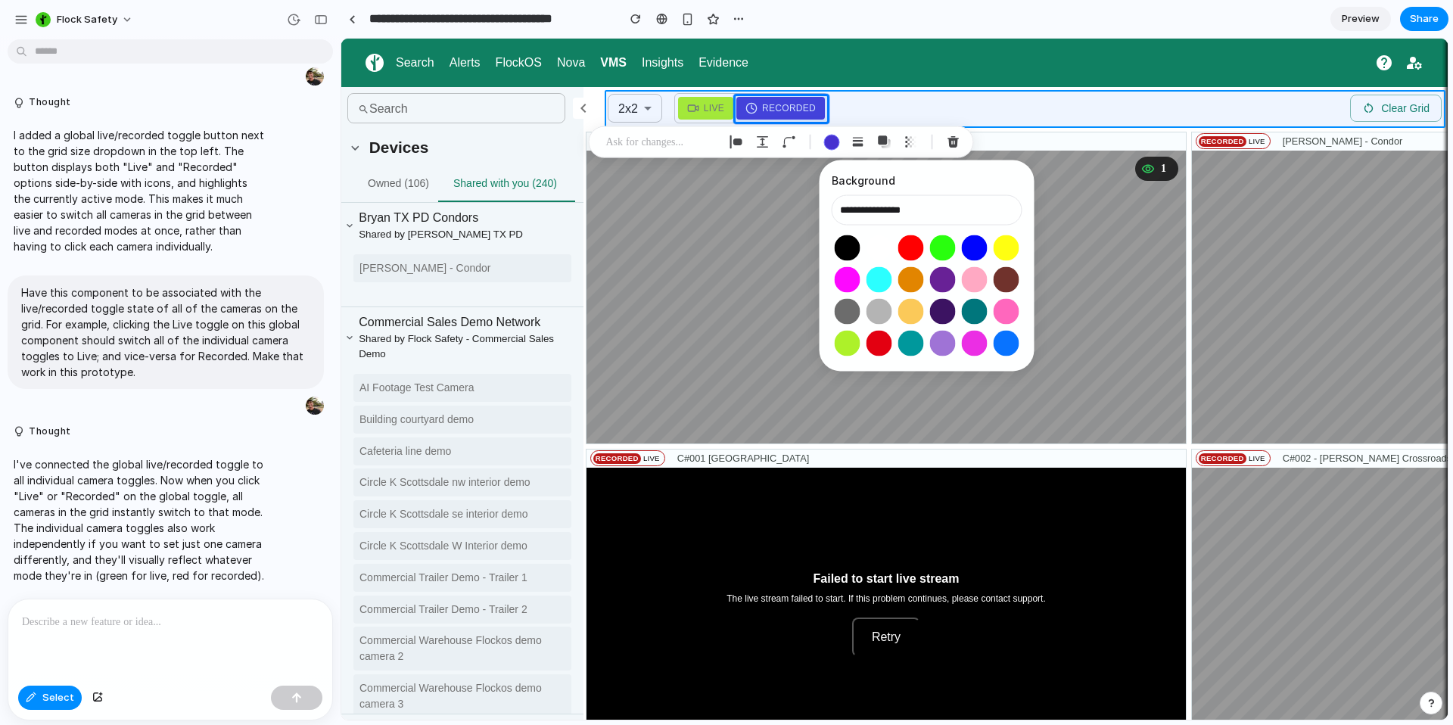
click at [896, 92] on div at bounding box center [895, 379] width 1106 height 681
type input "**********"
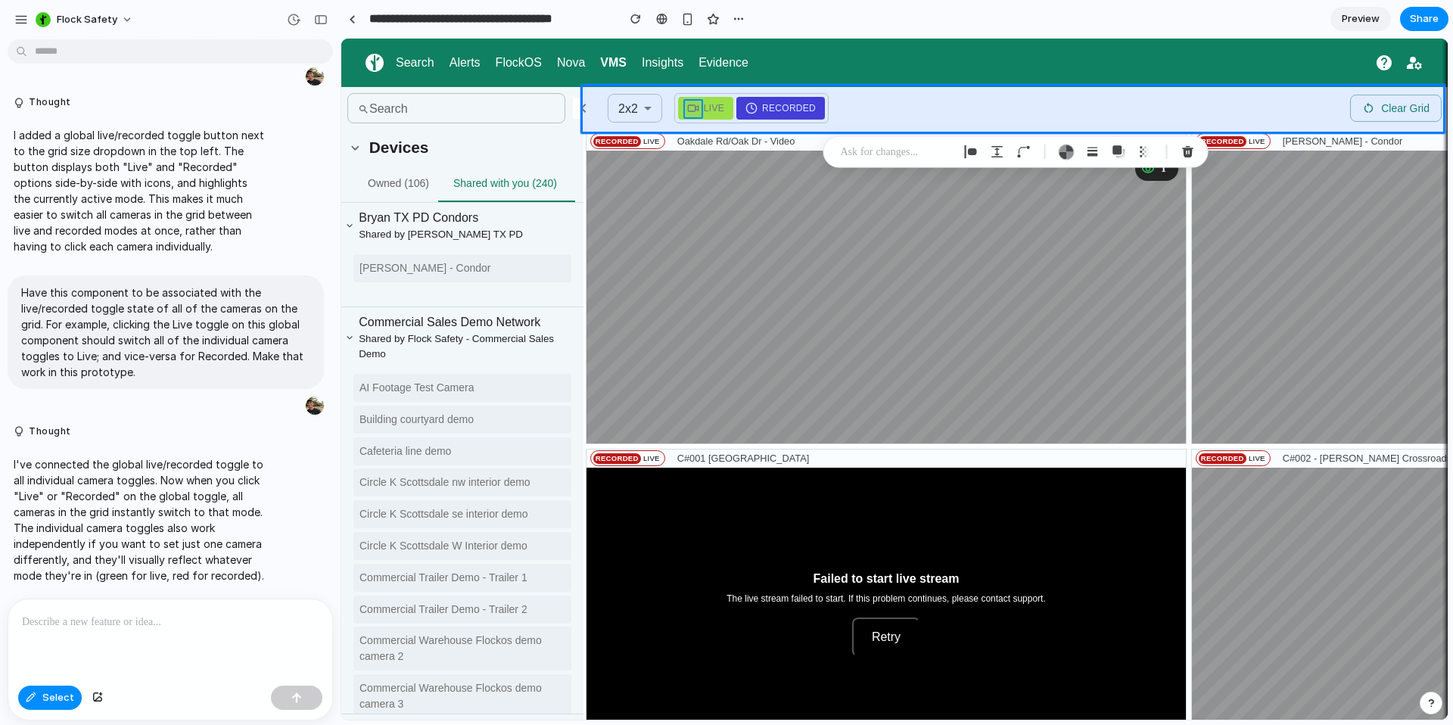
click at [690, 113] on div at bounding box center [895, 379] width 1106 height 681
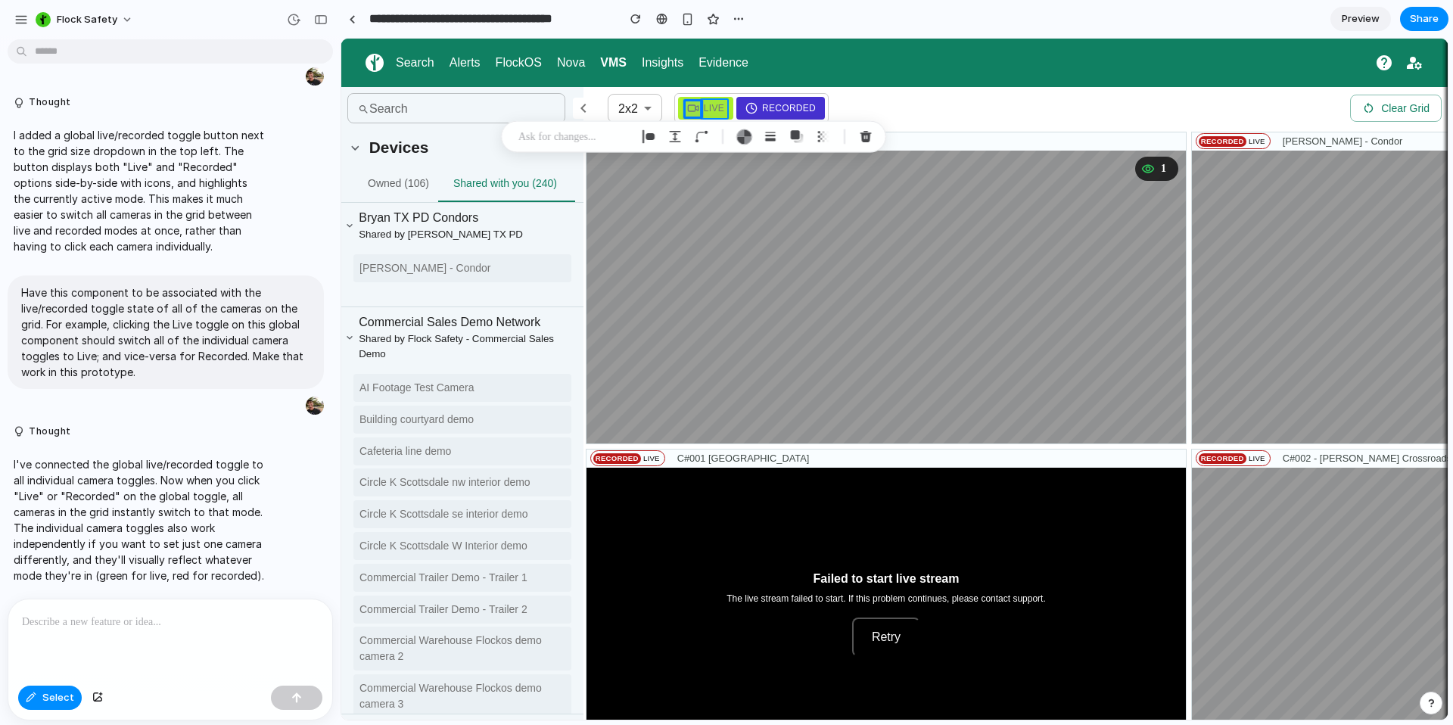
click at [720, 106] on div at bounding box center [895, 379] width 1106 height 681
click at [727, 107] on div at bounding box center [895, 379] width 1106 height 681
click at [760, 136] on div "button" at bounding box center [757, 142] width 16 height 16
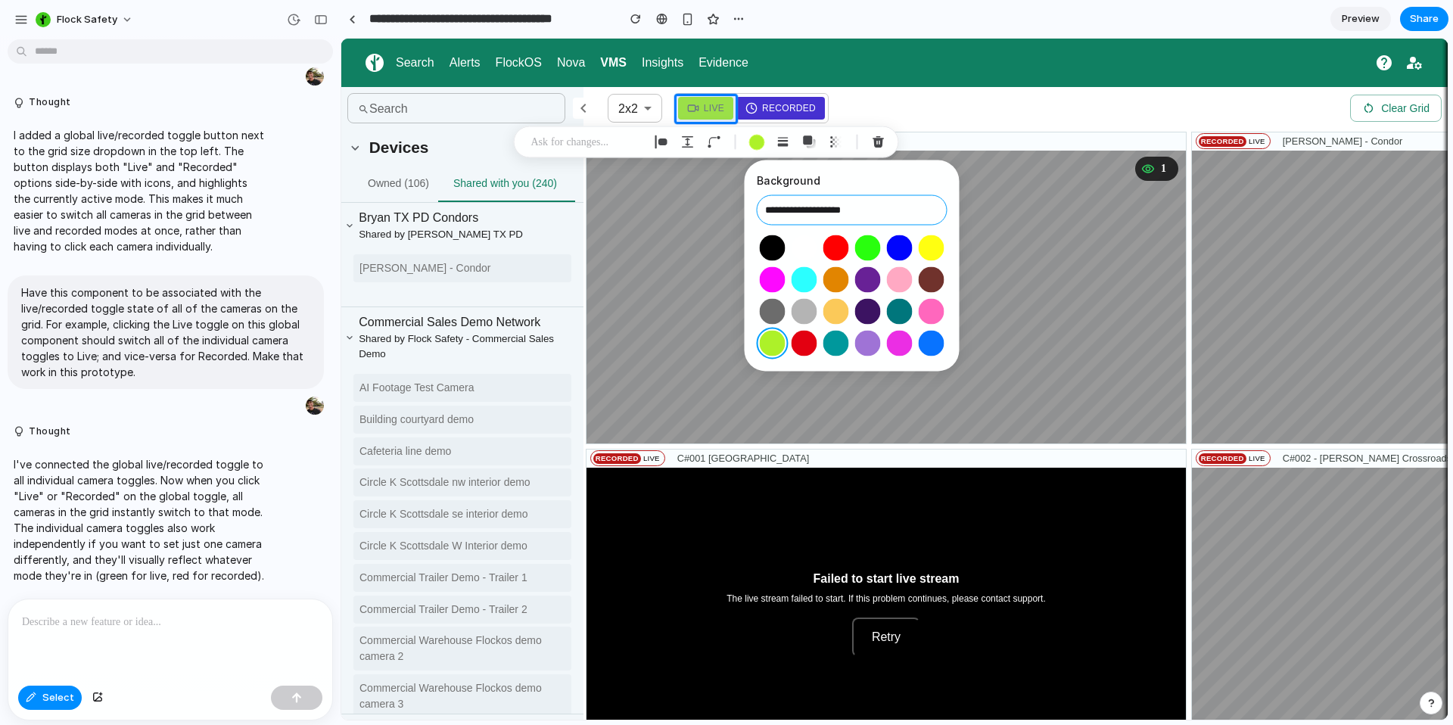
click at [828, 205] on input "**********" at bounding box center [852, 210] width 191 height 30
paste input "text"
click at [767, 350] on button "Select color oklch(0.88 0.22 128)" at bounding box center [773, 343] width 28 height 28
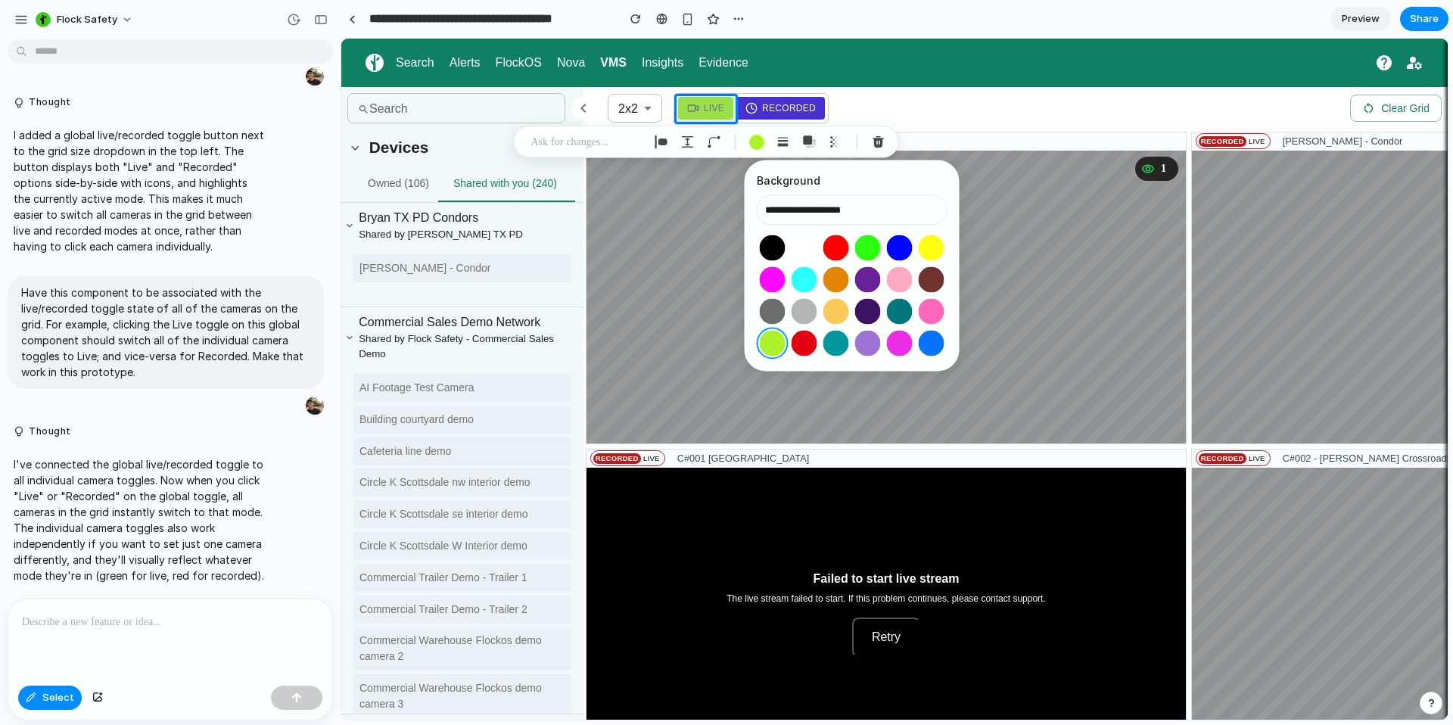
click at [802, 249] on button "Select color oklch(1 0 0)" at bounding box center [804, 248] width 28 height 28
type input "**********"
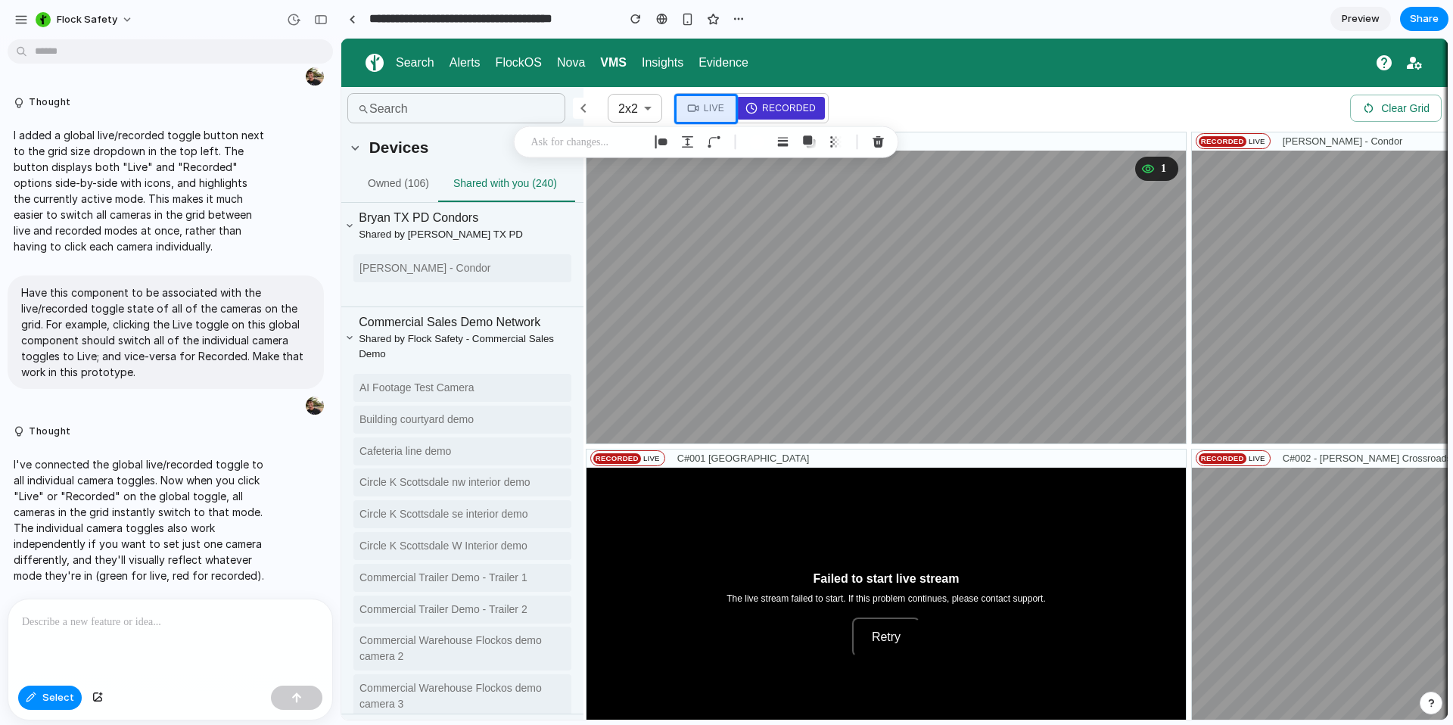
click at [118, 643] on div at bounding box center [170, 640] width 324 height 80
click at [134, 517] on p "I've connected the global live/recorded toggle to all individual camera toggles…" at bounding box center [140, 519] width 253 height 127
click at [52, 706] on button "Select" at bounding box center [50, 698] width 64 height 24
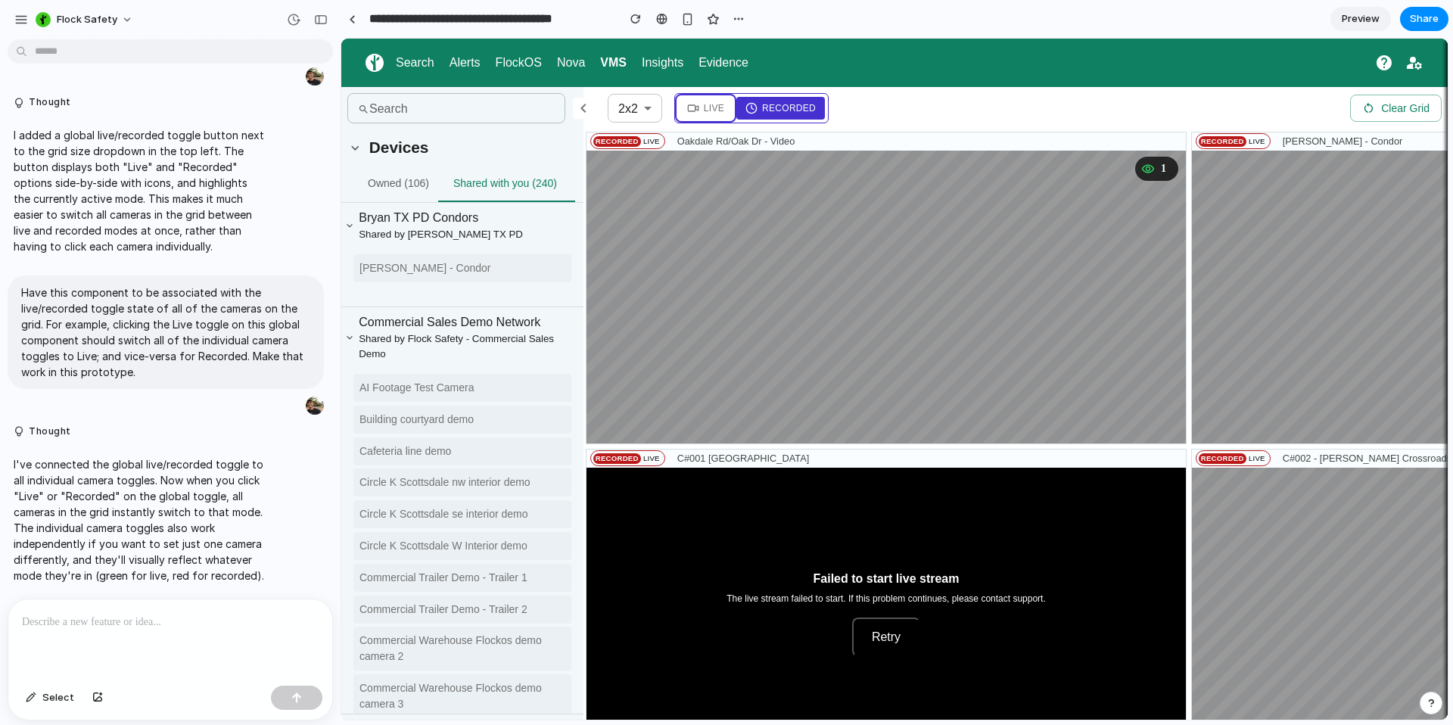
click at [701, 112] on button "Live" at bounding box center [705, 108] width 55 height 23
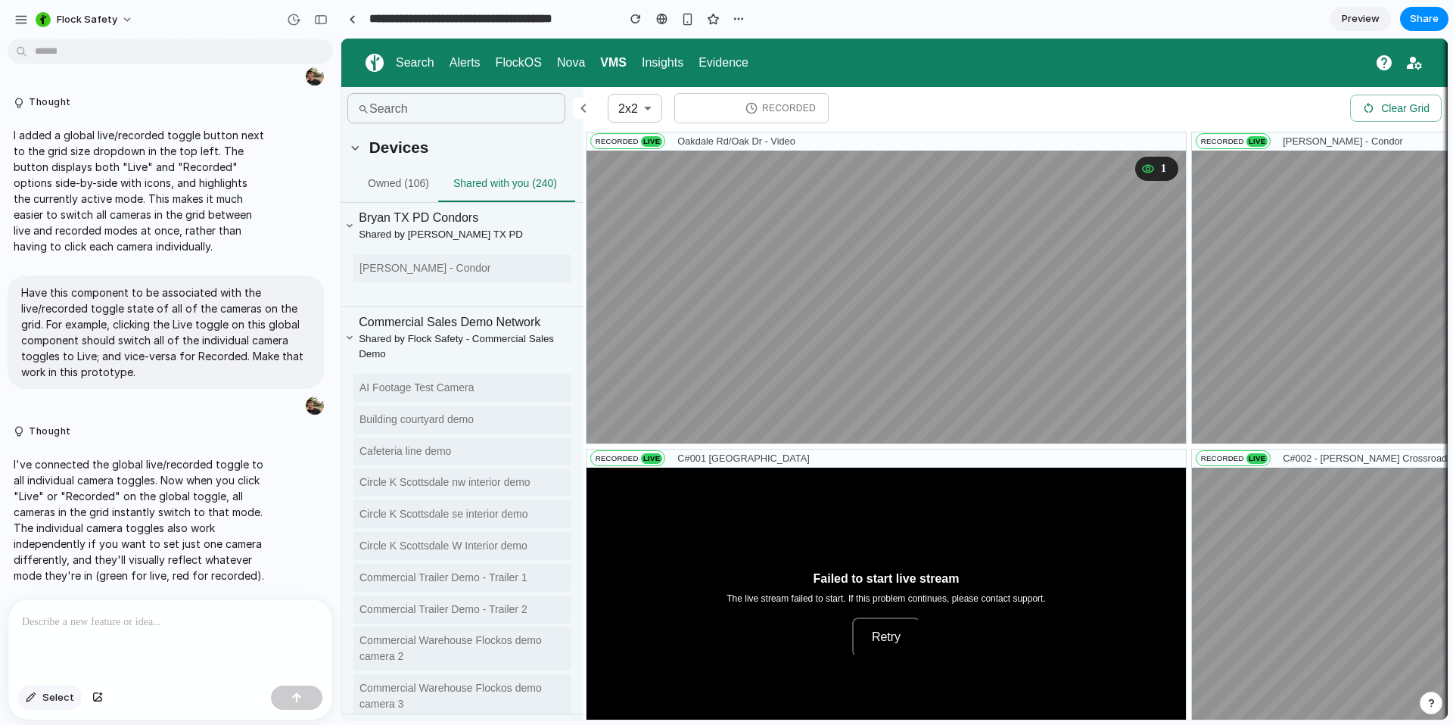
click at [43, 706] on button "Select" at bounding box center [50, 698] width 64 height 24
click at [706, 118] on div at bounding box center [895, 379] width 1106 height 681
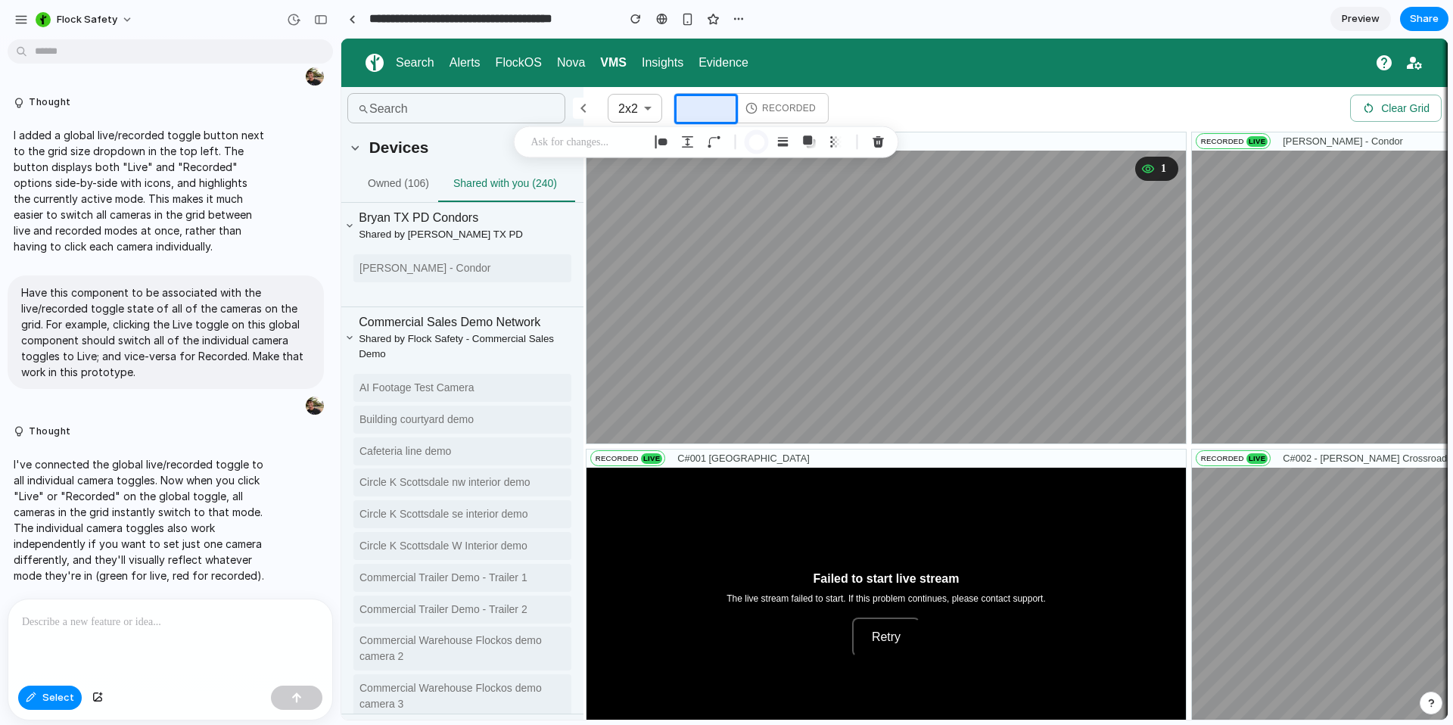
click at [760, 145] on div "button" at bounding box center [757, 142] width 16 height 16
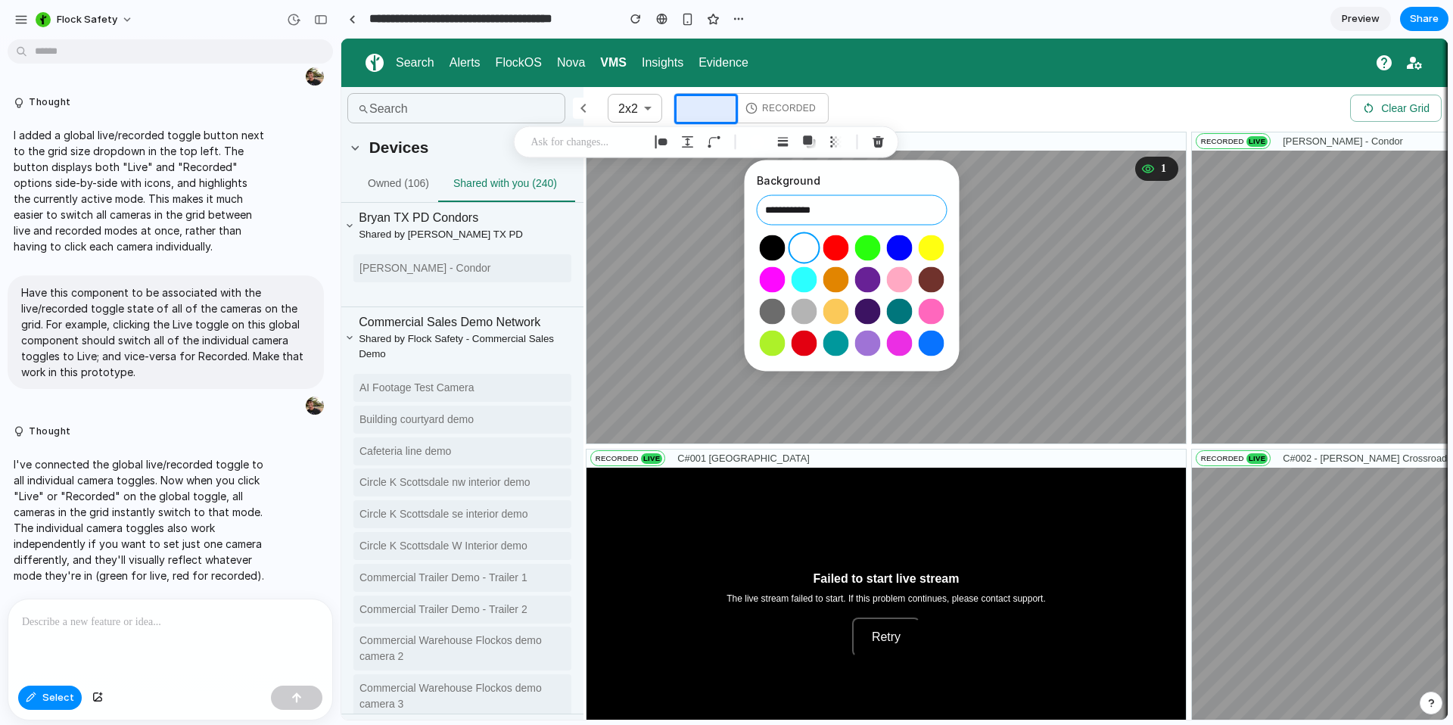
click at [782, 207] on input "**********" at bounding box center [852, 210] width 191 height 30
click at [782, 206] on input "**********" at bounding box center [852, 210] width 191 height 30
paste input "****"
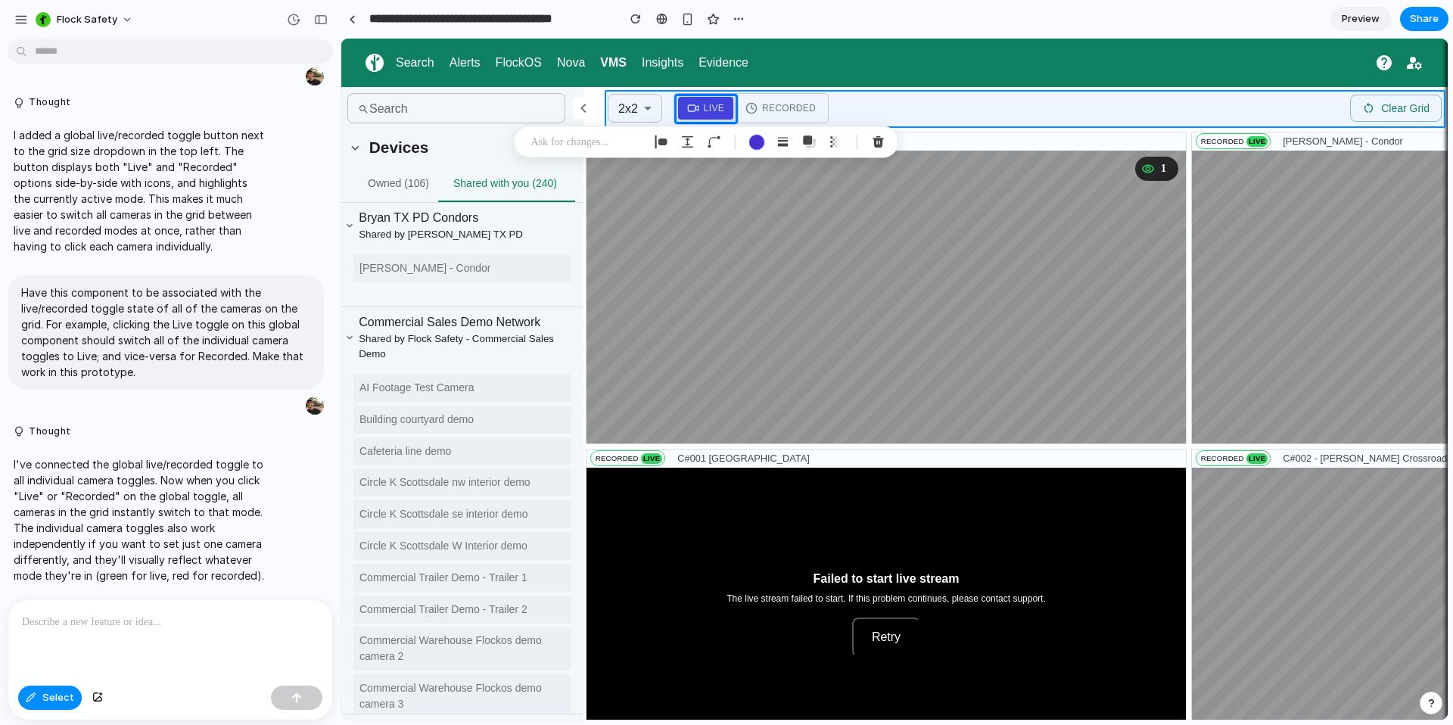
click at [940, 95] on div at bounding box center [895, 379] width 1106 height 681
type input "**********"
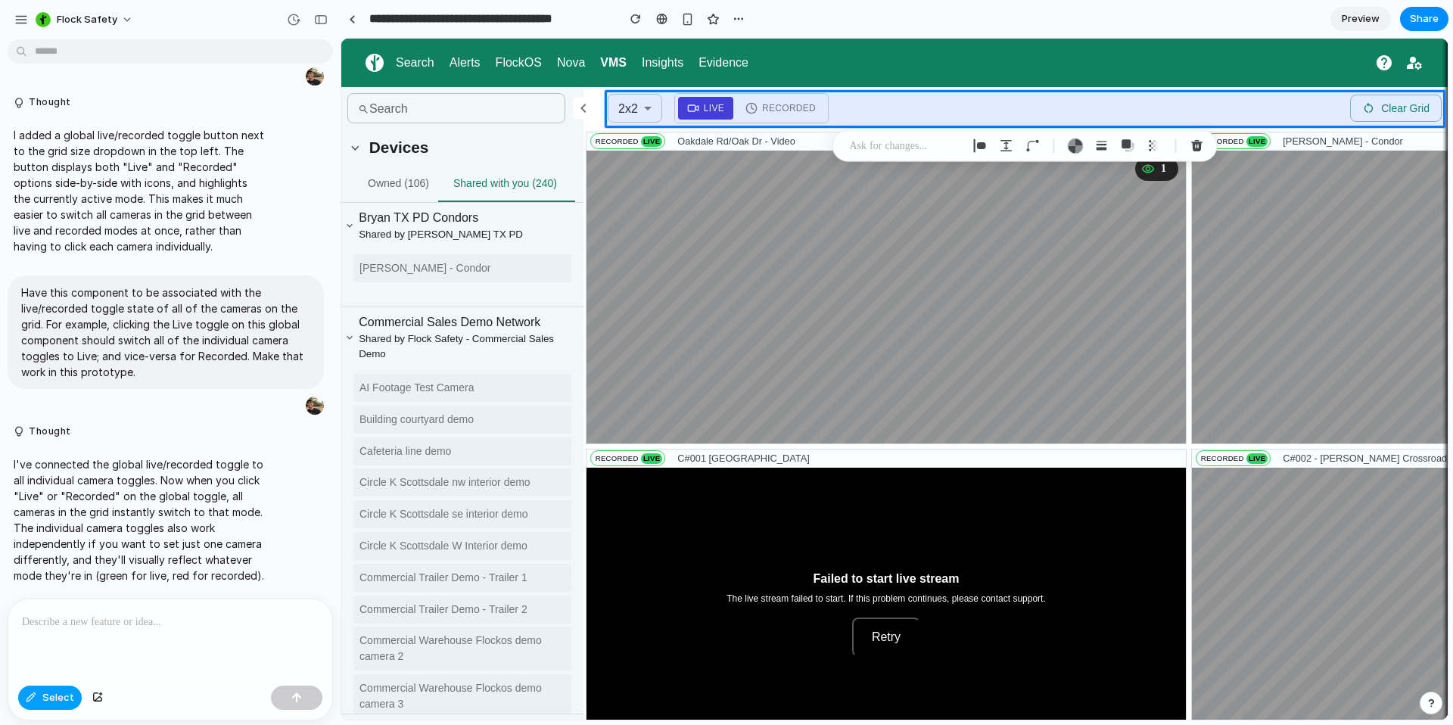
click at [61, 690] on button "Select" at bounding box center [50, 698] width 64 height 24
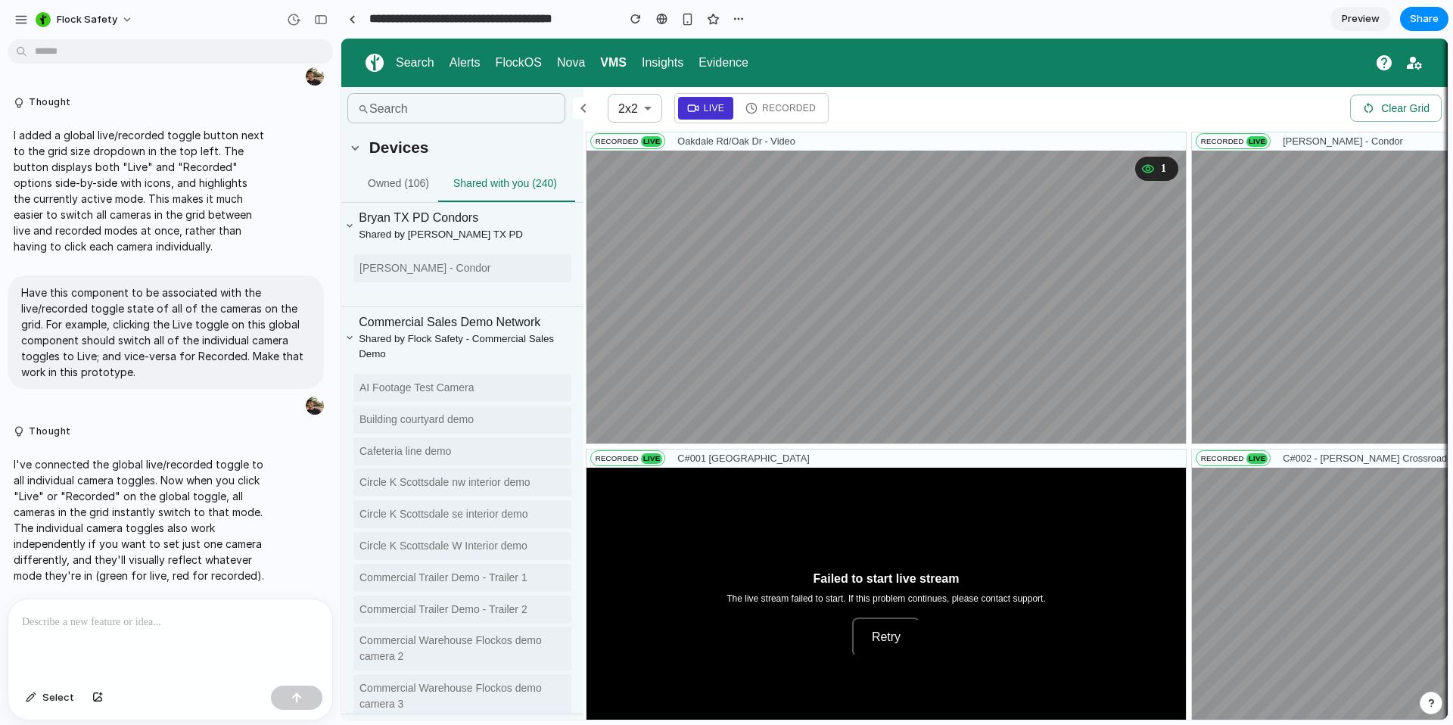
click at [120, 625] on p at bounding box center [170, 622] width 297 height 18
click at [778, 102] on span "Recorded" at bounding box center [789, 108] width 54 height 14
click at [631, 22] on div "button" at bounding box center [636, 19] width 11 height 11
click at [632, 20] on div "button" at bounding box center [636, 19] width 11 height 11
click at [774, 108] on span "Recorded" at bounding box center [789, 108] width 54 height 14
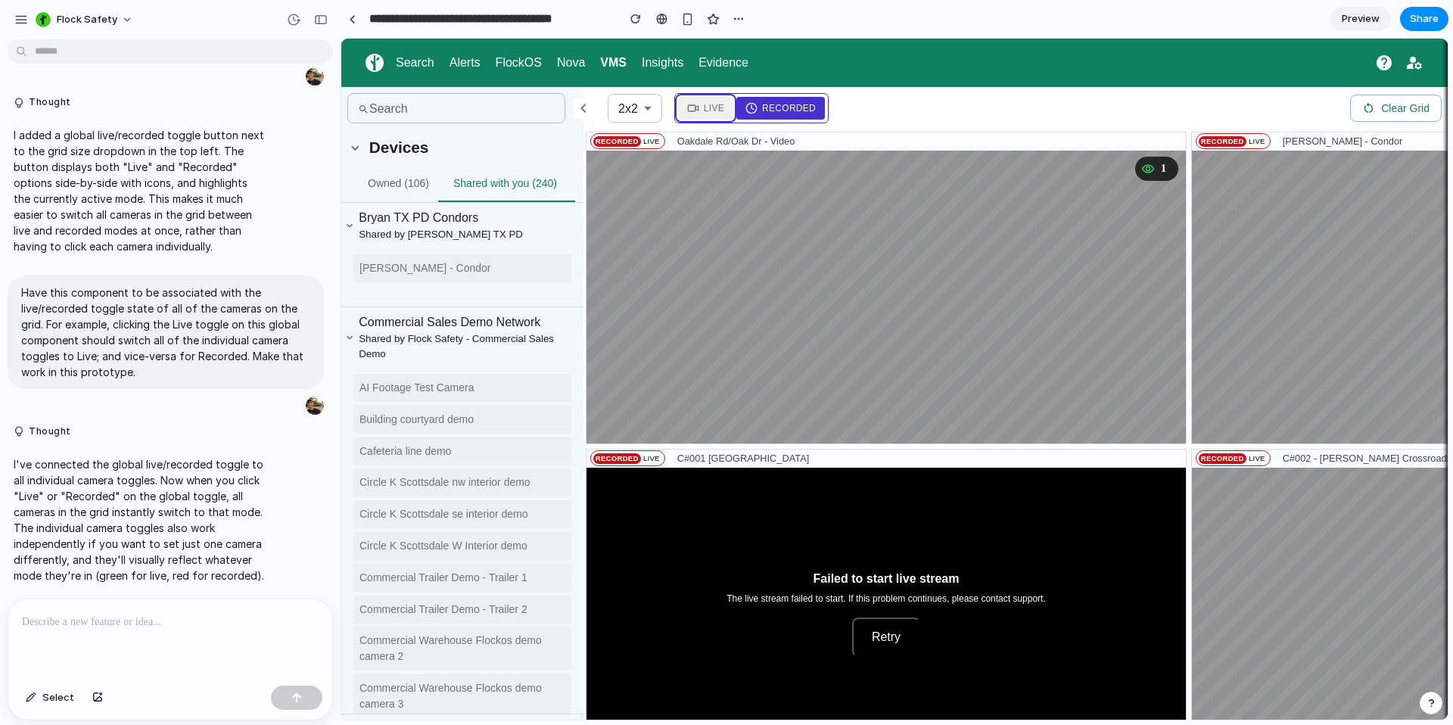
click at [713, 114] on span "Live" at bounding box center [714, 108] width 20 height 14
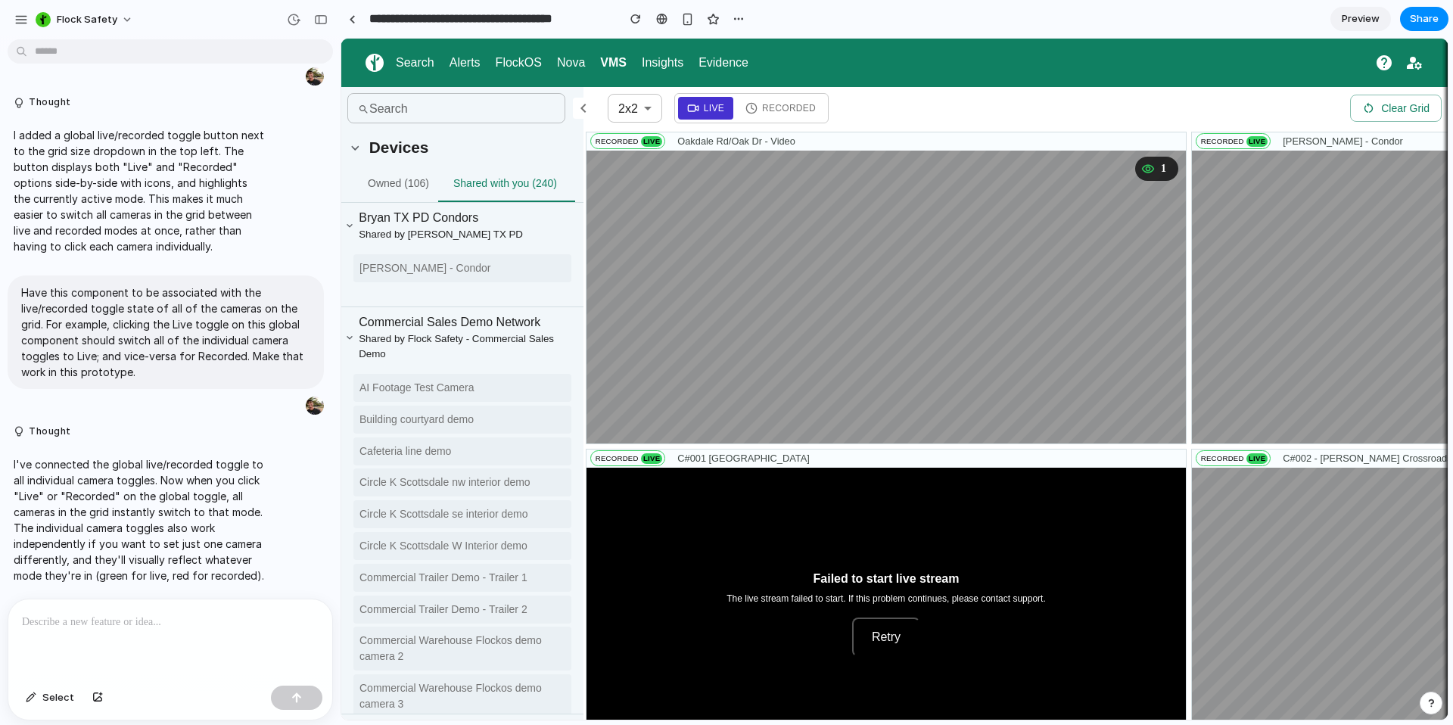
click at [1372, 13] on span "Preview" at bounding box center [1361, 18] width 38 height 15
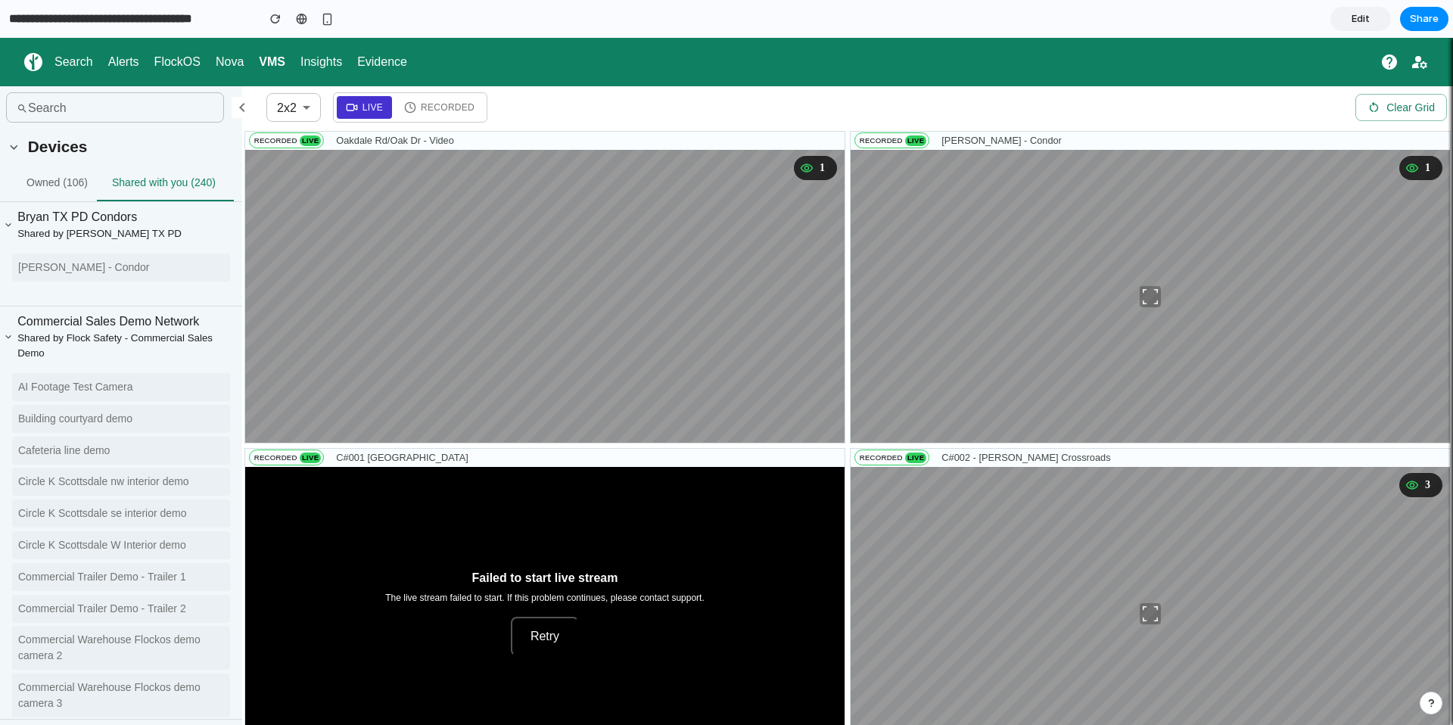
click at [185, 17] on input "**********" at bounding box center [129, 18] width 246 height 27
click at [396, 116] on button "Recorded" at bounding box center [439, 107] width 89 height 23
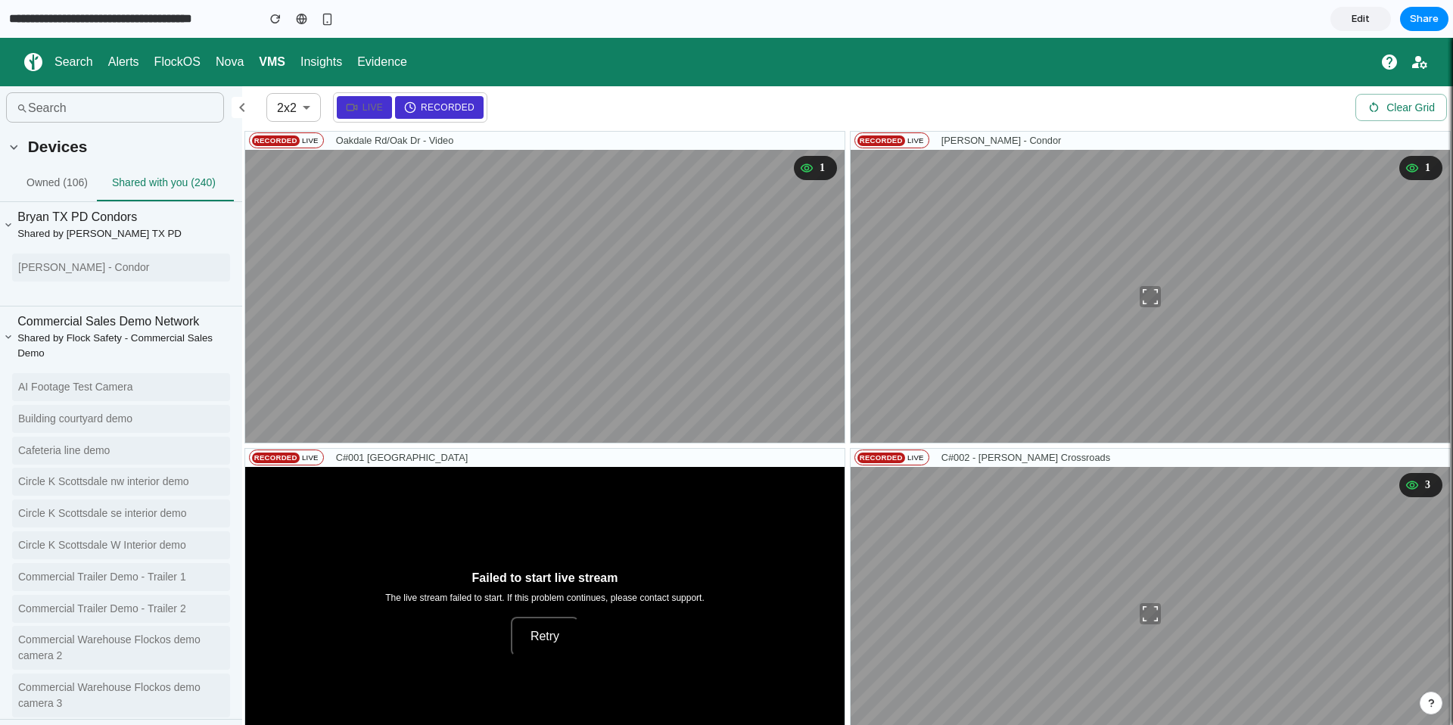
click at [1356, 17] on span "Edit" at bounding box center [1361, 18] width 18 height 15
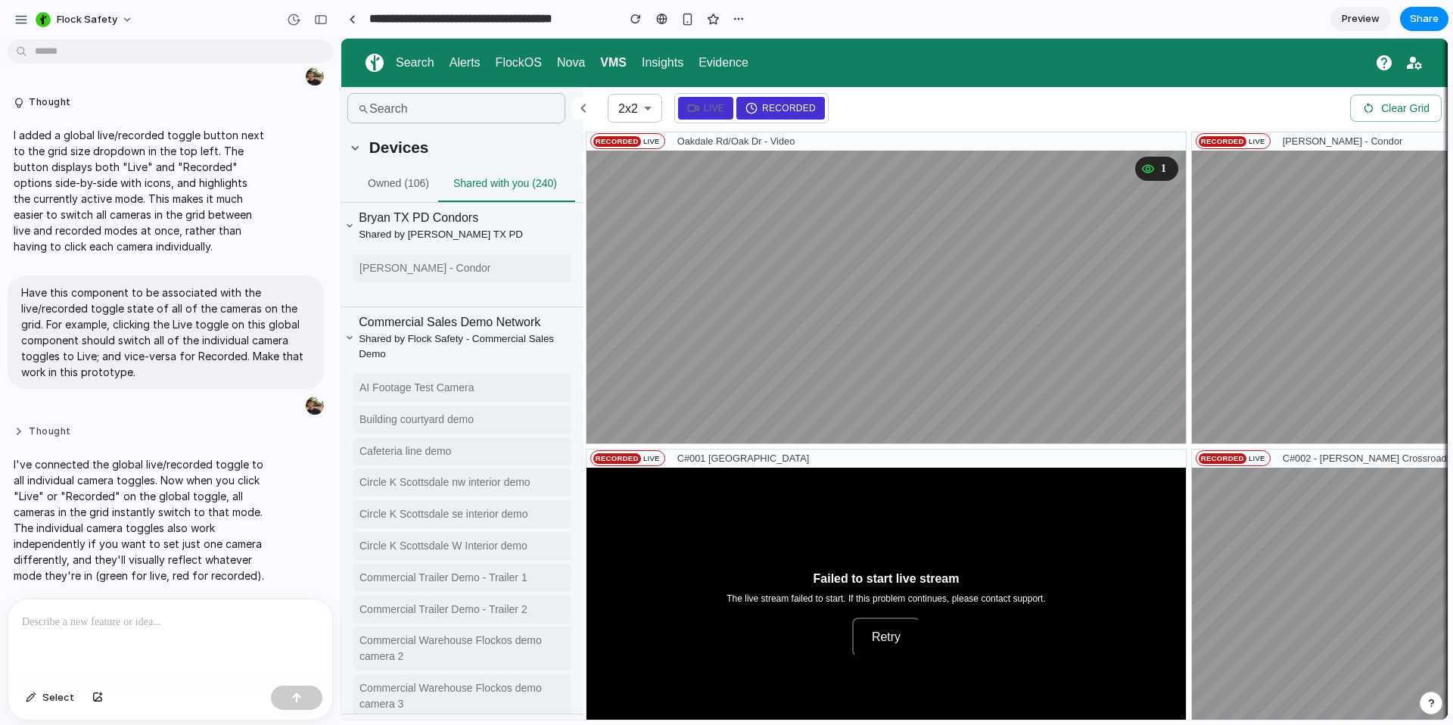
click at [197, 437] on button "Thought" at bounding box center [140, 431] width 253 height 13
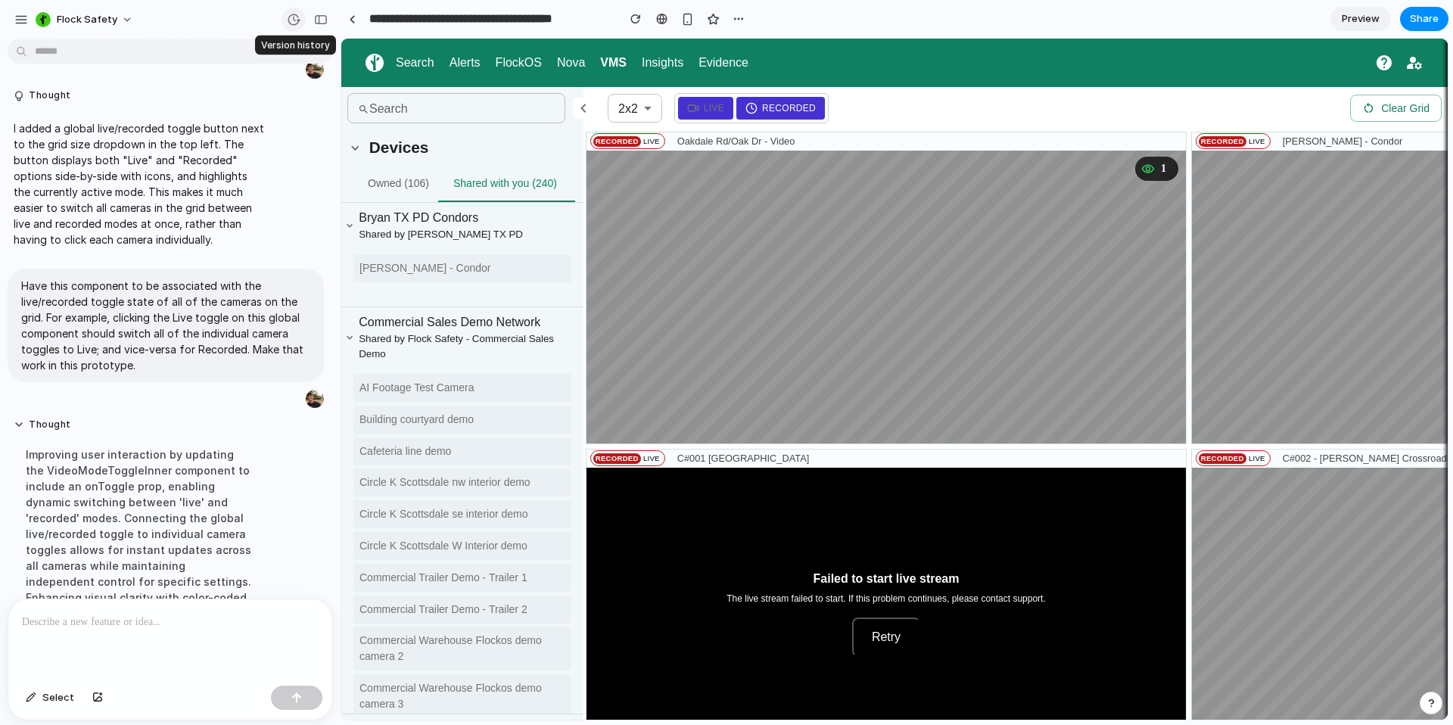
click at [299, 20] on div "button" at bounding box center [294, 20] width 14 height 14
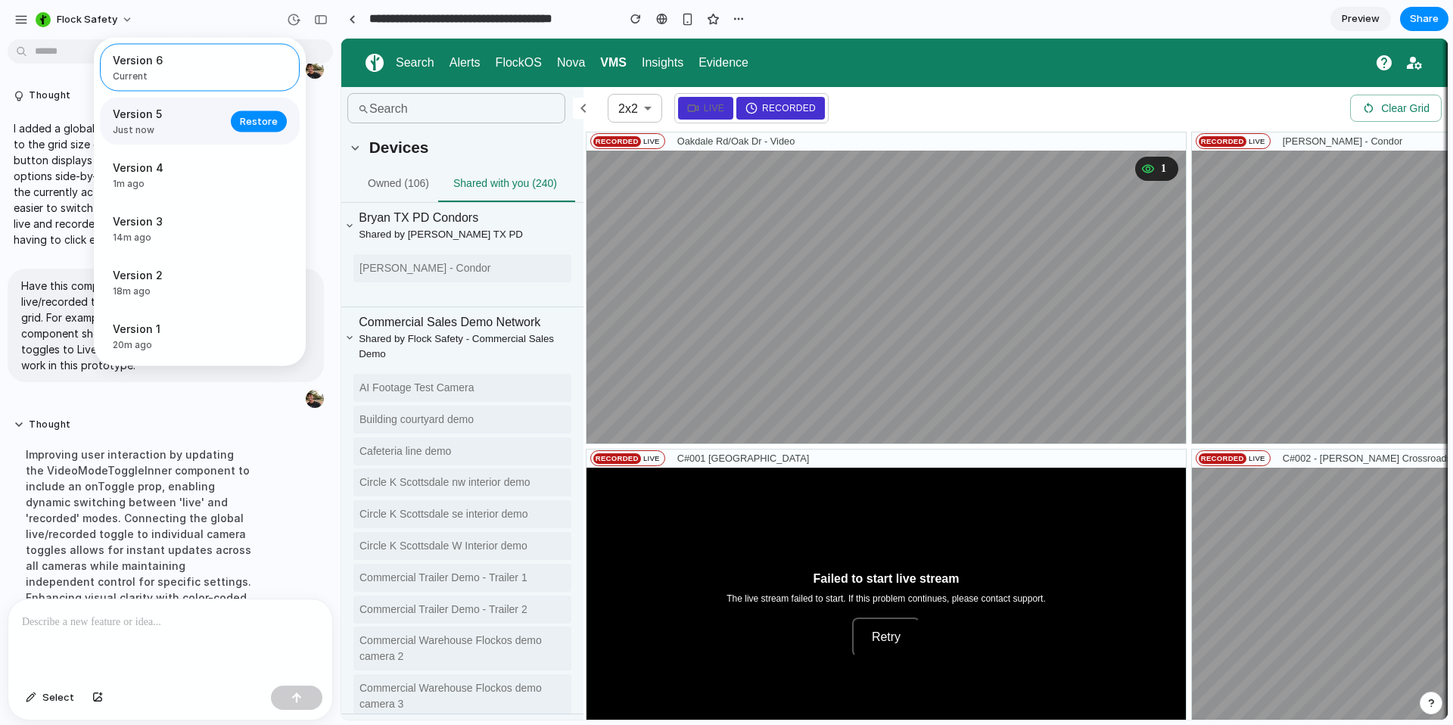
click at [201, 123] on div "Version 5 Just now" at bounding box center [167, 121] width 109 height 31
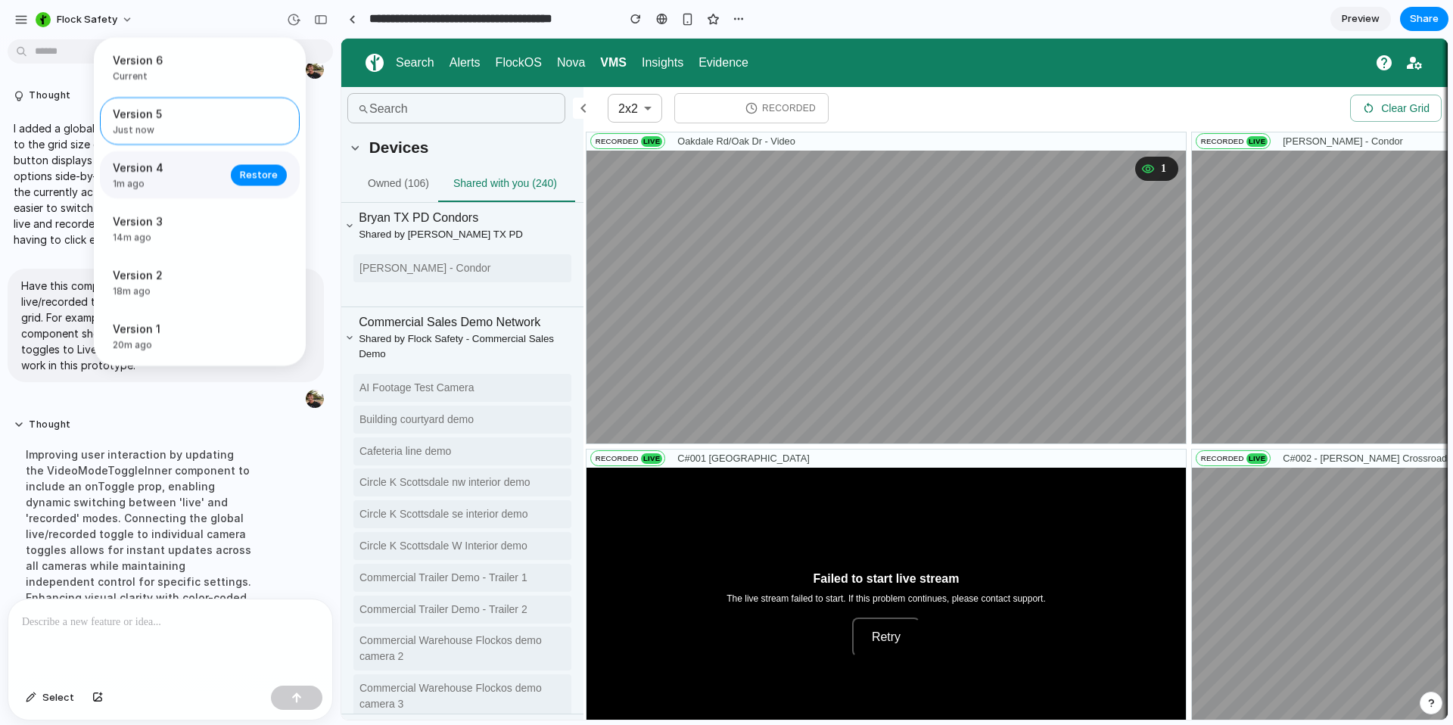
click at [232, 169] on div "Restore" at bounding box center [259, 174] width 56 height 21
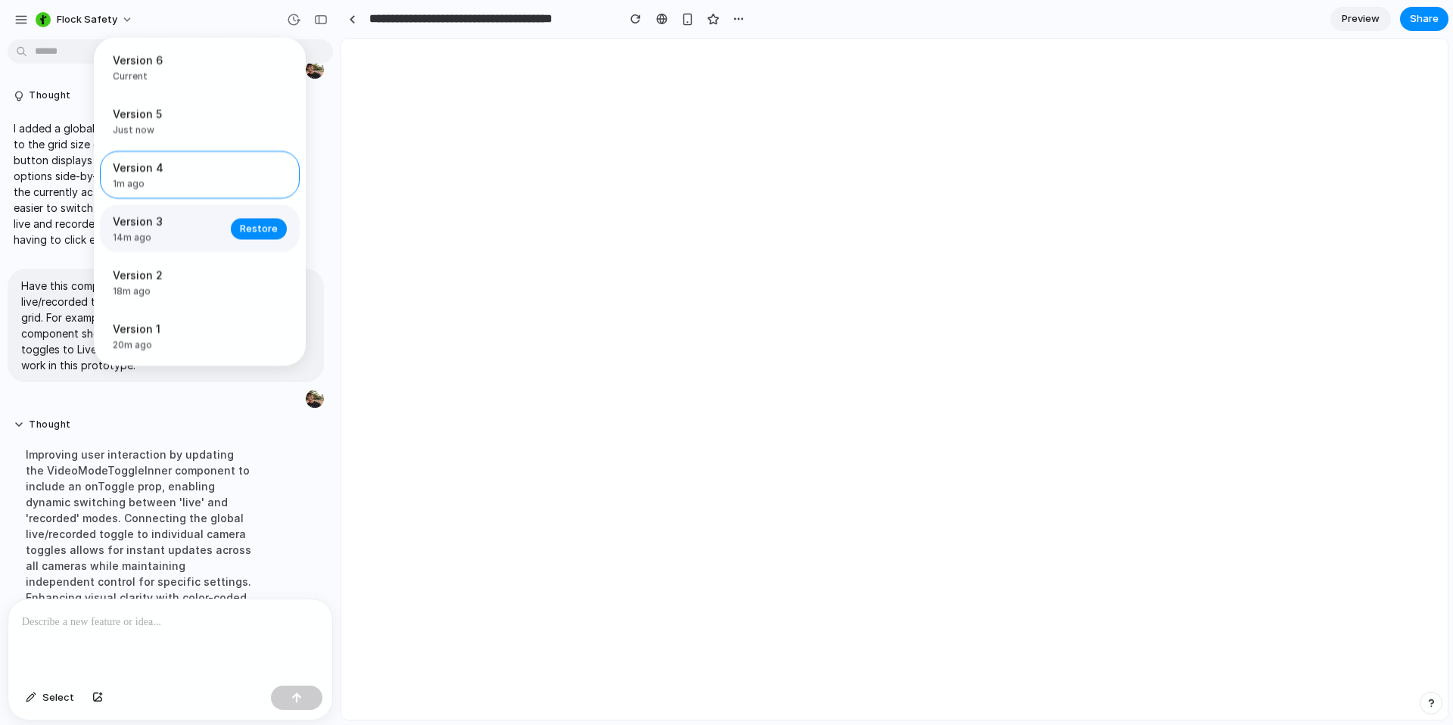
click at [195, 229] on span "Version 3" at bounding box center [167, 221] width 109 height 16
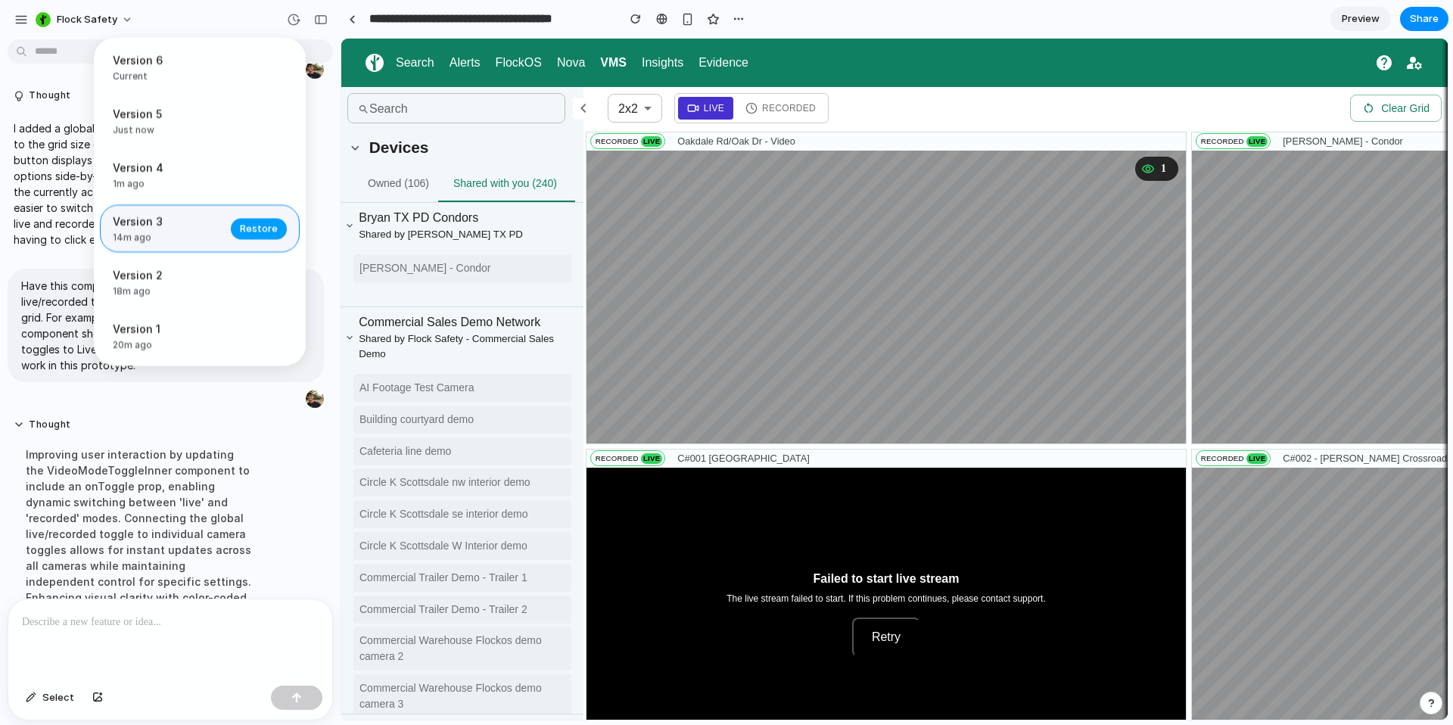
click at [279, 238] on button "Restore" at bounding box center [259, 228] width 56 height 21
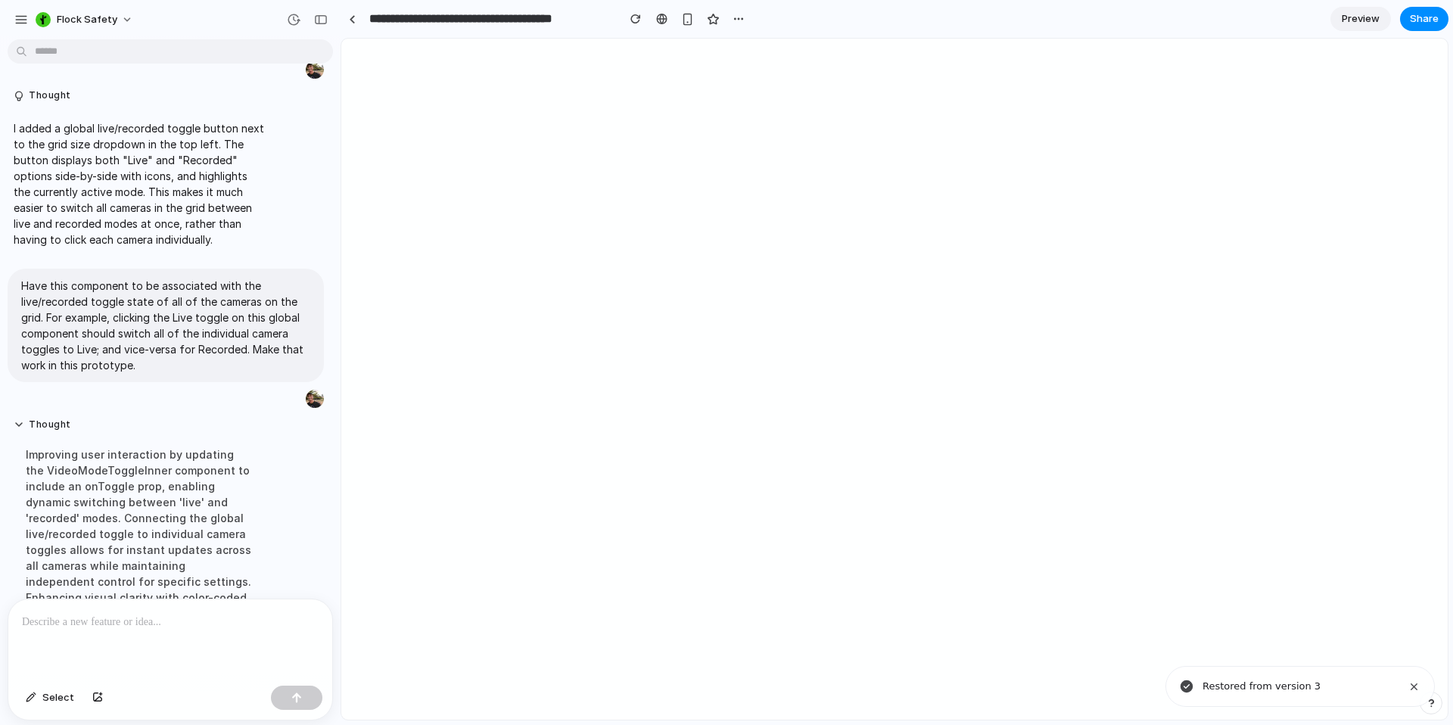
click at [1358, 28] on link "Preview" at bounding box center [1361, 19] width 61 height 24
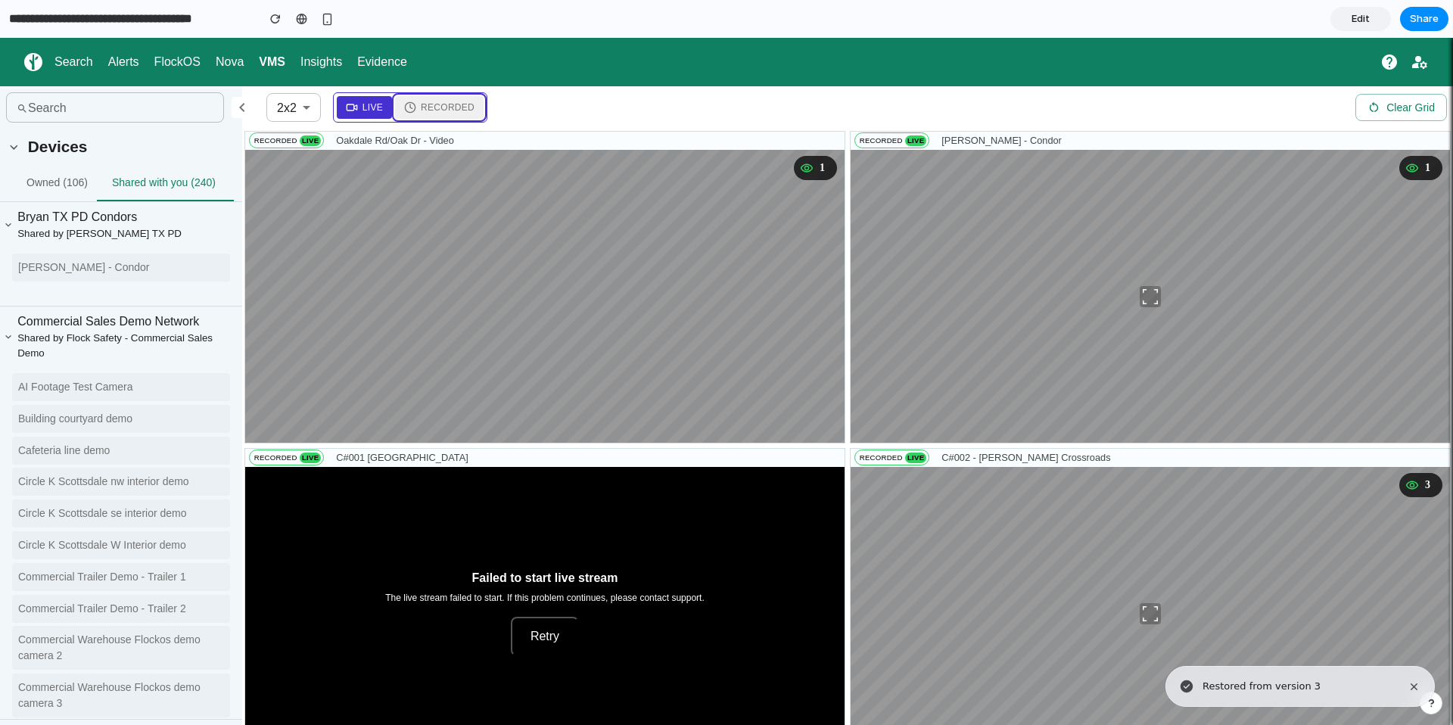
click at [461, 101] on span "Recorded" at bounding box center [448, 108] width 54 height 14
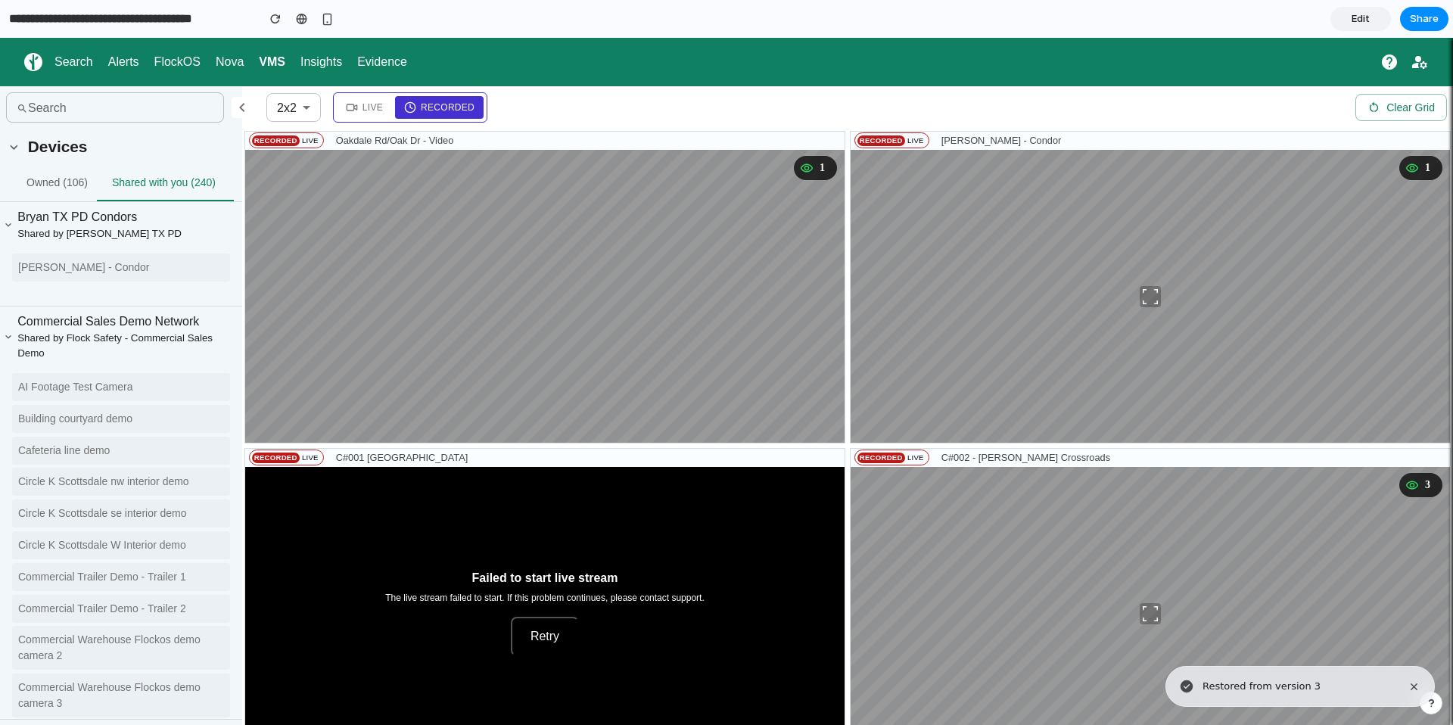
click at [335, 110] on div "Live Recorded" at bounding box center [410, 107] width 154 height 30
click at [375, 109] on span "Live" at bounding box center [373, 108] width 20 height 14
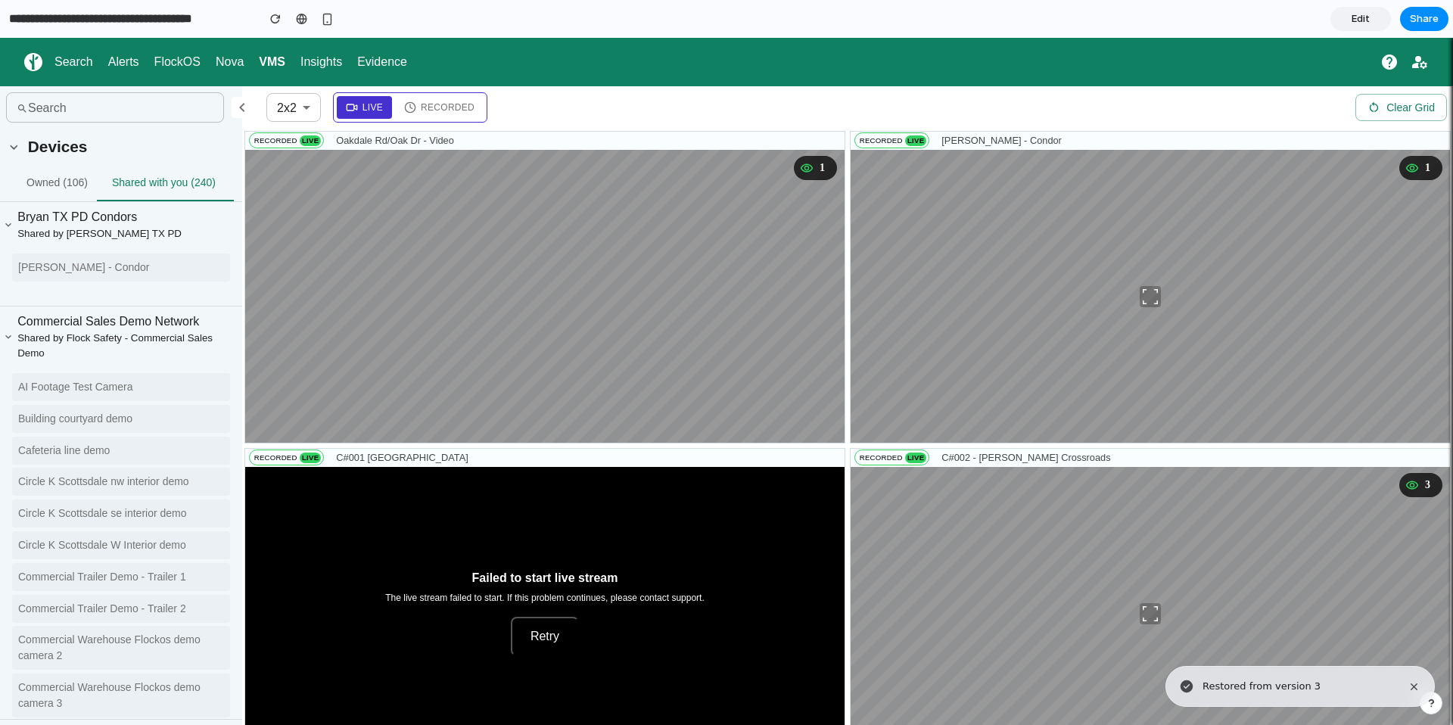
click at [487, 107] on div "Live Recorded" at bounding box center [410, 107] width 154 height 30
click at [463, 102] on span "Recorded" at bounding box center [448, 108] width 54 height 14
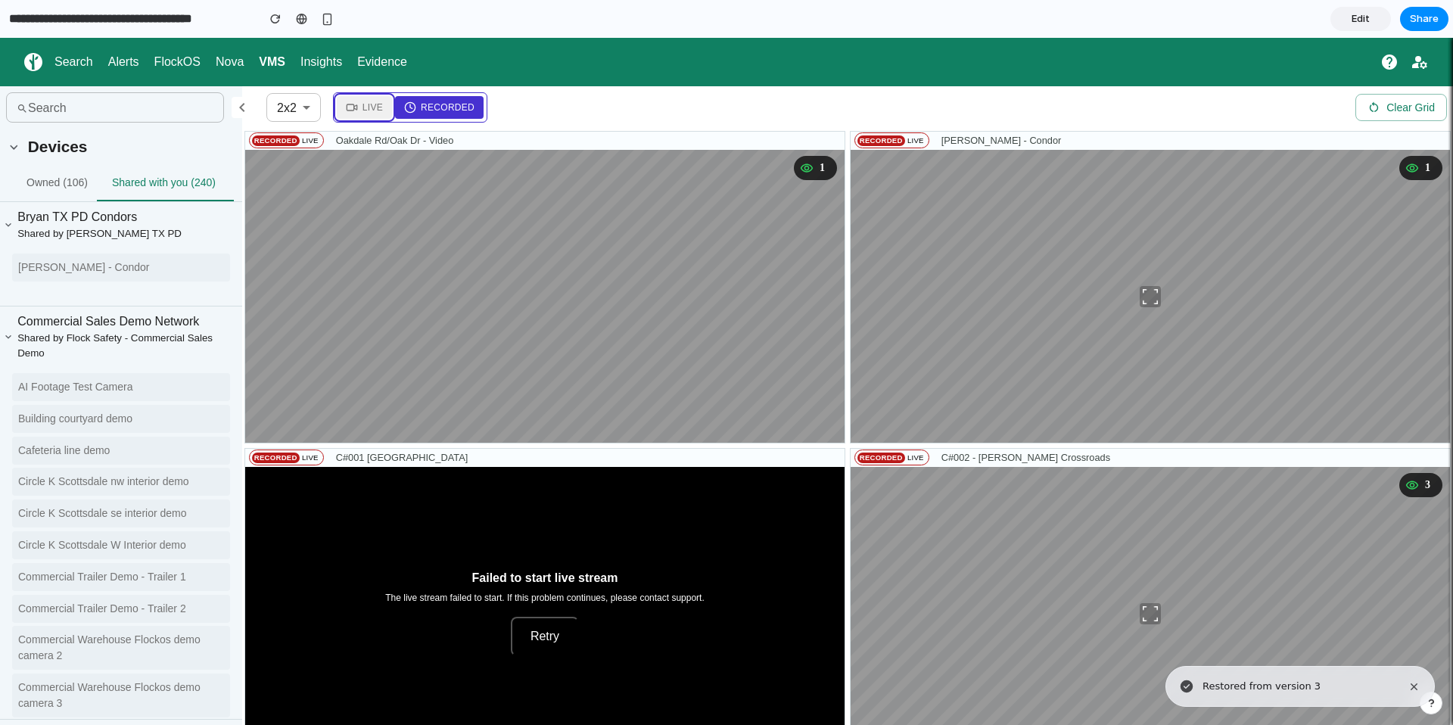
click at [365, 107] on span "Live" at bounding box center [373, 108] width 20 height 14
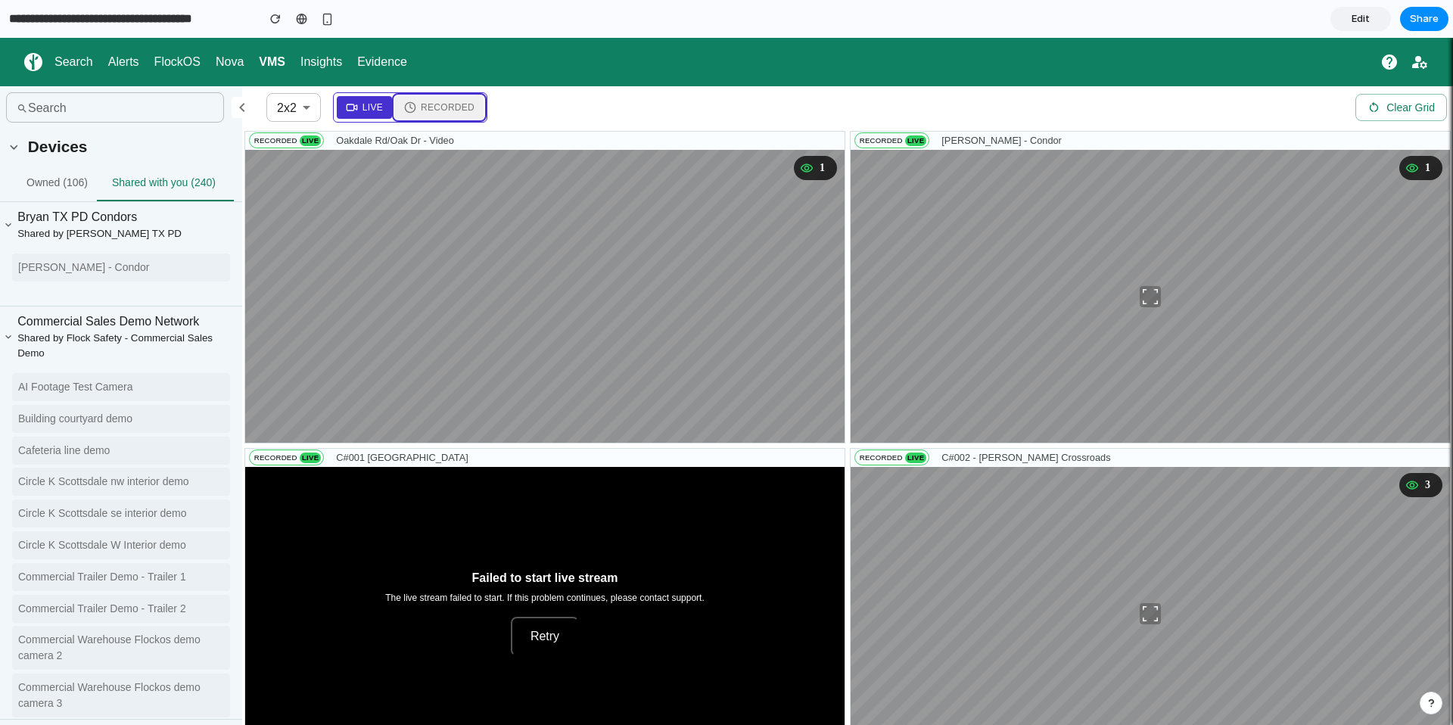
click at [447, 116] on button "Recorded" at bounding box center [439, 107] width 89 height 23
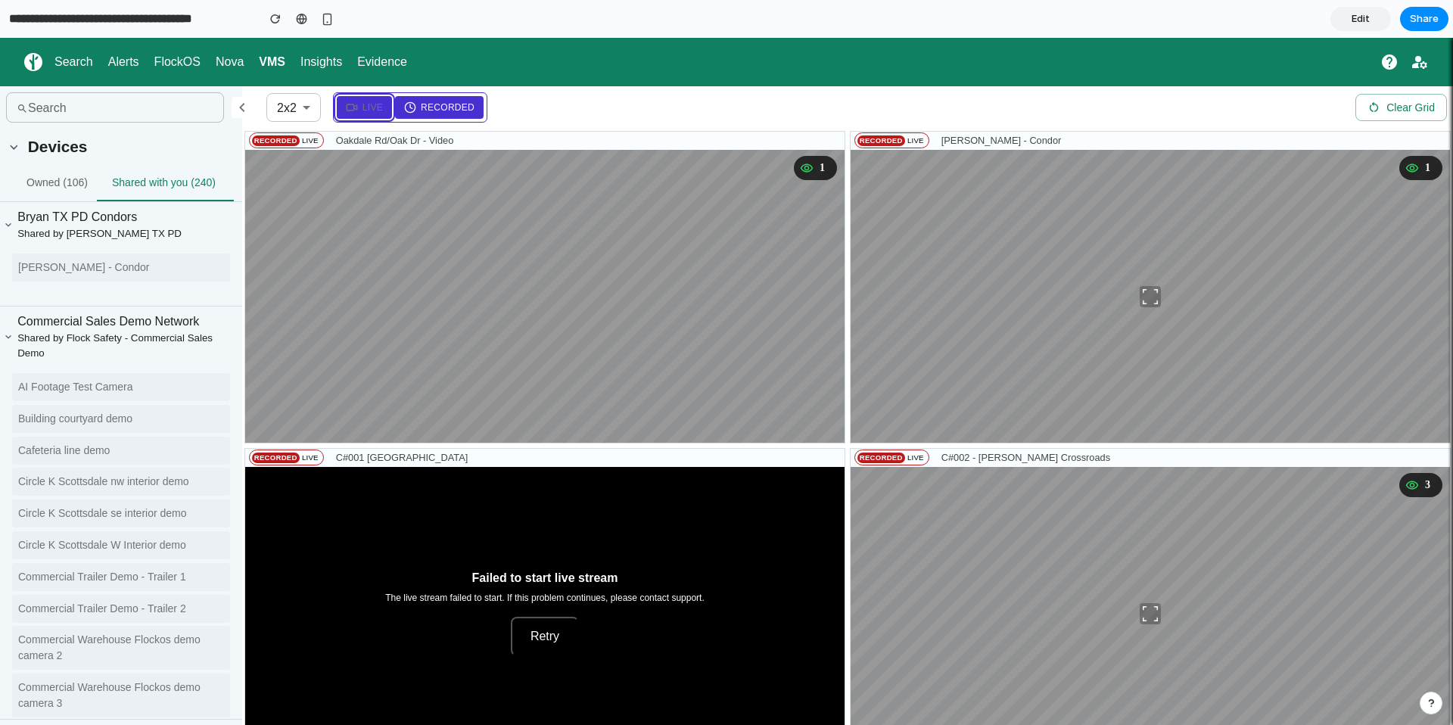
click at [364, 109] on span "Live" at bounding box center [373, 108] width 20 height 14
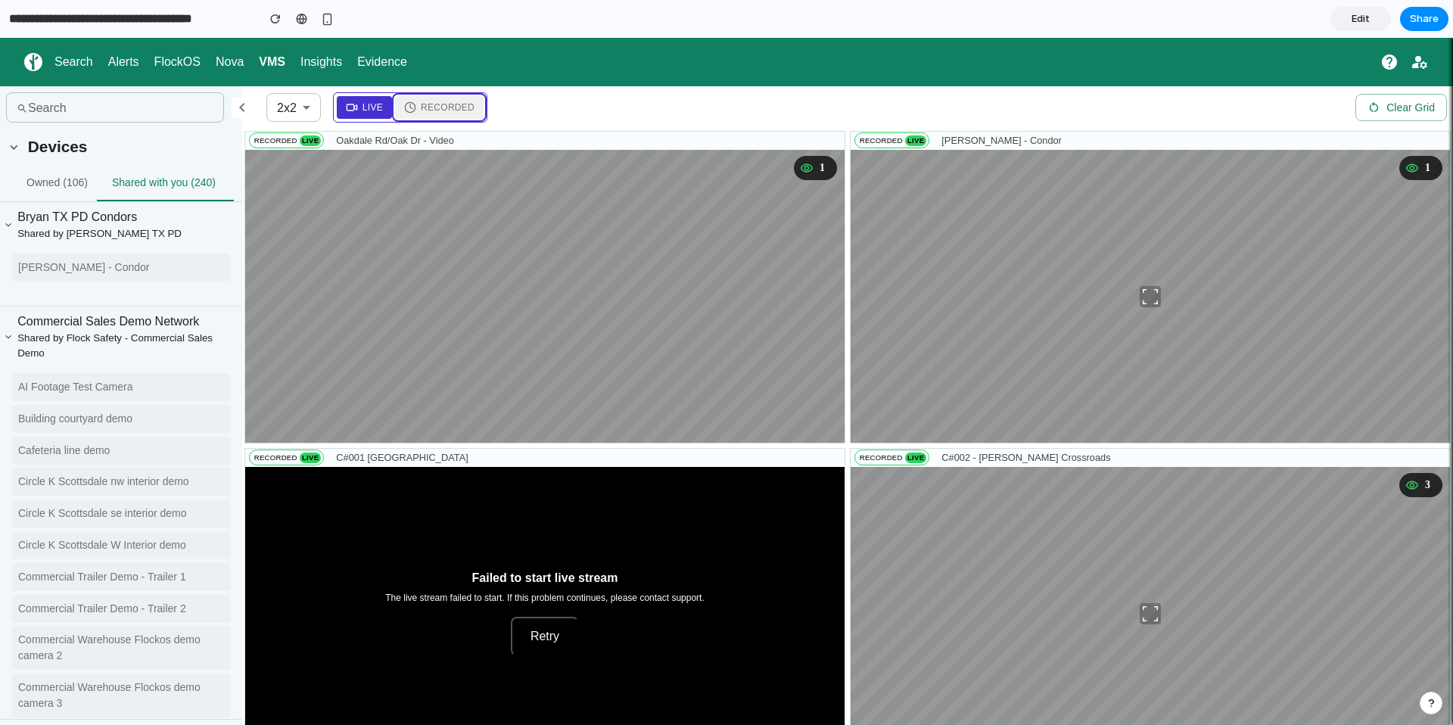
click at [442, 104] on span "Recorded" at bounding box center [448, 108] width 54 height 14
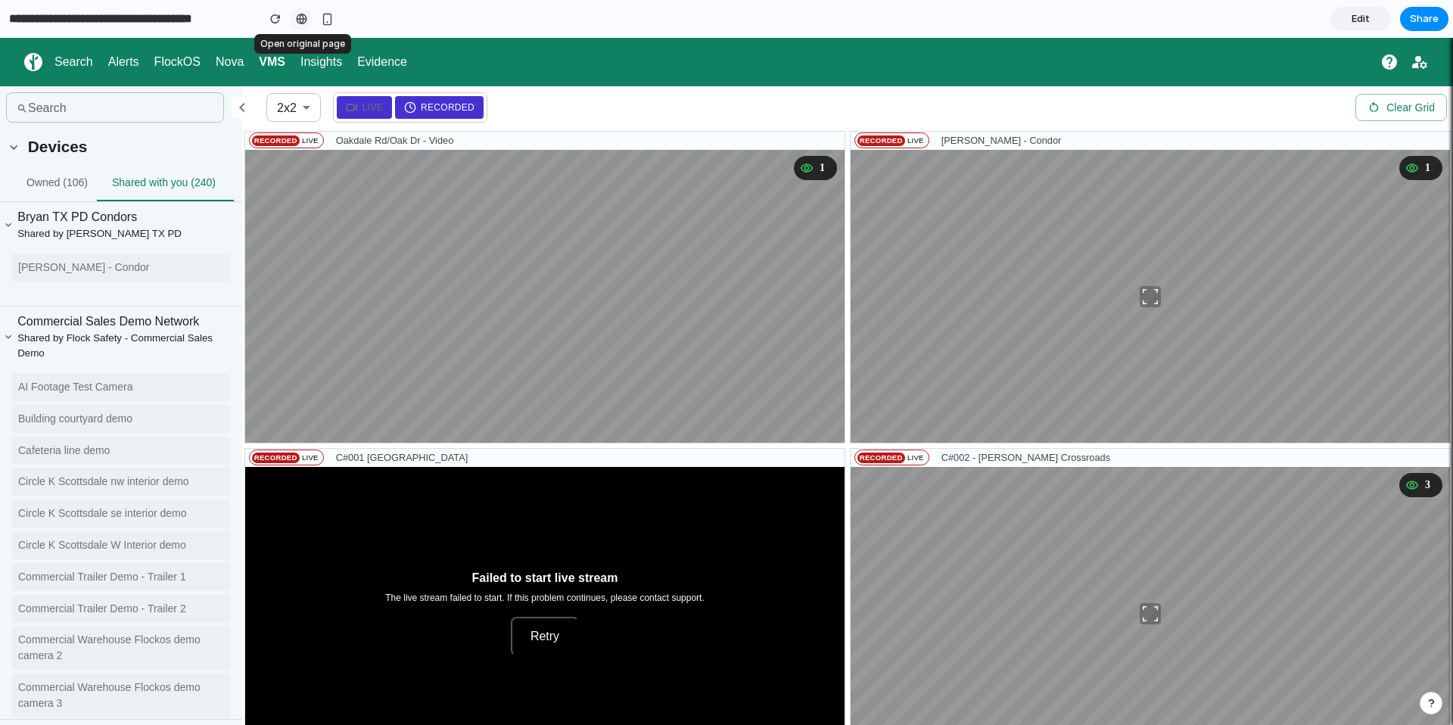
click at [303, 19] on div at bounding box center [301, 19] width 11 height 12
